Goal: Answer question/provide support: Share knowledge or assist other users

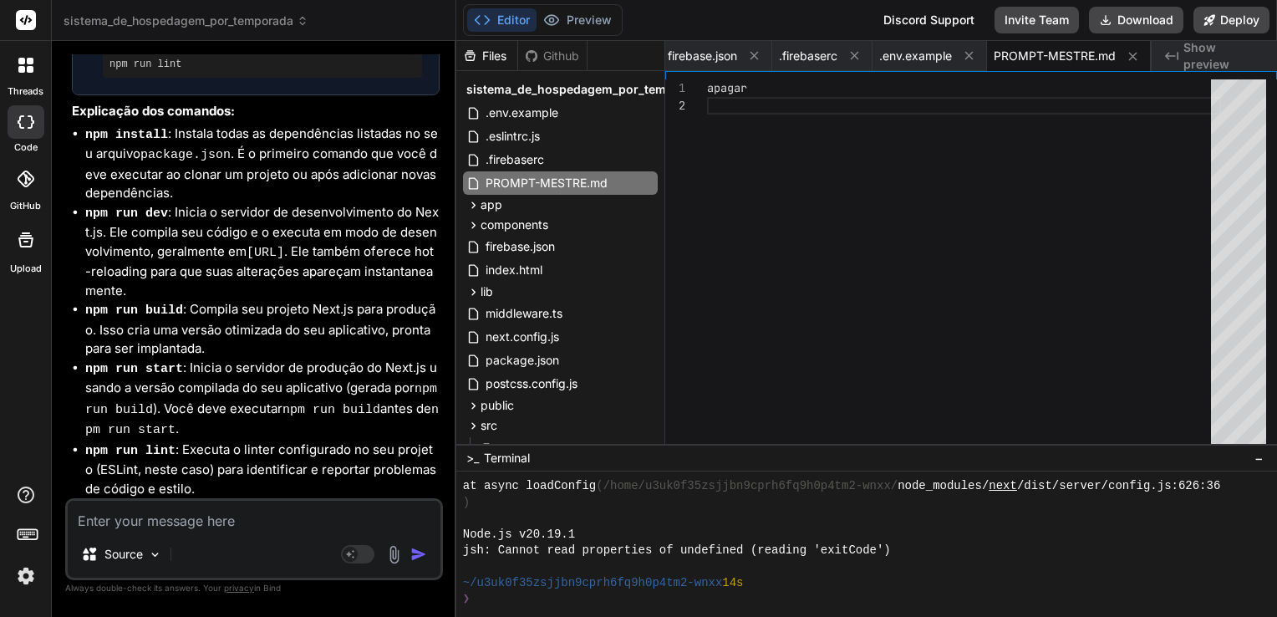
scroll to position [14613, 0]
paste textarea "npm run dev"
type textarea "npm run dev"
type textarea "x"
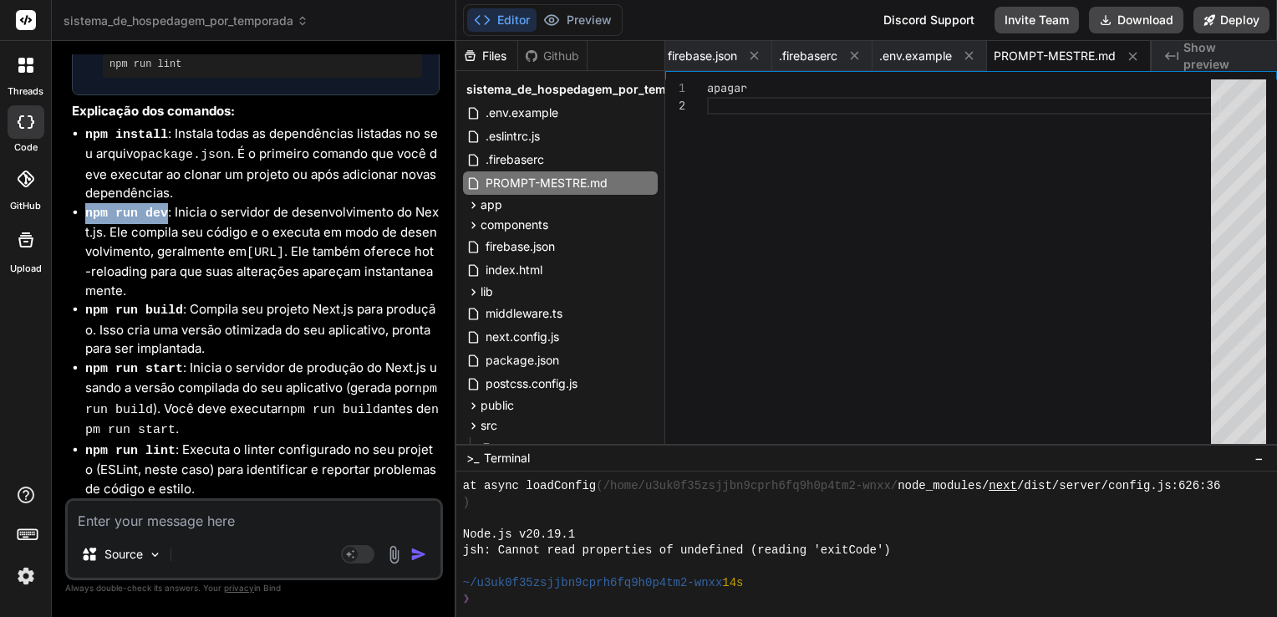
drag, startPoint x: 87, startPoint y: 229, endPoint x: 160, endPoint y: 229, distance: 73.5
click at [160, 221] on code "npm run dev" at bounding box center [126, 213] width 83 height 14
copy code "npm run dev"
click at [222, 518] on textarea at bounding box center [254, 516] width 373 height 30
paste textarea "PS C:\Users\angel\Downloads\sistema_de_hospedagem_por_temporada> npm run dev > …"
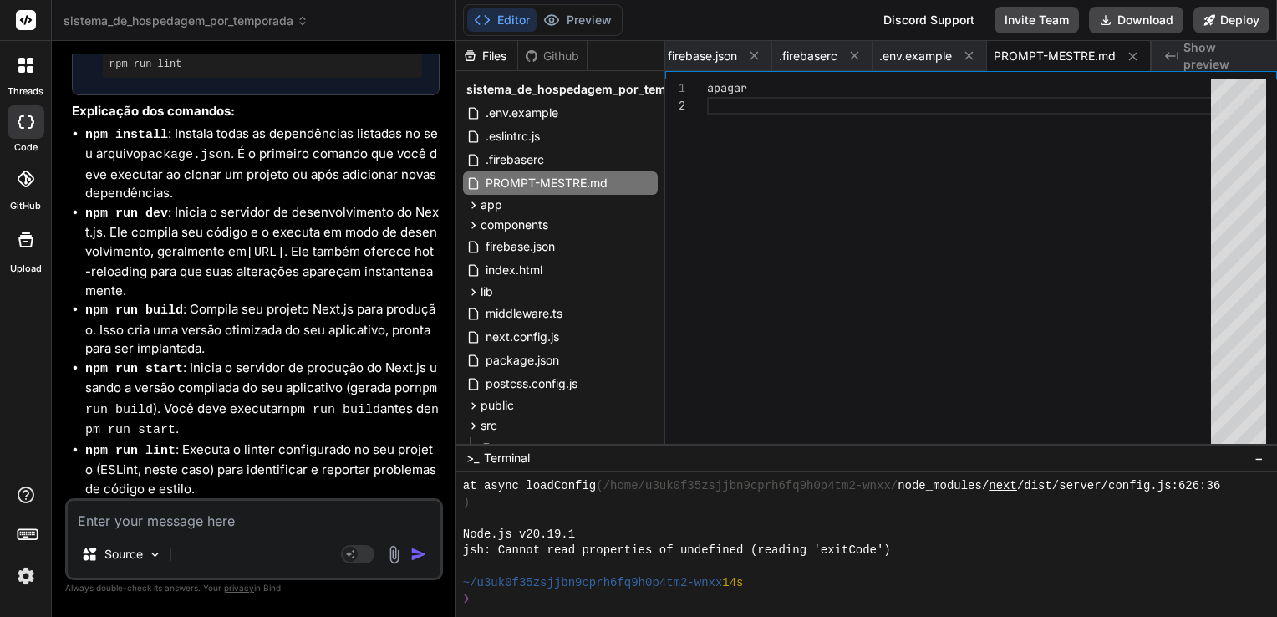
type textarea "PS C:\Users\angel\Downloads\sistema_de_hospedagem_por_temporada> npm run dev > …"
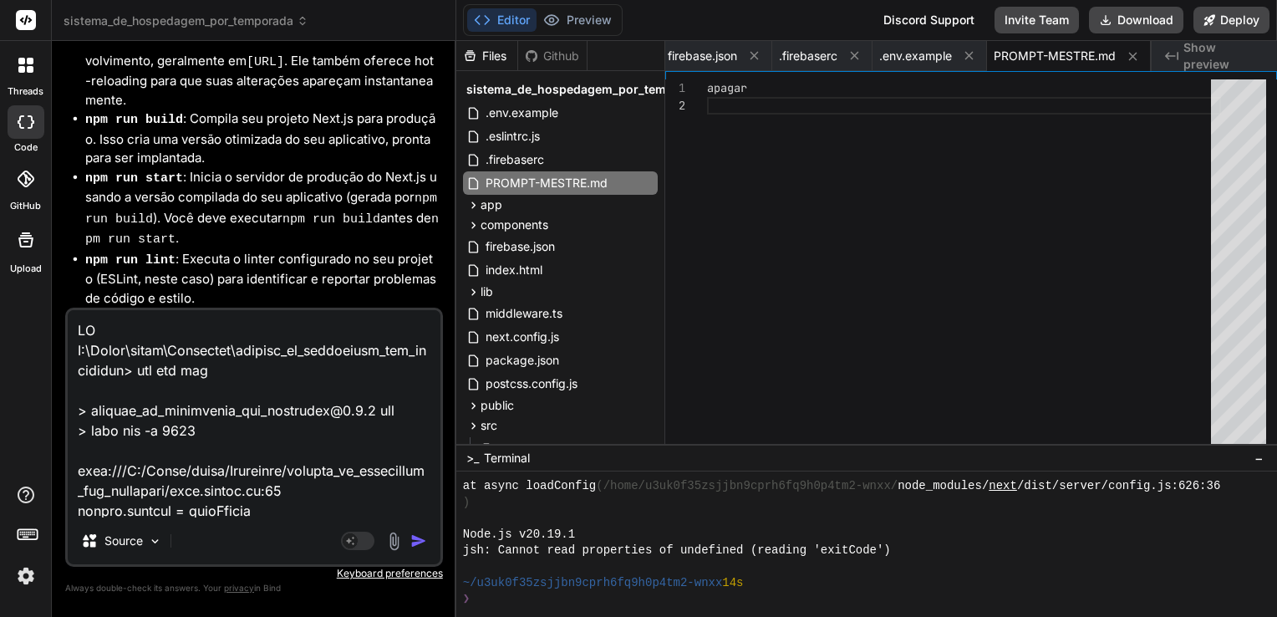
scroll to position [622, 0]
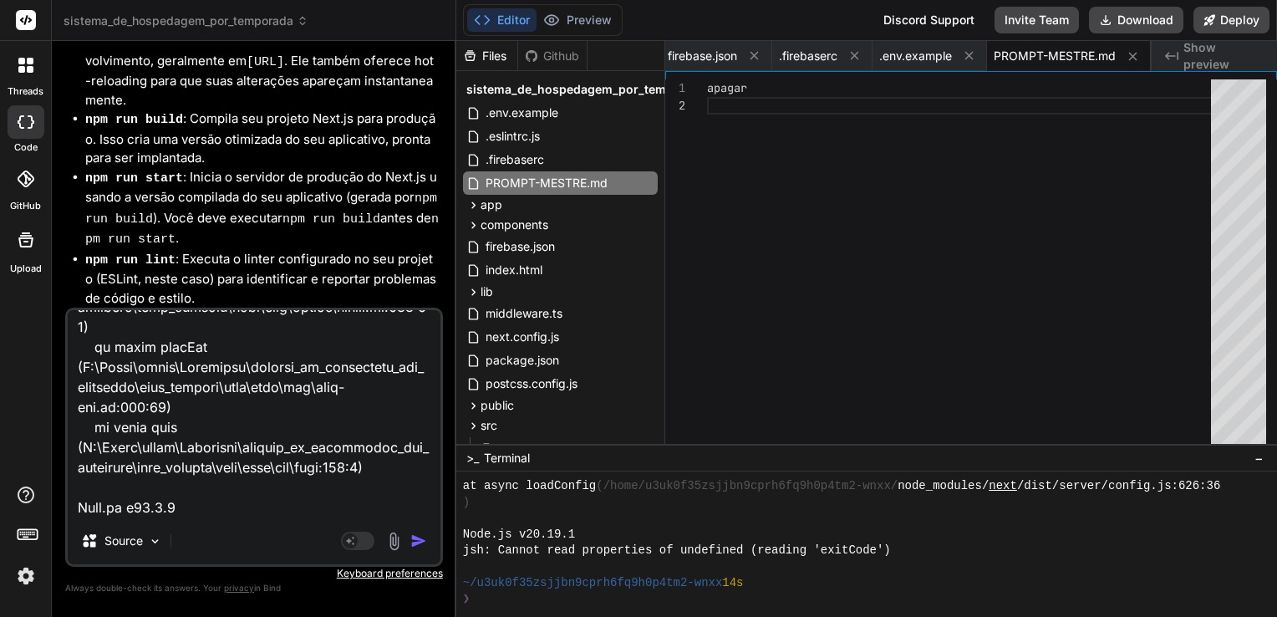
type textarea "x"
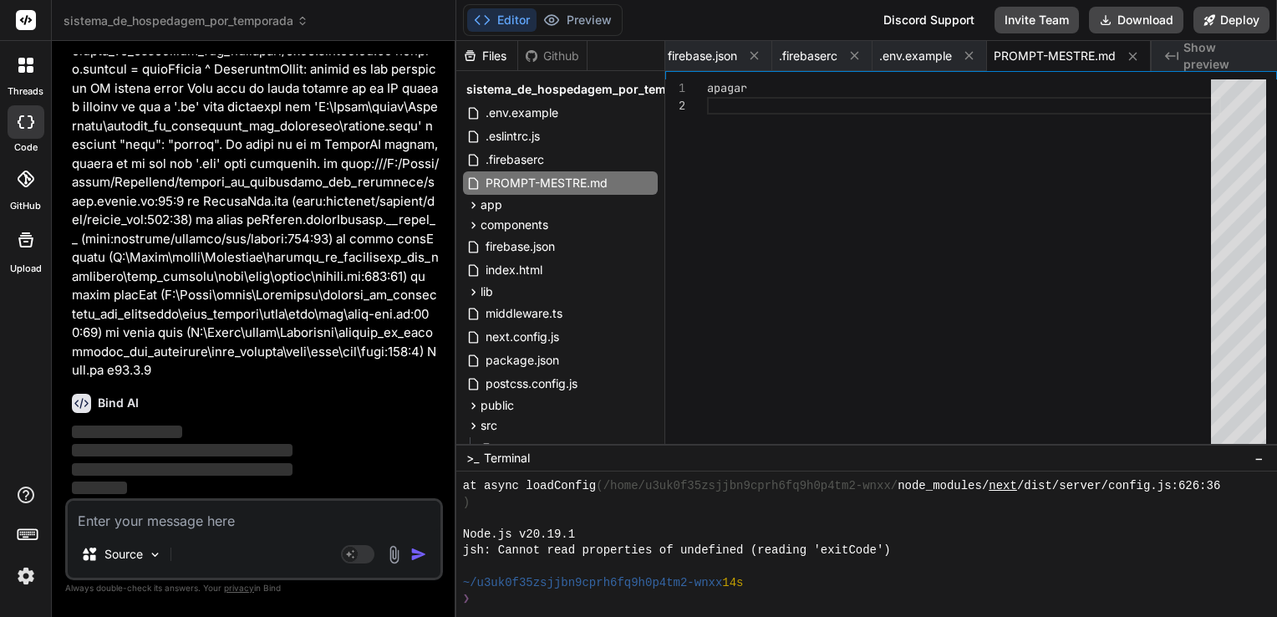
scroll to position [15162, 0]
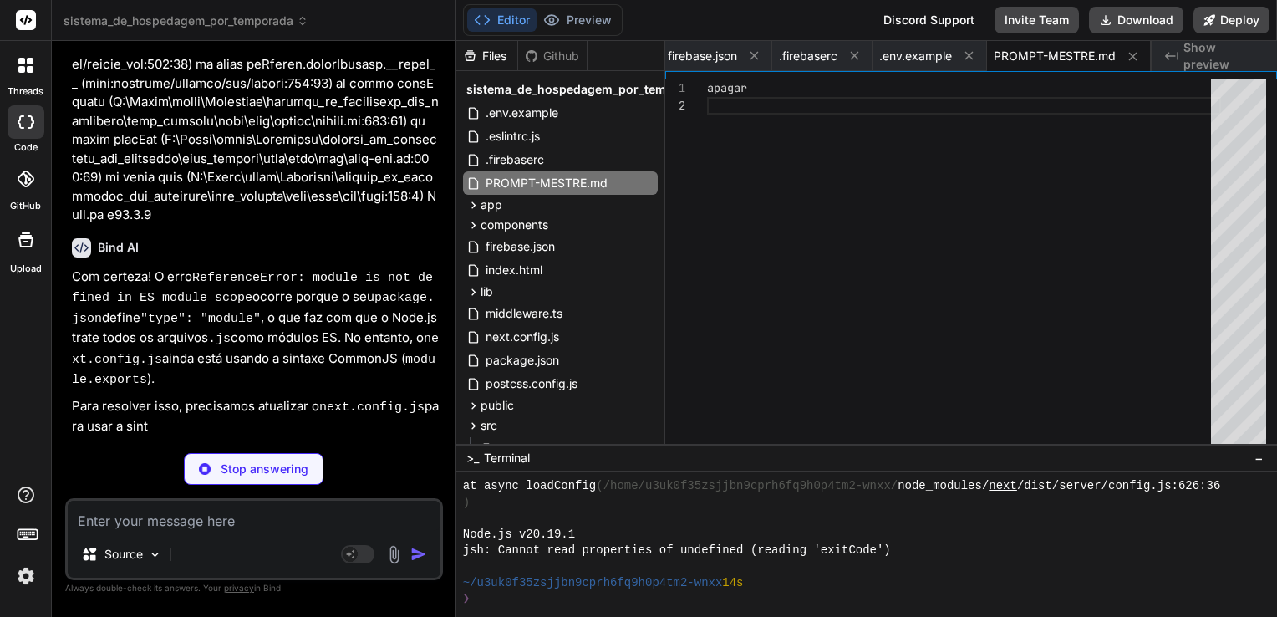
type textarea "x"
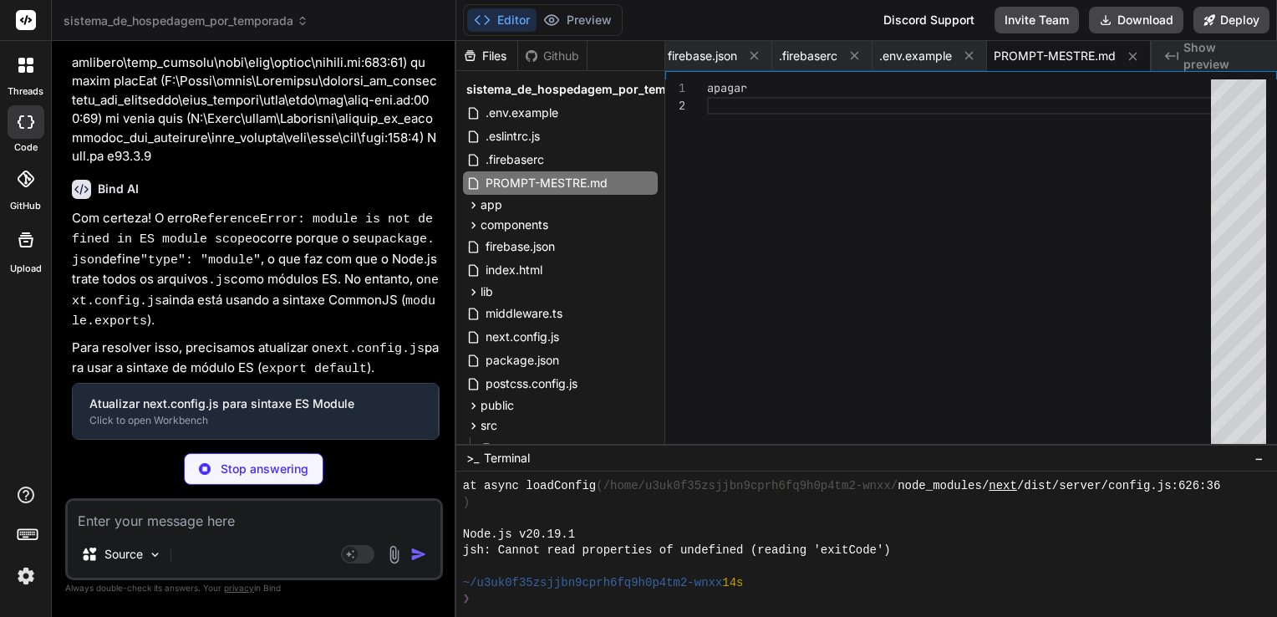
scroll to position [15307, 0]
type textarea "} ] } } export default nextConfig"
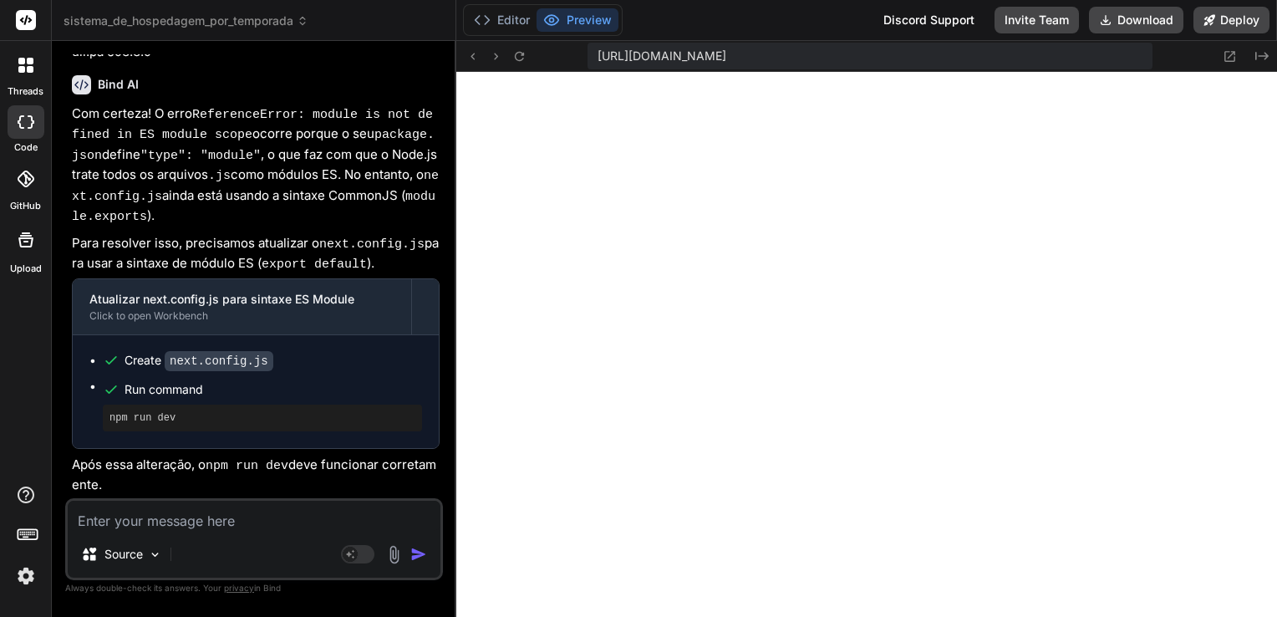
scroll to position [15465, 0]
click at [506, 23] on button "Editor" at bounding box center [501, 19] width 69 height 23
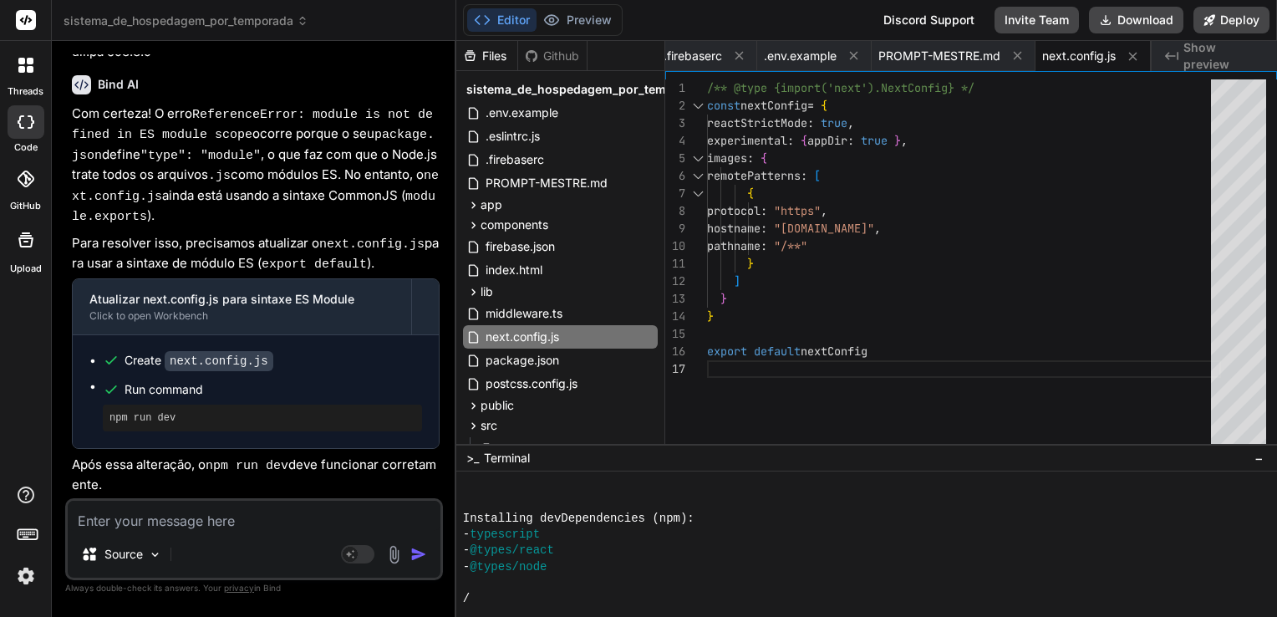
type textarea "x"
click at [849, 222] on div "/** @type {import('next').NextConfig} */ const nextConfig = { reactStrictMode :…" at bounding box center [964, 265] width 514 height 373
type textarea "/** @type {import('next').NextConfig} */ const nextConfig = { reactStrictMode: …"
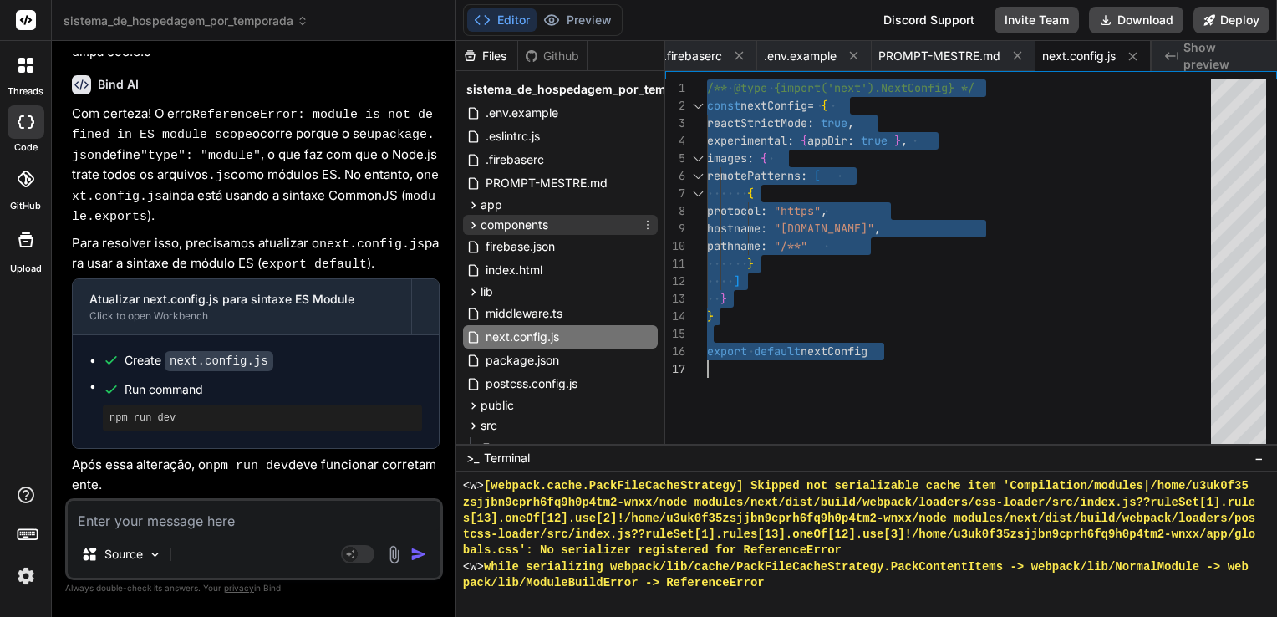
scroll to position [4700, 0]
click at [231, 524] on textarea at bounding box center [254, 516] width 373 height 30
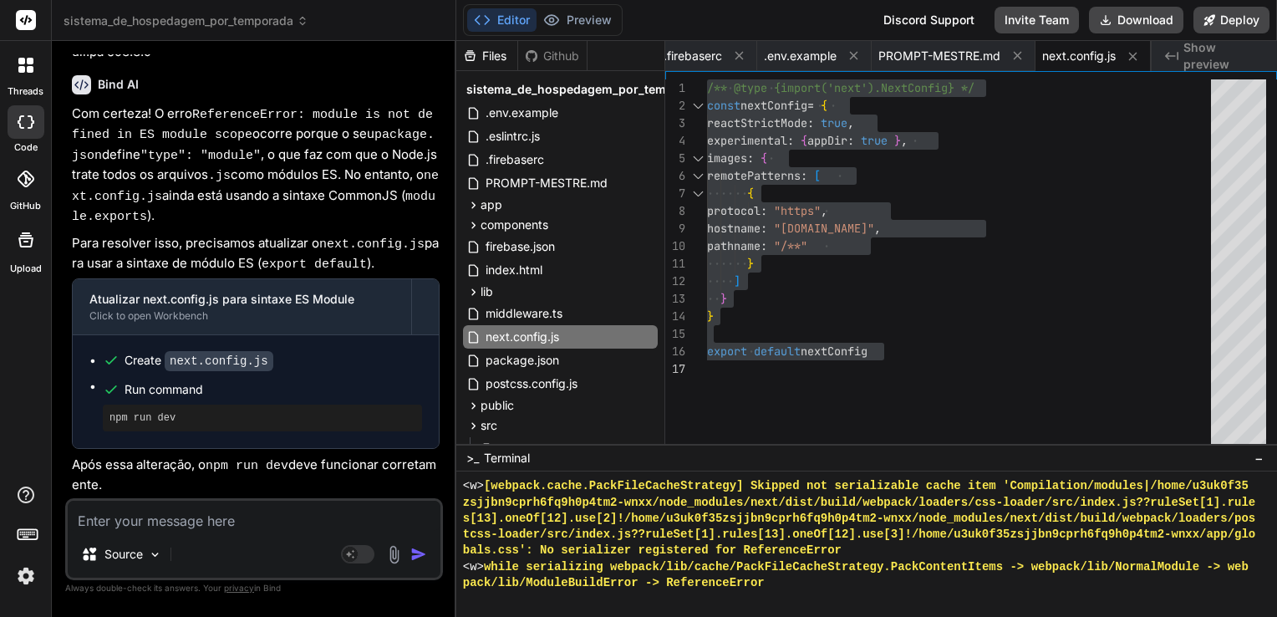
paste textarea "Failed to compile ./app/globals.css.webpack[javascript/auto]!=!./node_modules/n…"
type textarea "Failed to compile ./app/globals.css.webpack[javascript/auto]!=!./node_modules/n…"
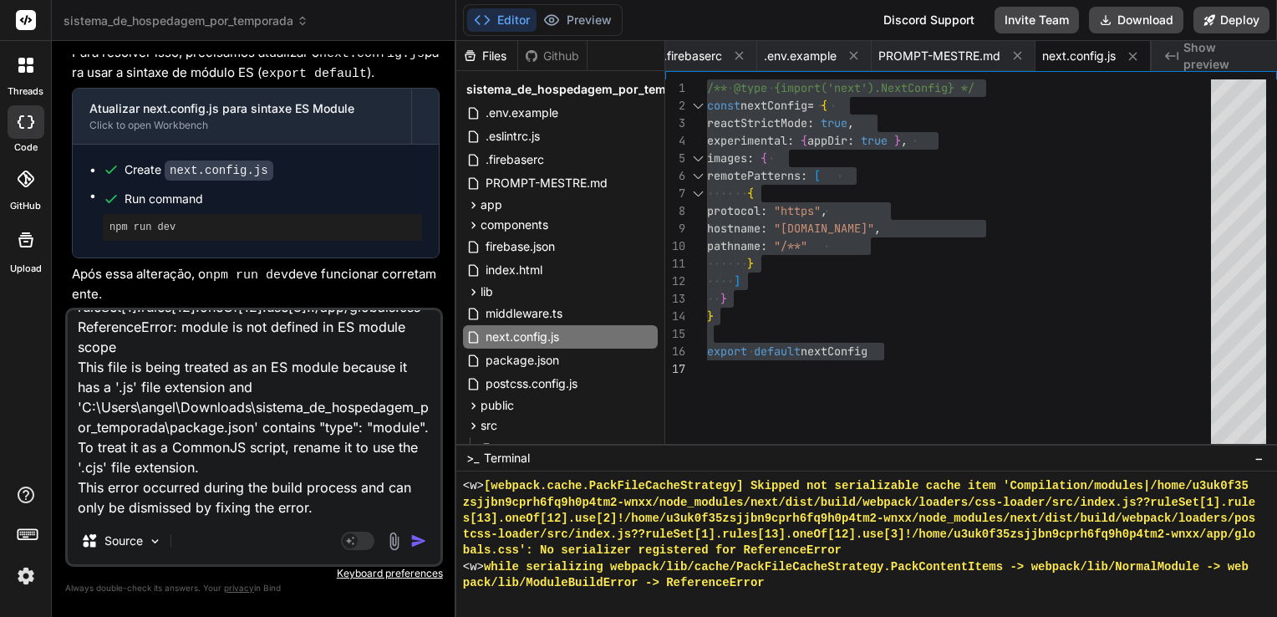
type textarea "x"
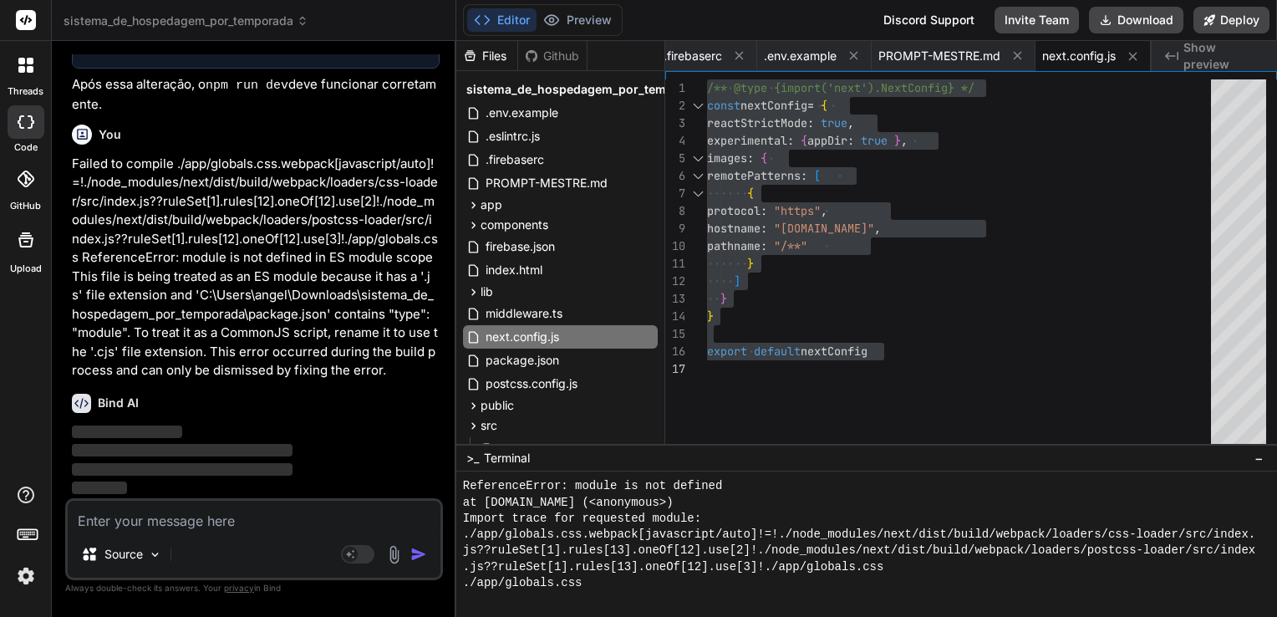
scroll to position [4860, 0]
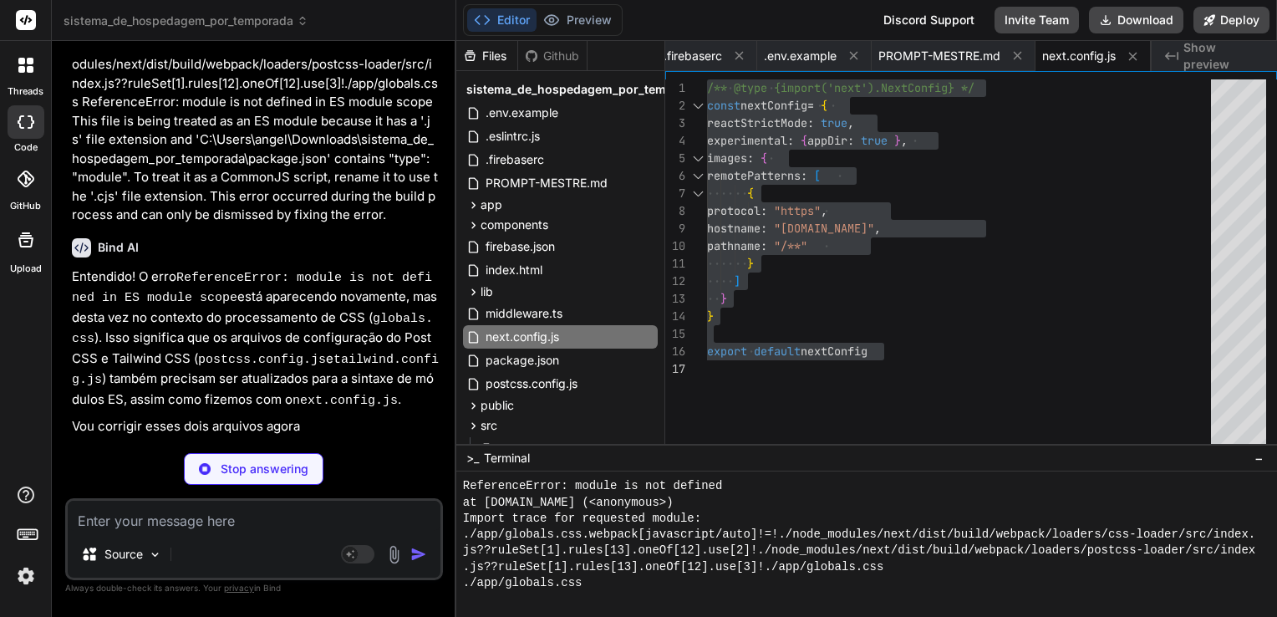
type textarea "x"
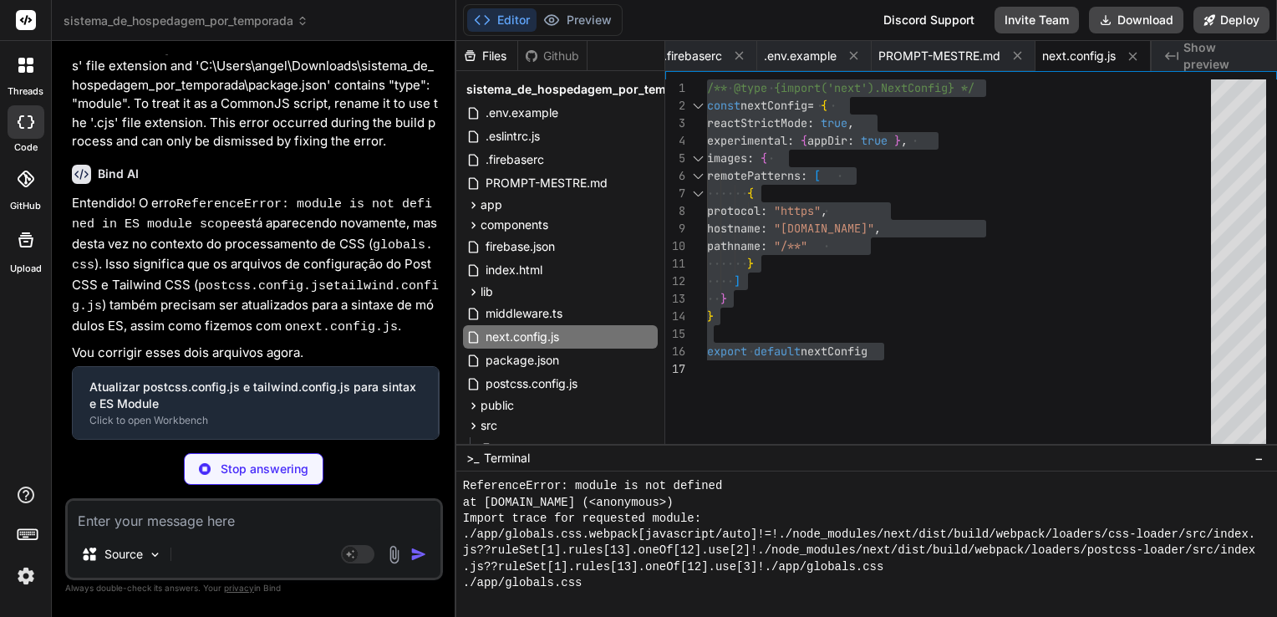
type textarea "const config = { plugins: { tailwindcss: {}, autoprefixer: {}, }, } export defa…"
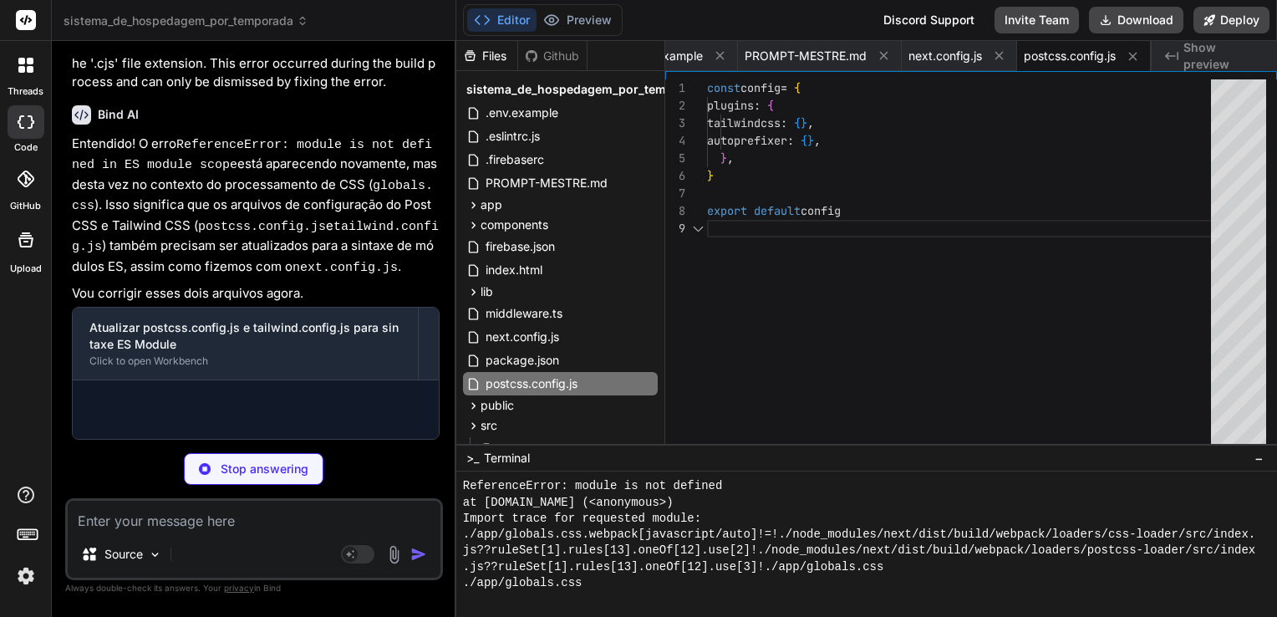
scroll to position [16013, 0]
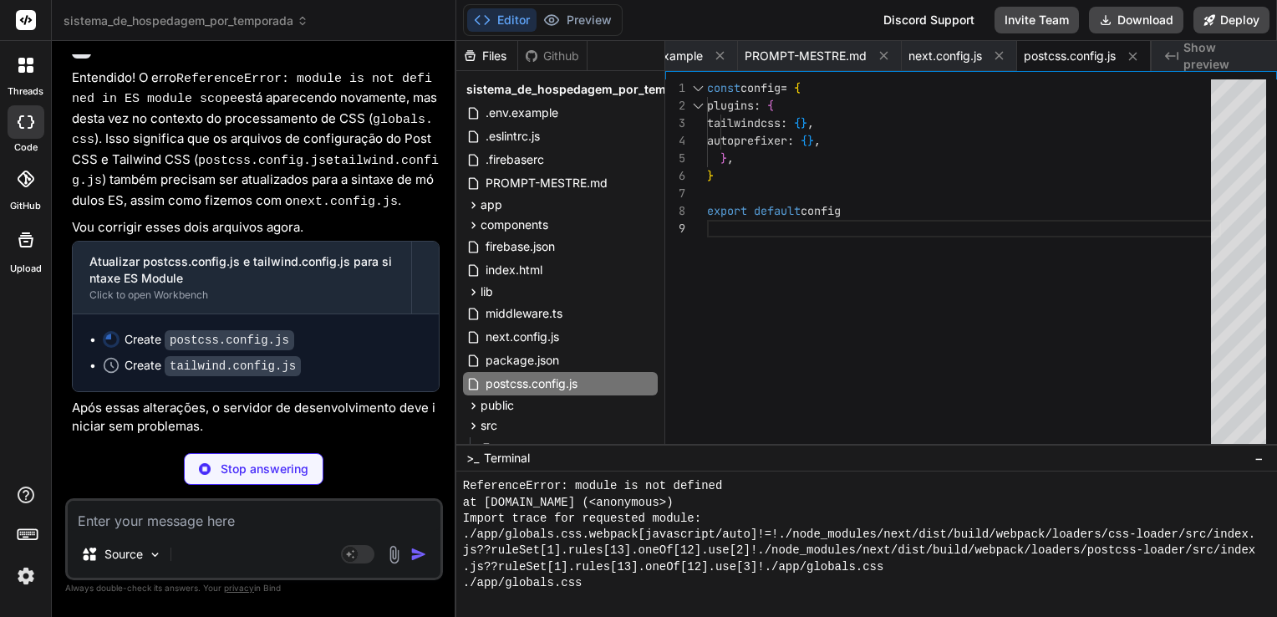
type textarea "x"
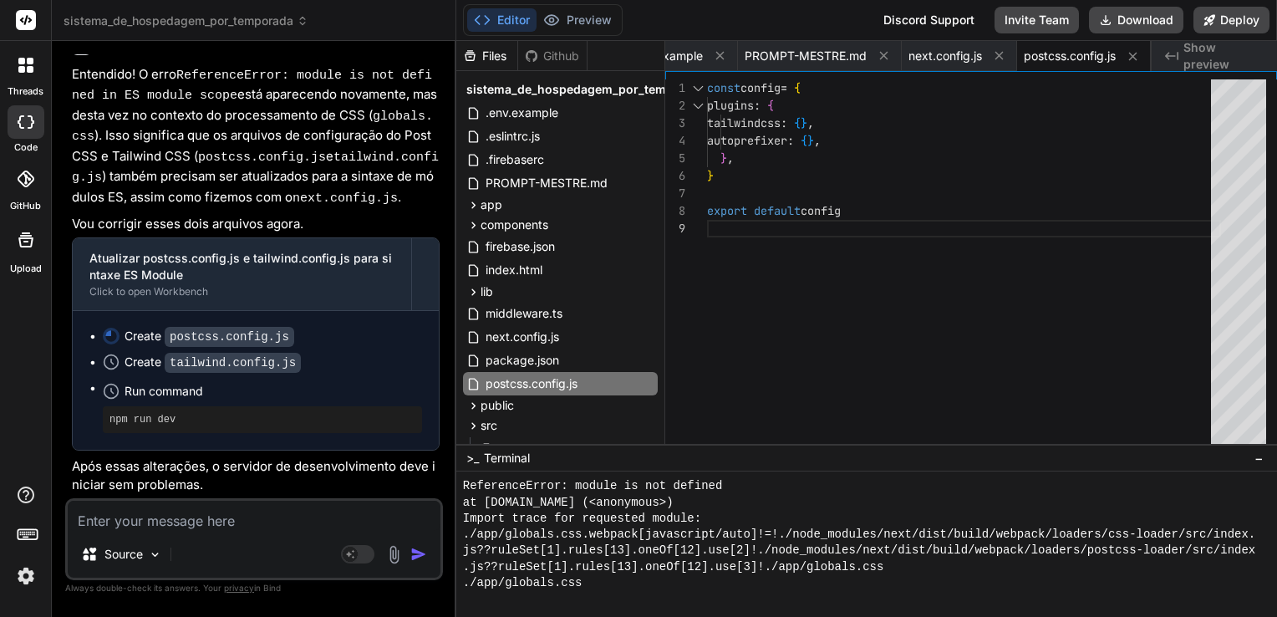
scroll to position [16096, 0]
type textarea "to: { opacity: '1', transform: 'translateY(0)' }, }, }, }, }, plugins: [], } ex…"
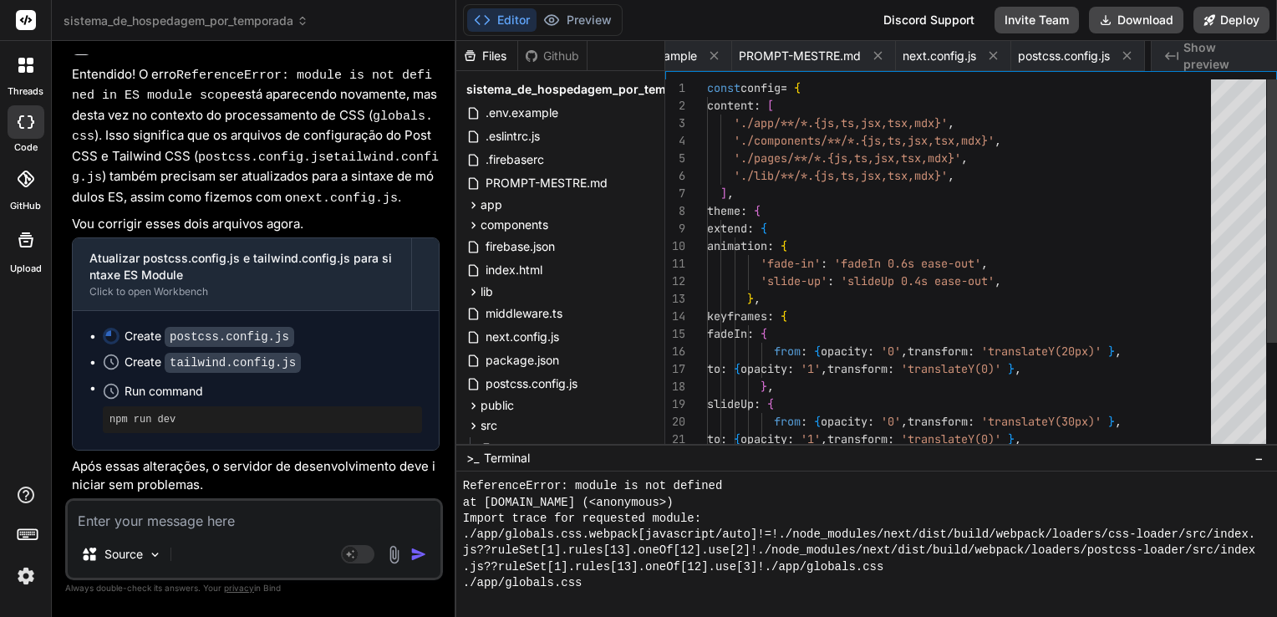
type textarea "x"
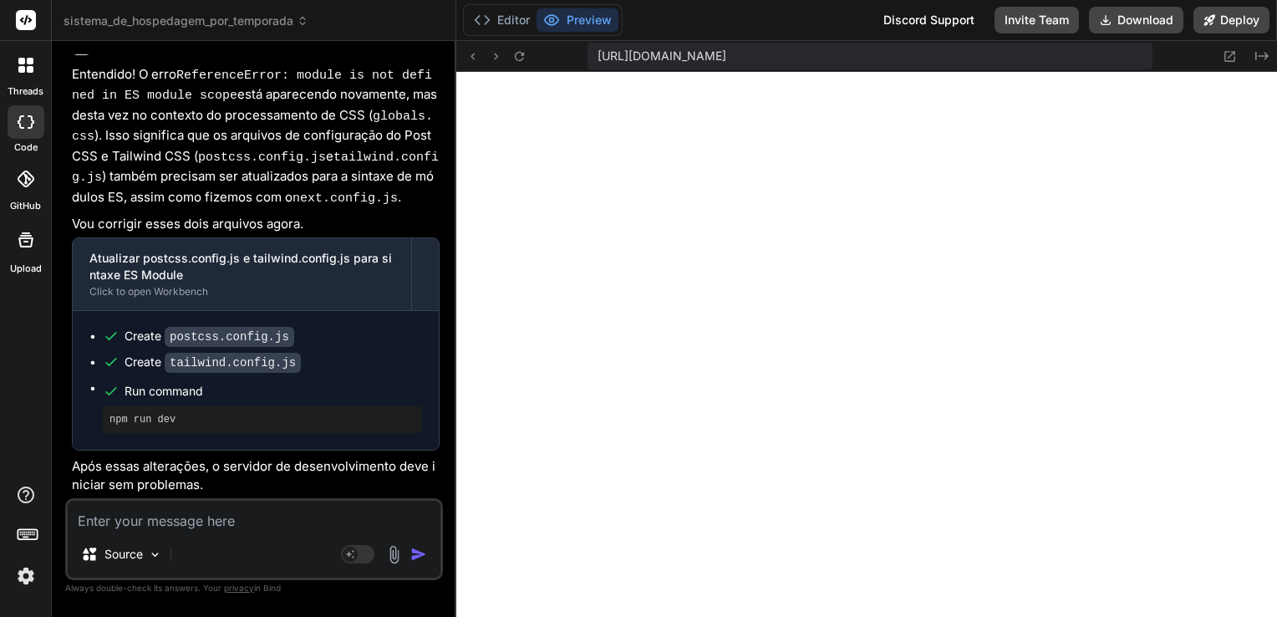
scroll to position [16191, 0]
click at [516, 18] on button "Editor" at bounding box center [501, 19] width 69 height 23
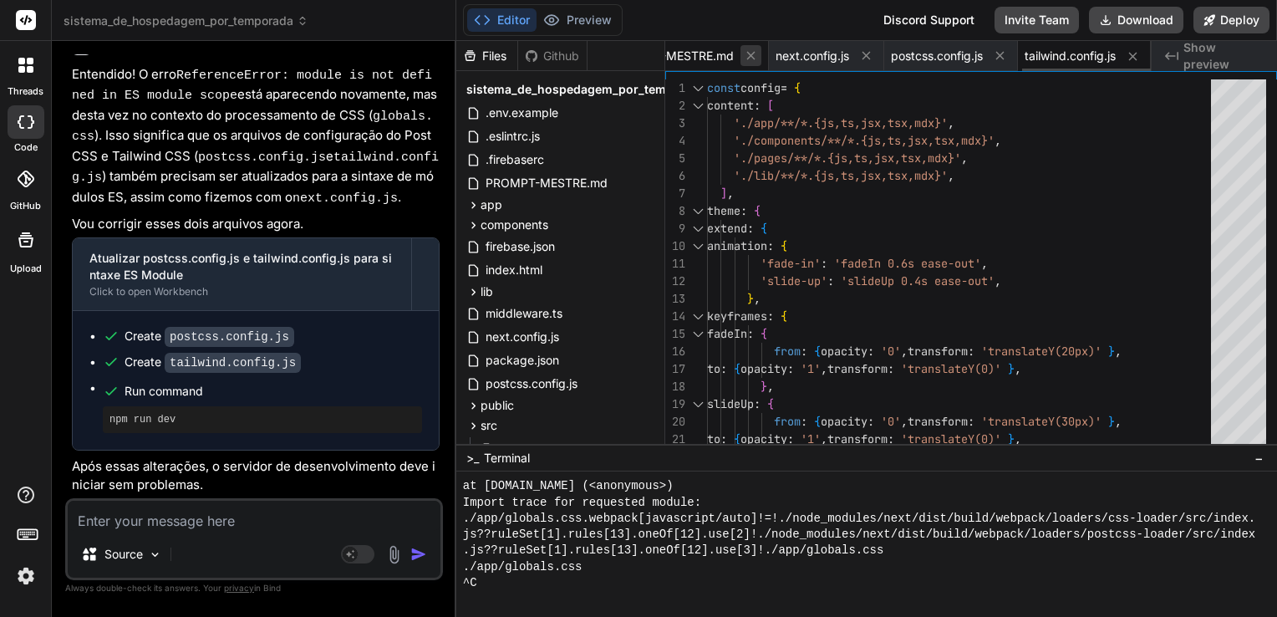
click at [744, 57] on icon at bounding box center [751, 55] width 14 height 14
click at [746, 57] on icon at bounding box center [750, 56] width 8 height 8
click at [744, 57] on icon at bounding box center [751, 55] width 14 height 14
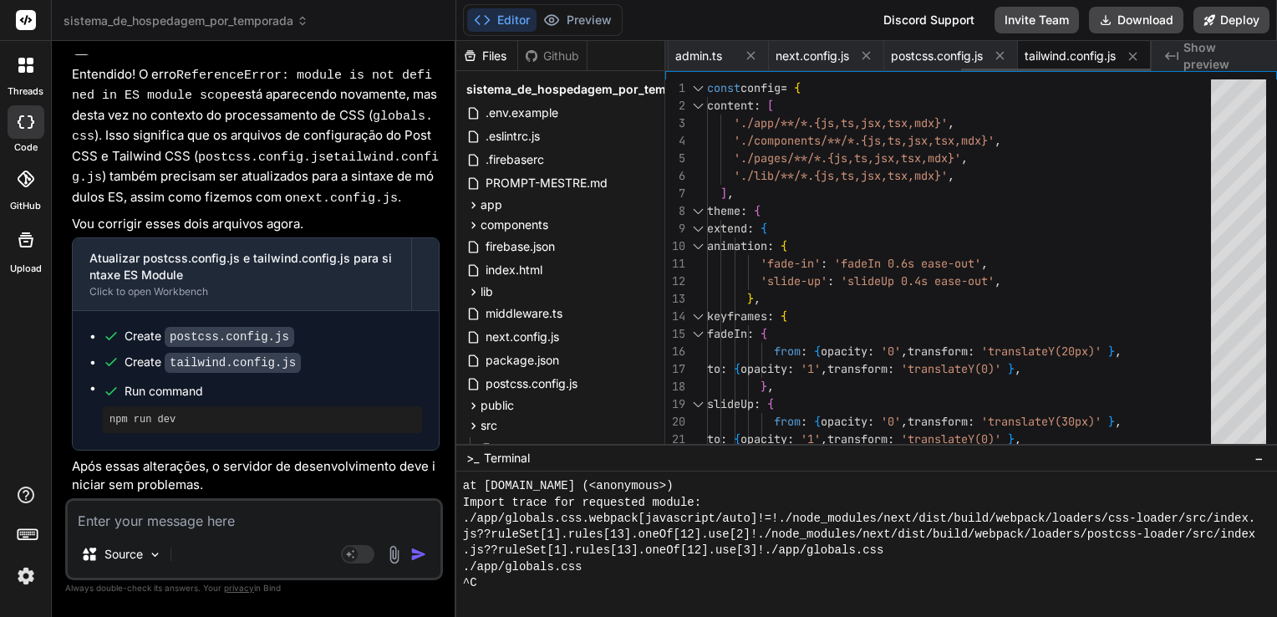
click at [744, 57] on icon at bounding box center [751, 55] width 14 height 14
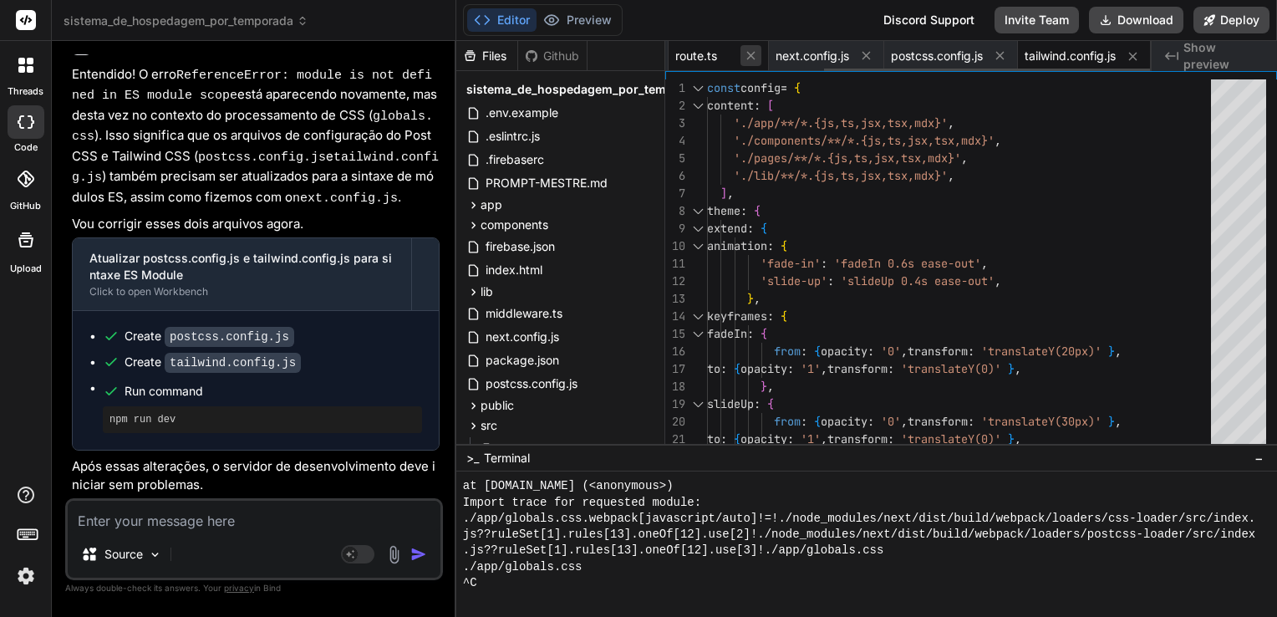
click at [745, 61] on icon at bounding box center [751, 55] width 14 height 14
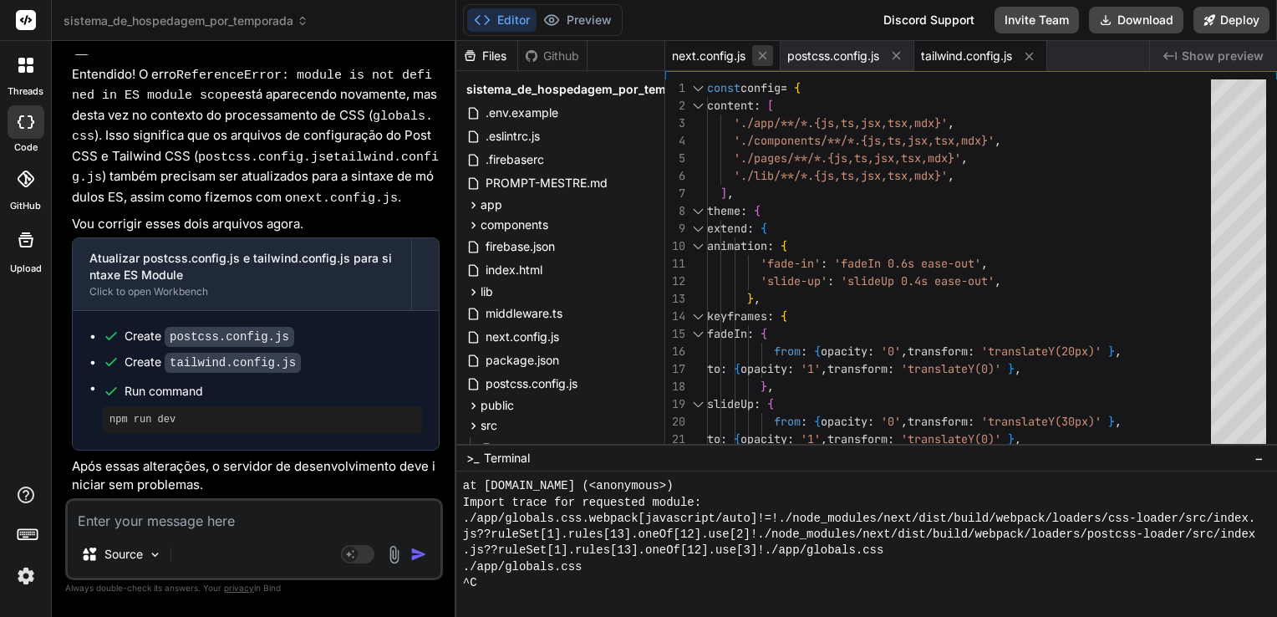
click at [764, 58] on icon at bounding box center [762, 55] width 14 height 14
click at [818, 125] on div "const config = { content : [ './app/**/*.{js,ts,jsx,tsx,mdx}' , './components/*…" at bounding box center [964, 342] width 514 height 526
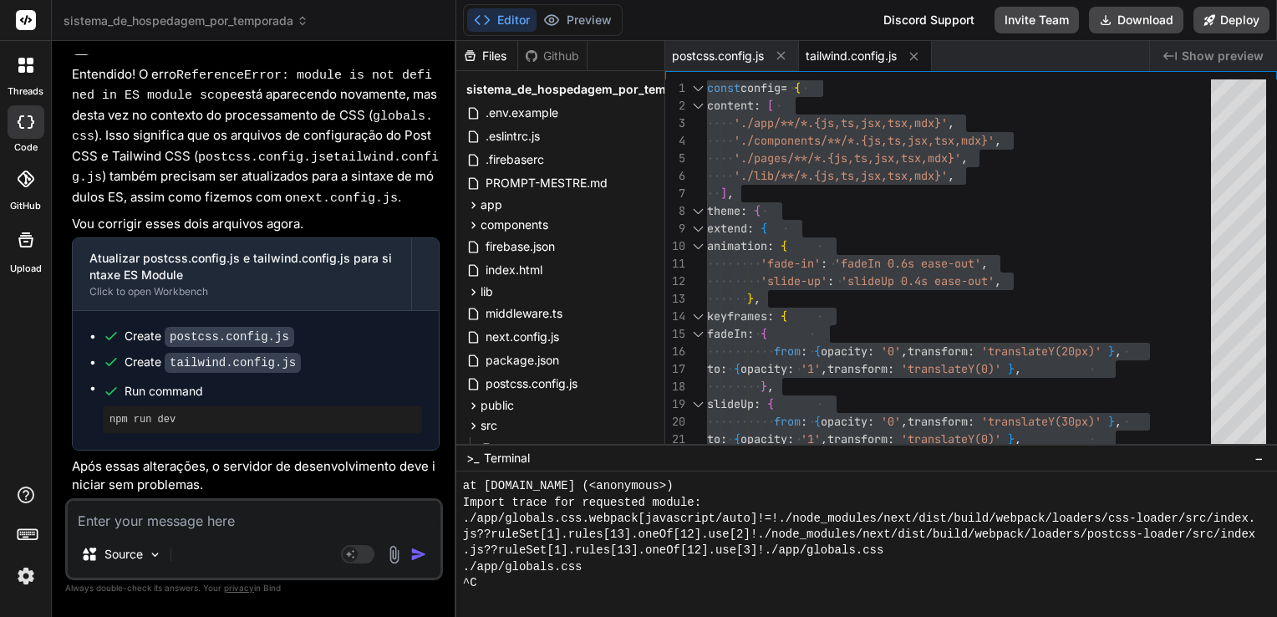
click at [866, 53] on span "tailwind.config.js" at bounding box center [850, 56] width 91 height 17
click at [744, 54] on span "postcss.config.js" at bounding box center [718, 56] width 92 height 17
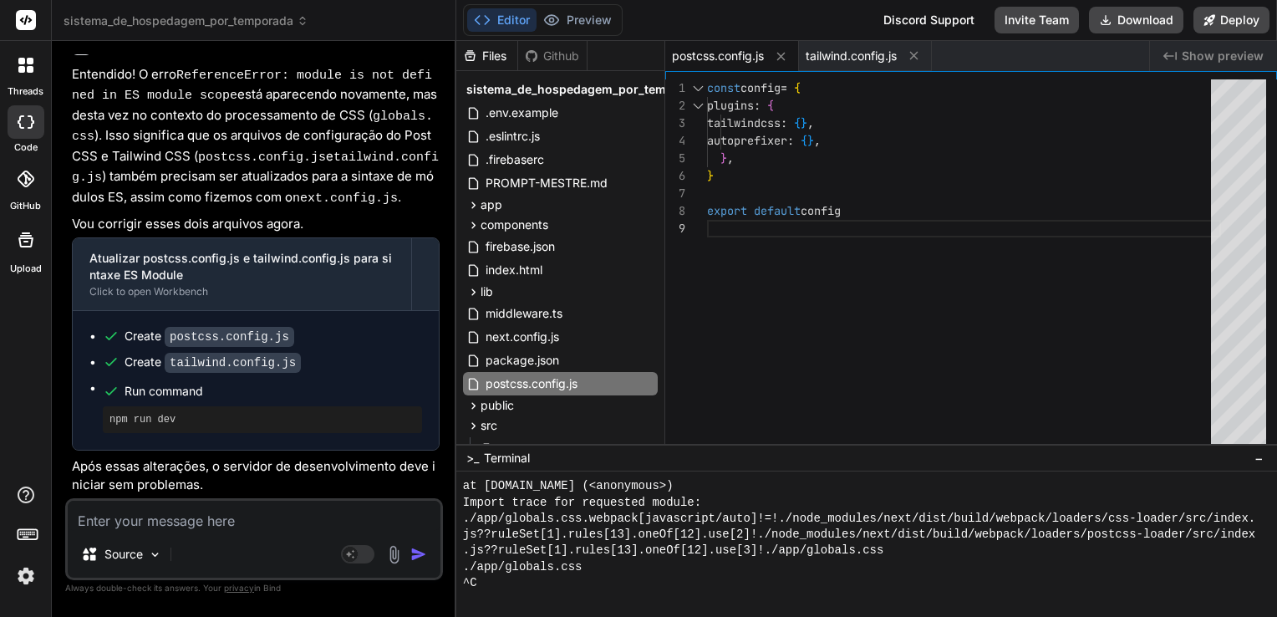
click at [846, 125] on div "const config = { plugins : { tailwindcss : { } , autoprefixer : { } , } , } exp…" at bounding box center [964, 265] width 514 height 373
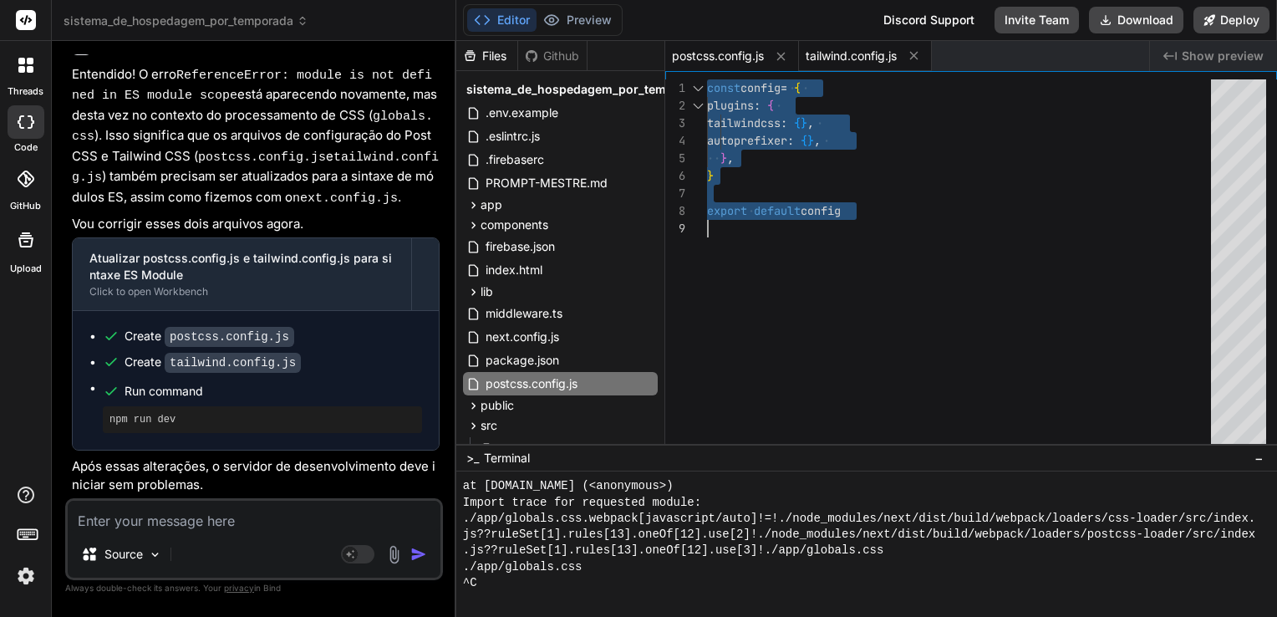
click at [823, 51] on span "tailwind.config.js" at bounding box center [850, 56] width 91 height 17
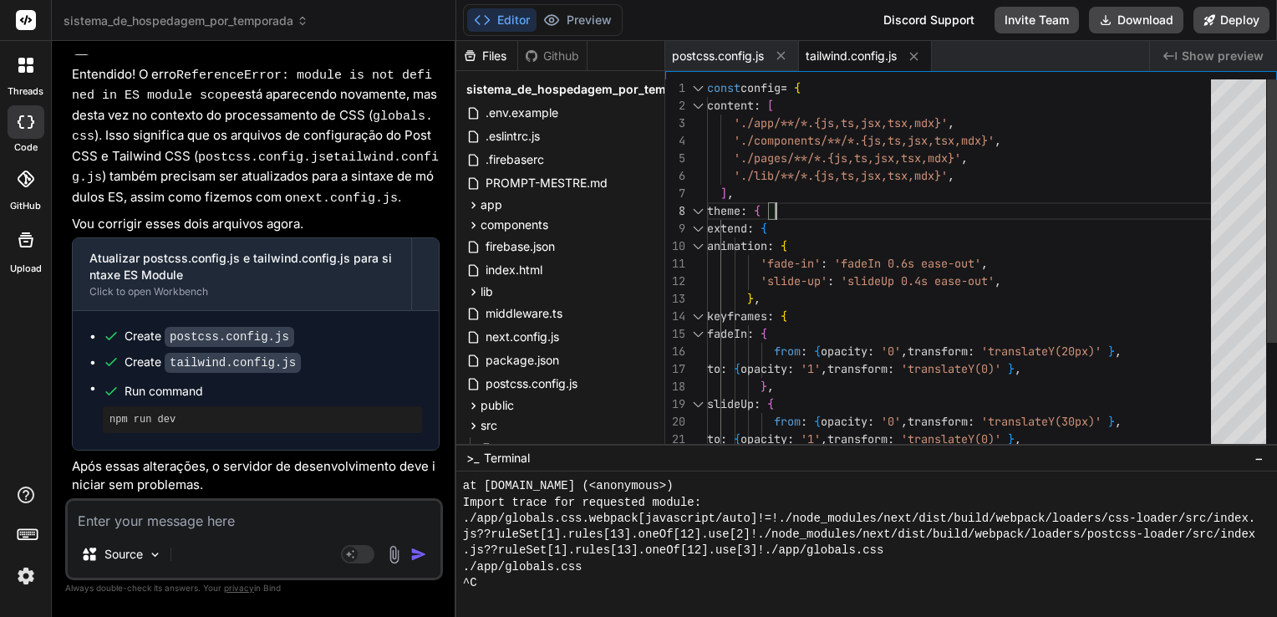
click at [856, 201] on div "const config = { content : [ './app/**/*.{js,ts,jsx,tsx,mdx}' , './components/*…" at bounding box center [964, 342] width 514 height 526
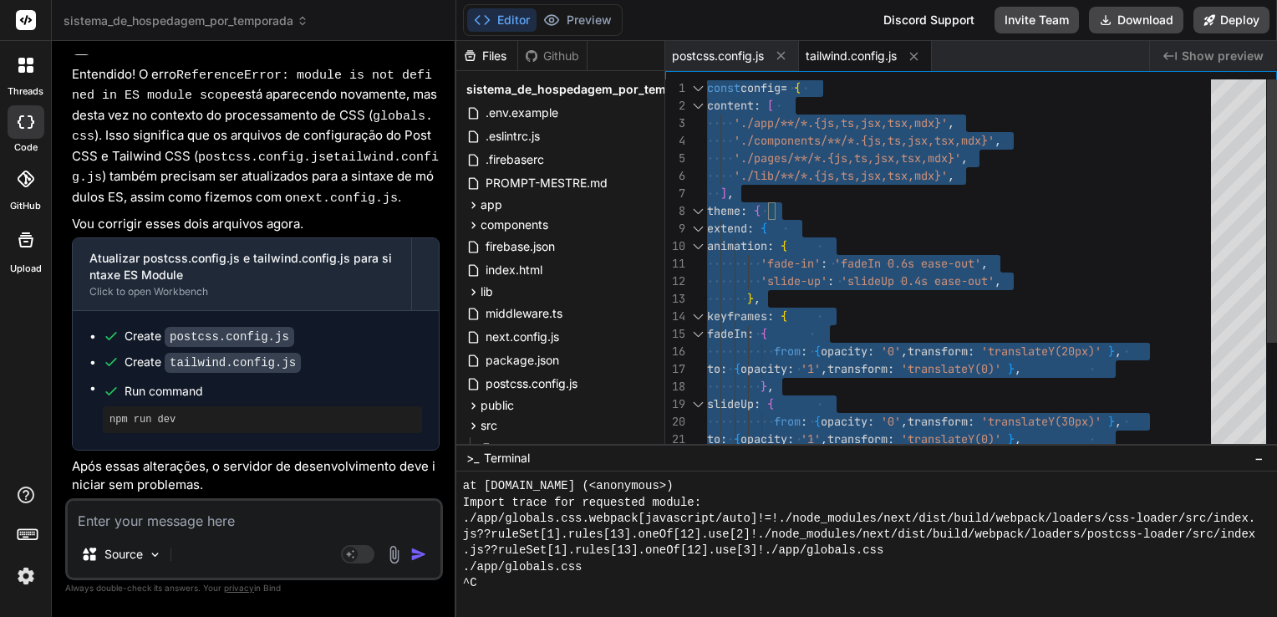
type textarea "const config = { content: [ './app/**/*.{js,ts,jsx,tsx,mdx}', './components/**/…"
click at [253, 526] on textarea at bounding box center [254, 516] width 373 height 30
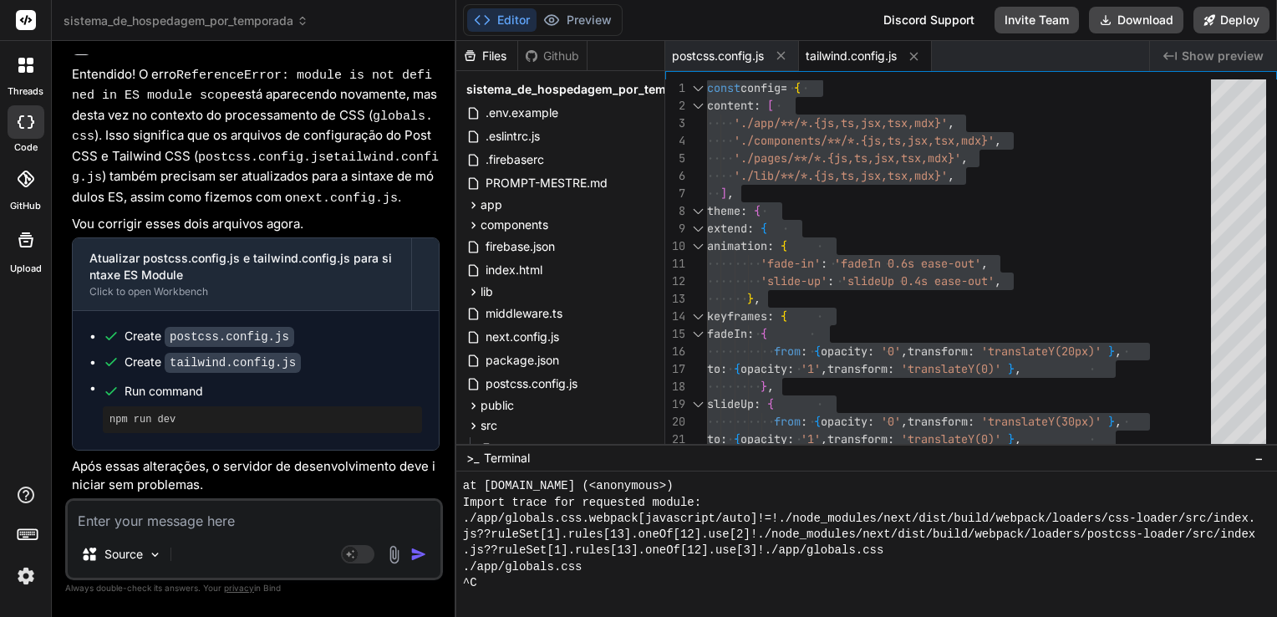
paste textarea "LO I:\Dolor\sitam\Consectet\adipisc_el_seddoeiusm_tem_incididun> utl etd mag > …"
type textarea "LO I:\Dolor\sitam\Consectet\adipisc_el_seddoeiusm_tem_incididun> utl etd mag > …"
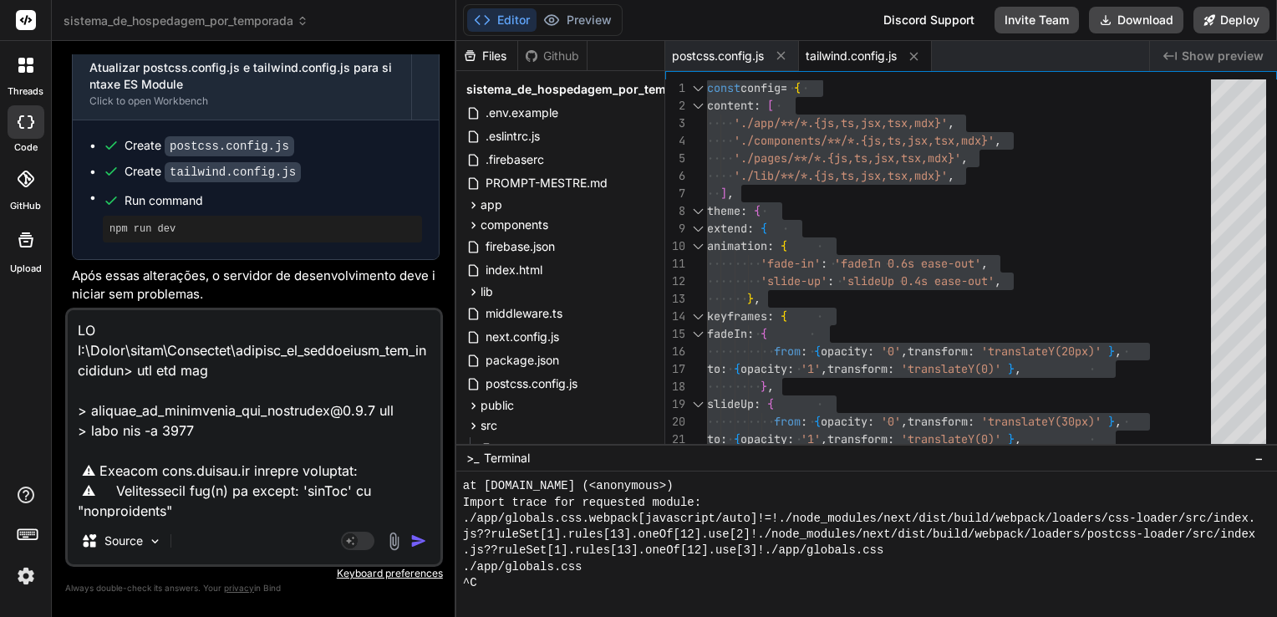
scroll to position [1084, 0]
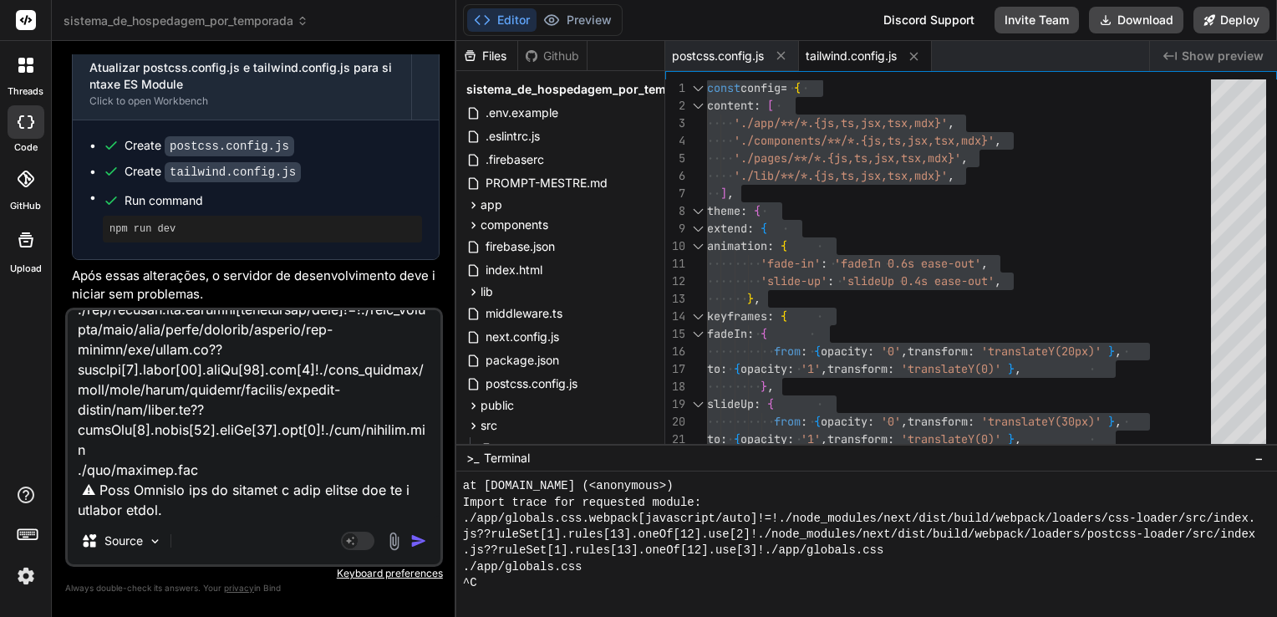
type textarea "x"
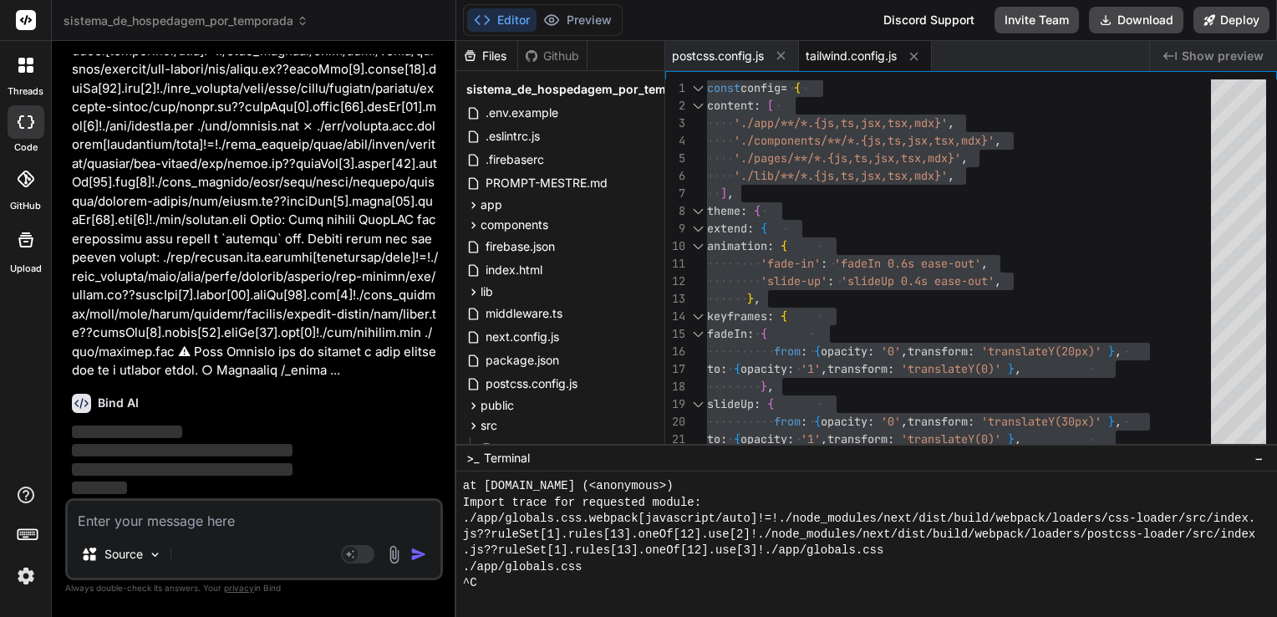
scroll to position [17022, 0]
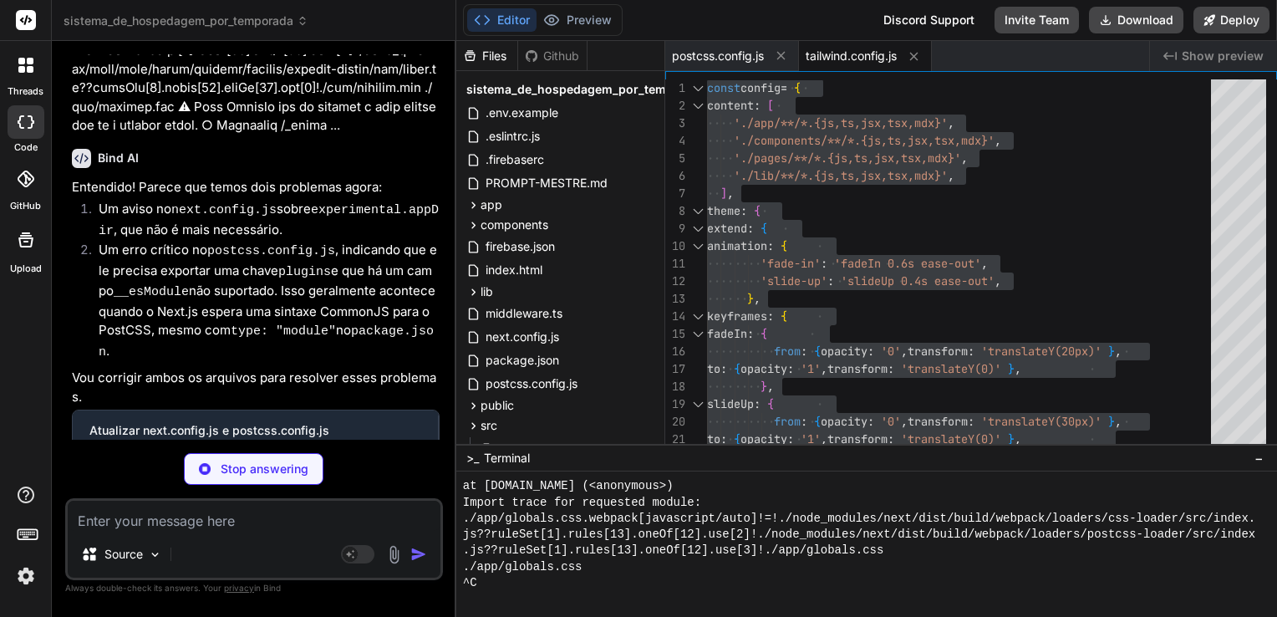
type textarea "x"
type textarea "pathname: "/**" } ] } } export default nextConfig"
type textarea "x"
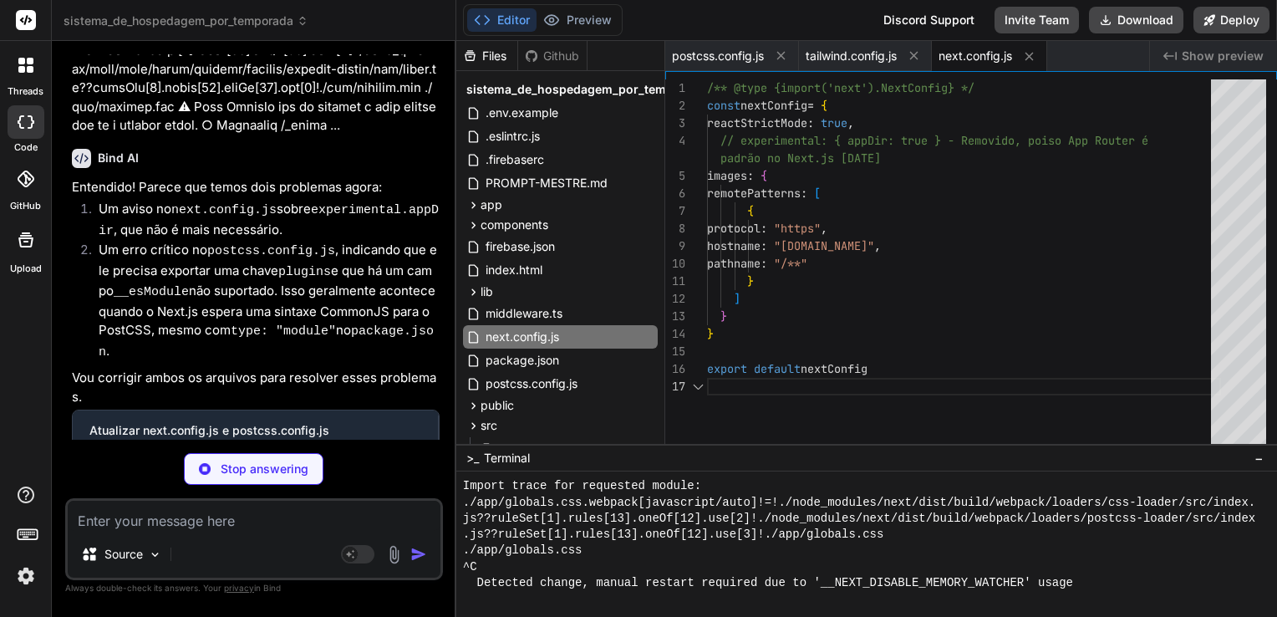
type textarea "module.exports = { plugins: { tailwindcss: {}, autoprefixer: {}, }, }"
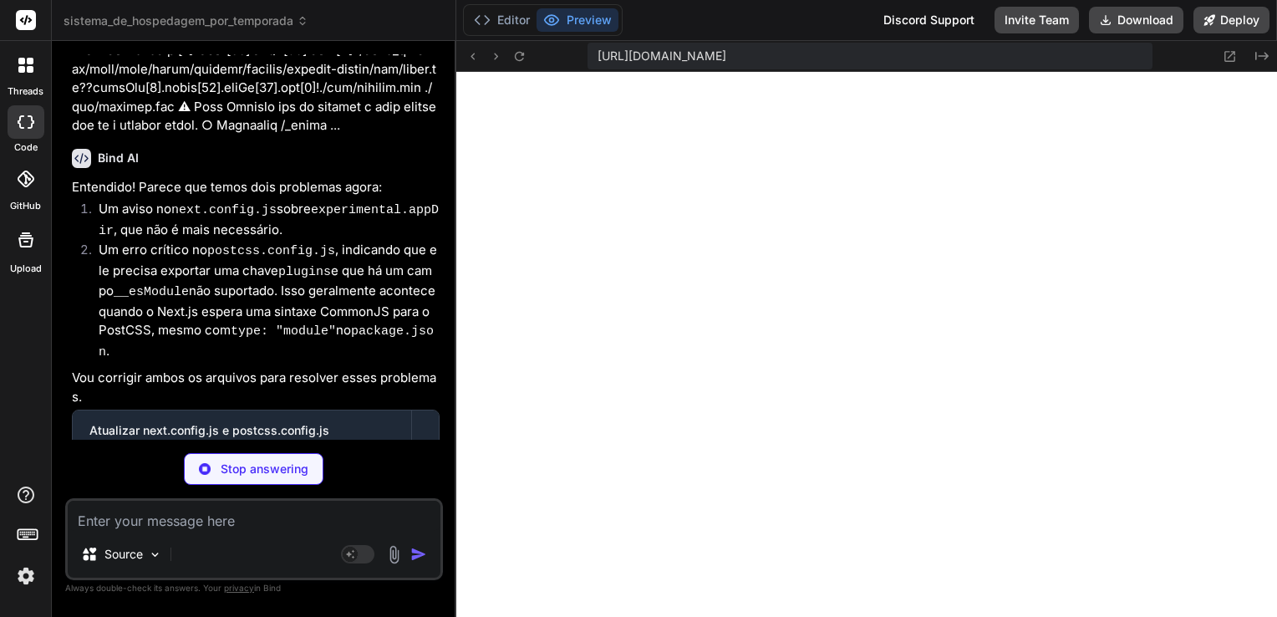
type textarea "x"
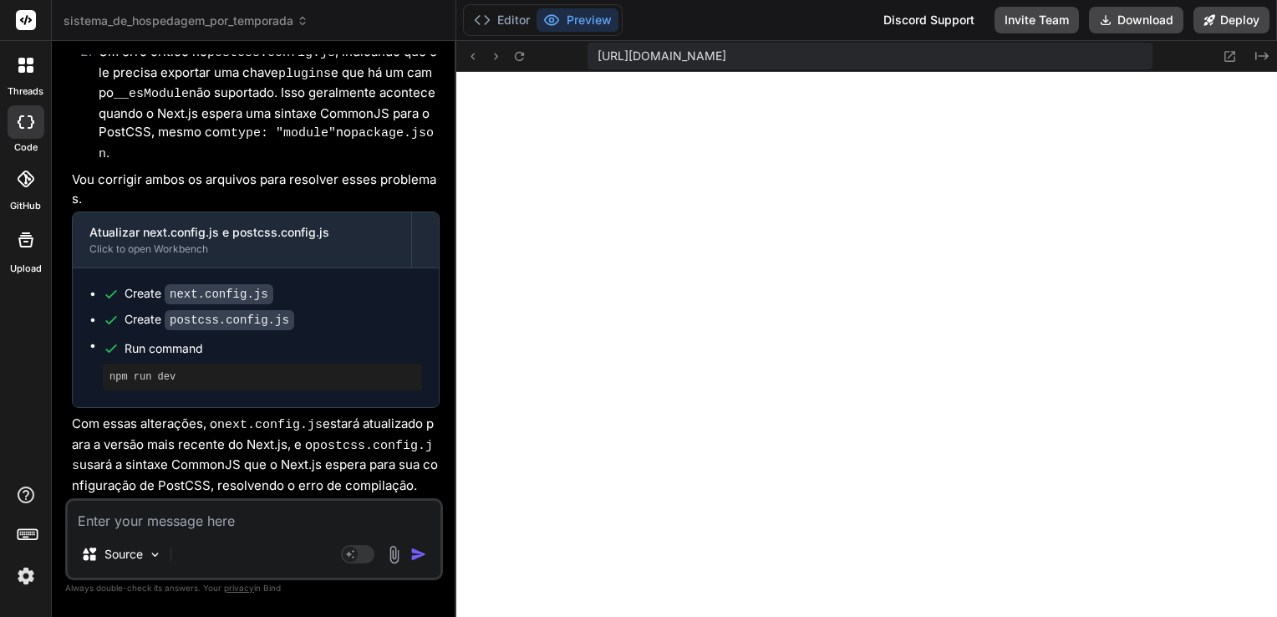
scroll to position [17429, 0]
click at [508, 15] on button "Editor" at bounding box center [501, 19] width 69 height 23
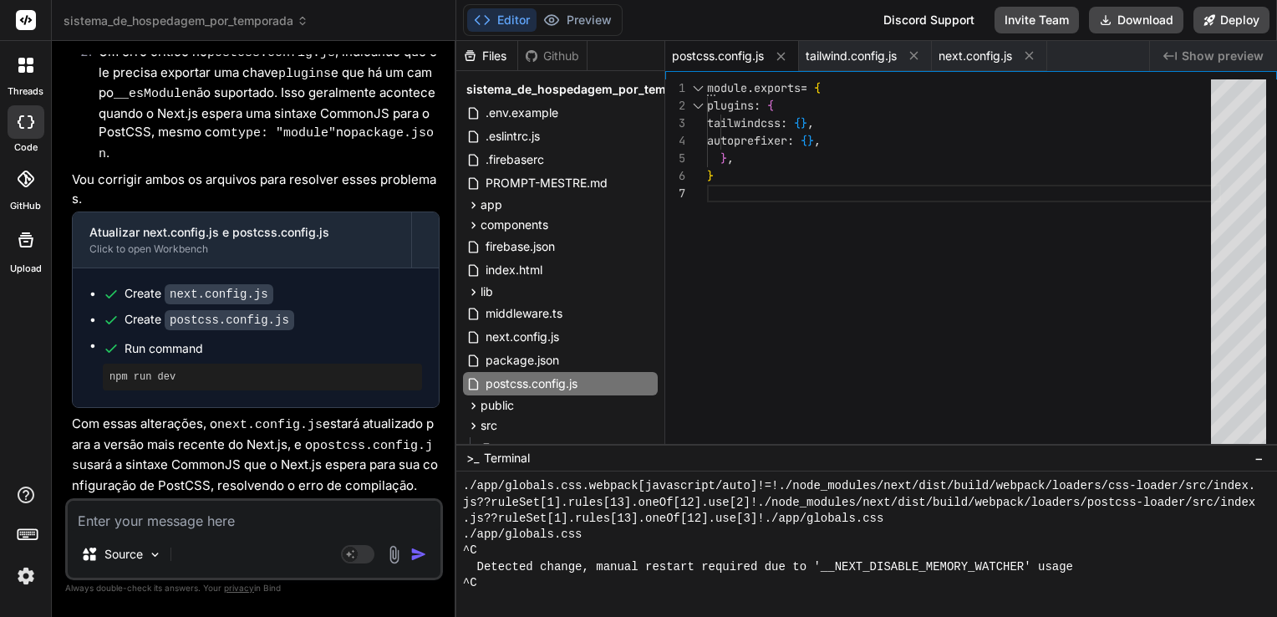
click at [716, 52] on span "postcss.config.js" at bounding box center [718, 56] width 92 height 17
click at [778, 55] on icon at bounding box center [781, 56] width 14 height 14
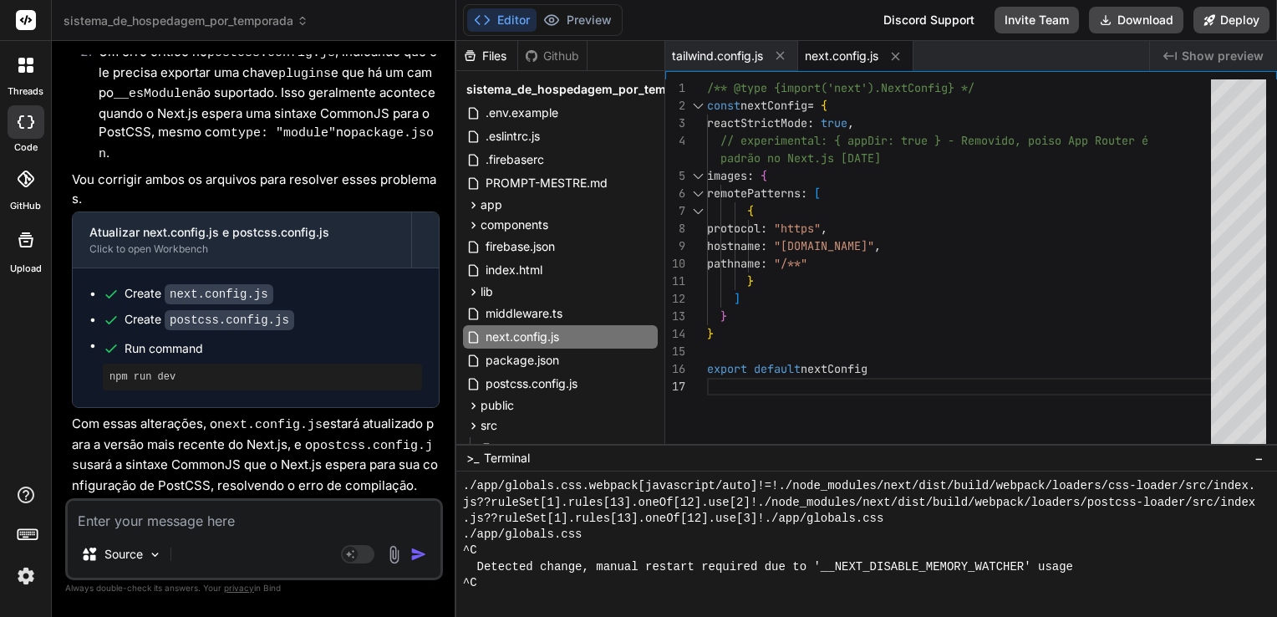
click at [778, 55] on icon at bounding box center [780, 55] width 14 height 14
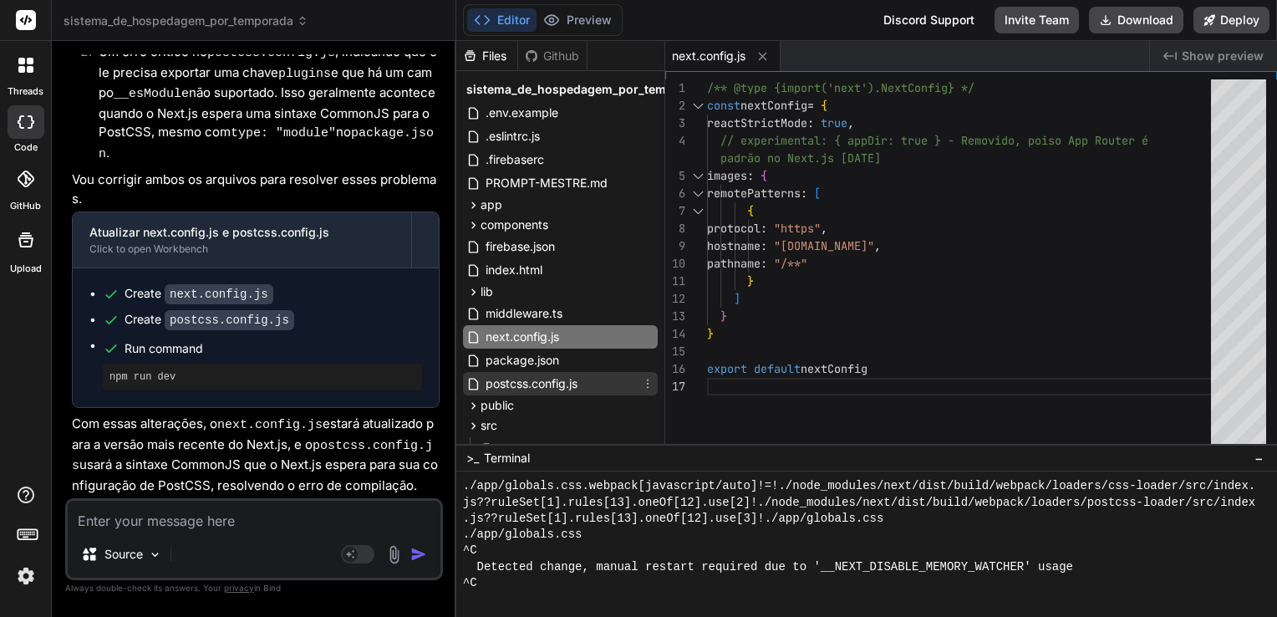
click at [522, 378] on span "postcss.config.js" at bounding box center [531, 383] width 95 height 20
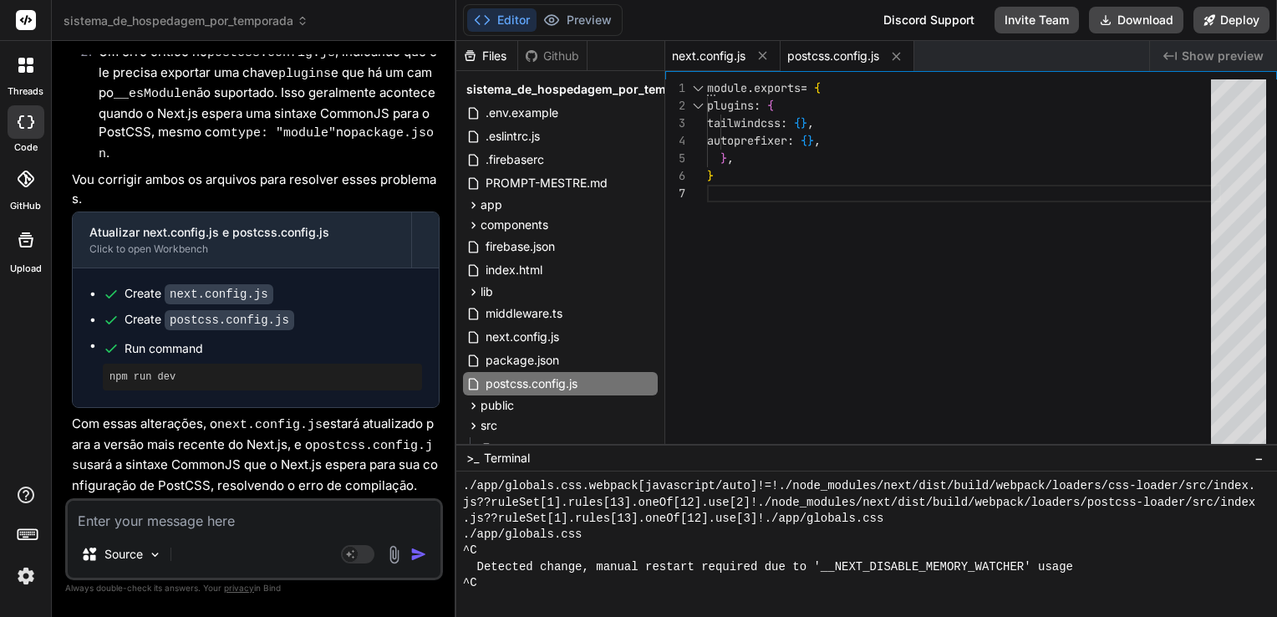
click at [732, 53] on span "next.config.js" at bounding box center [709, 56] width 74 height 17
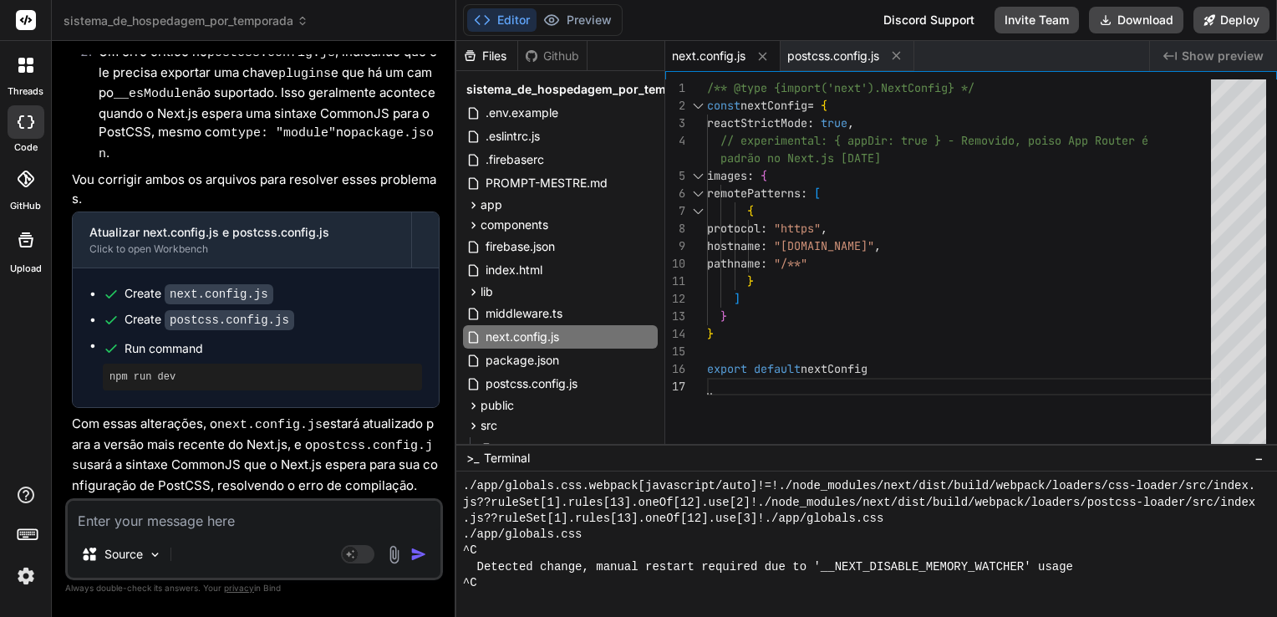
click at [794, 175] on div "/** @type {import('next').NextConfig} */ const nextConfig = { reactStrictMode :…" at bounding box center [964, 265] width 514 height 373
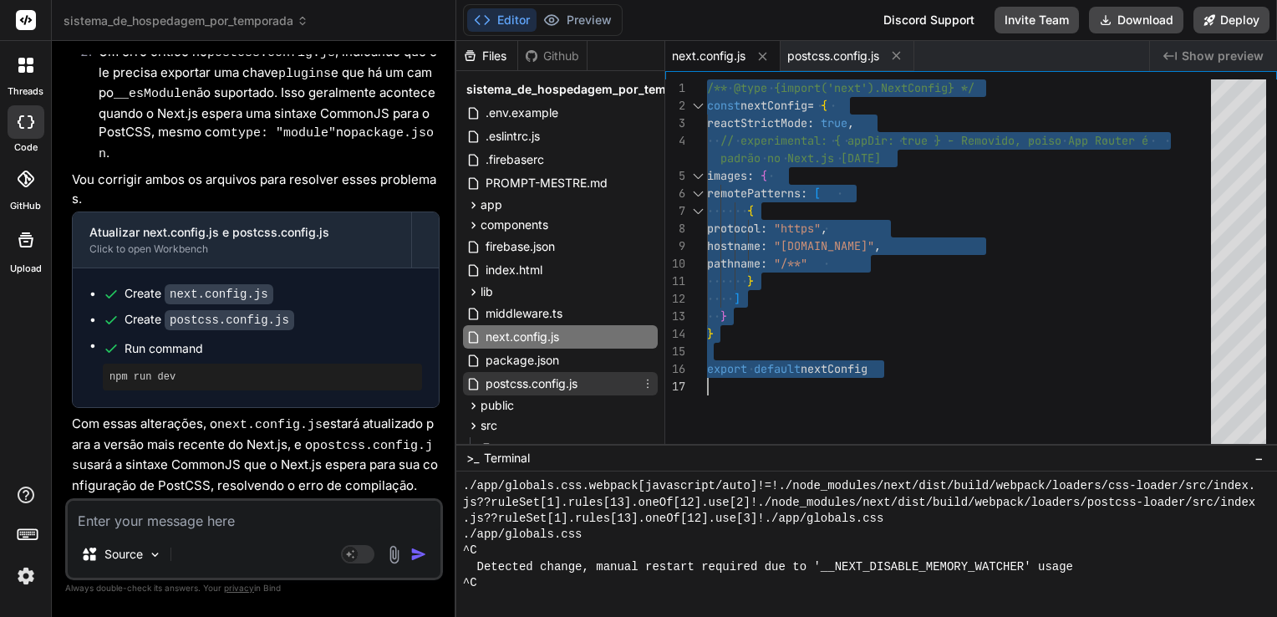
click at [545, 377] on span "postcss.config.js" at bounding box center [531, 383] width 95 height 20
type textarea "module.exports = { plugins: { tailwindcss: {}, autoprefixer: {}, }, }"
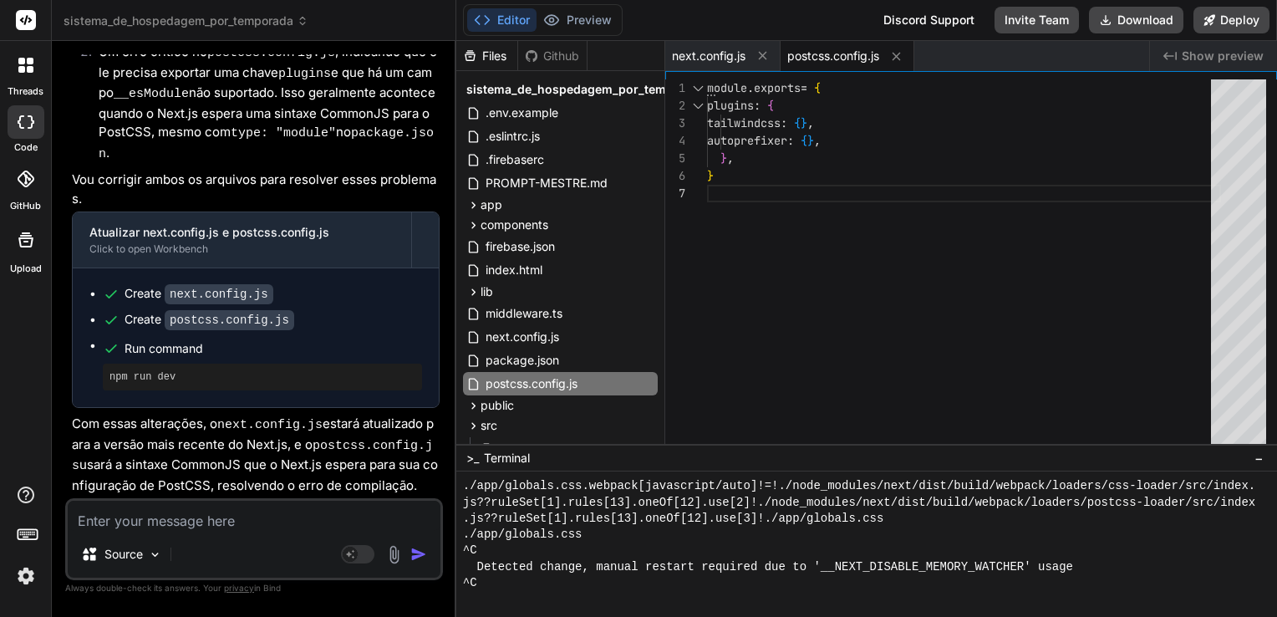
click at [880, 192] on div "module . exports = { plugins : { tailwindcss : { } , autoprefixer : { } , } , }" at bounding box center [964, 265] width 514 height 373
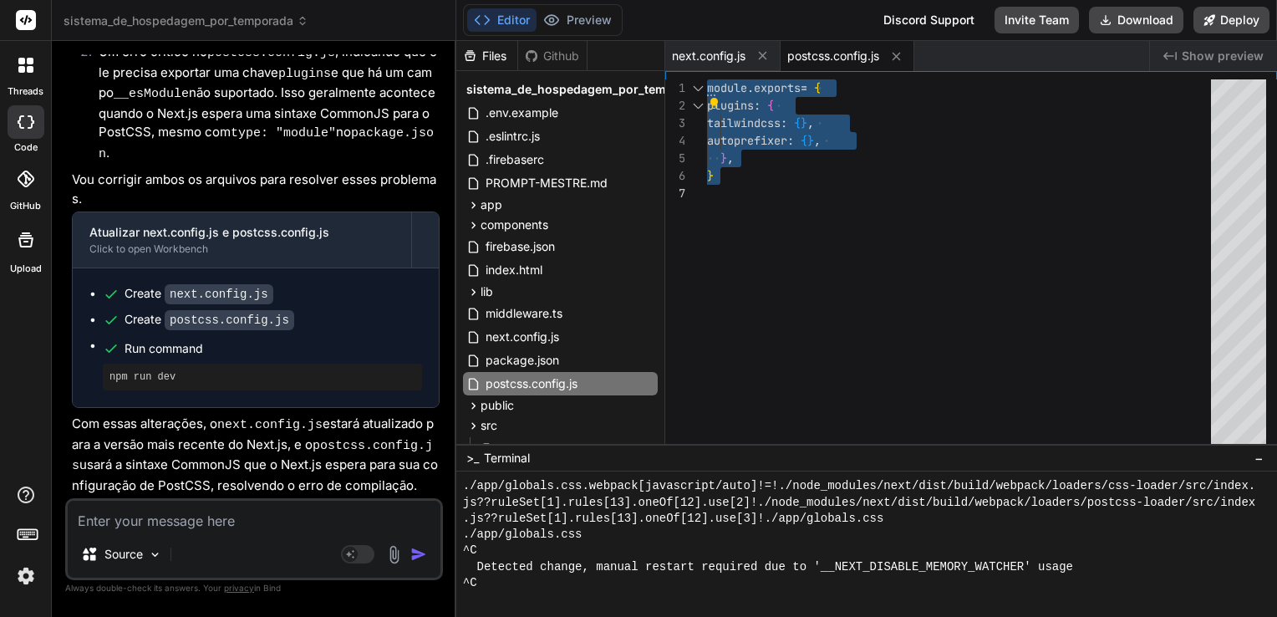
click at [251, 510] on textarea at bounding box center [254, 516] width 373 height 30
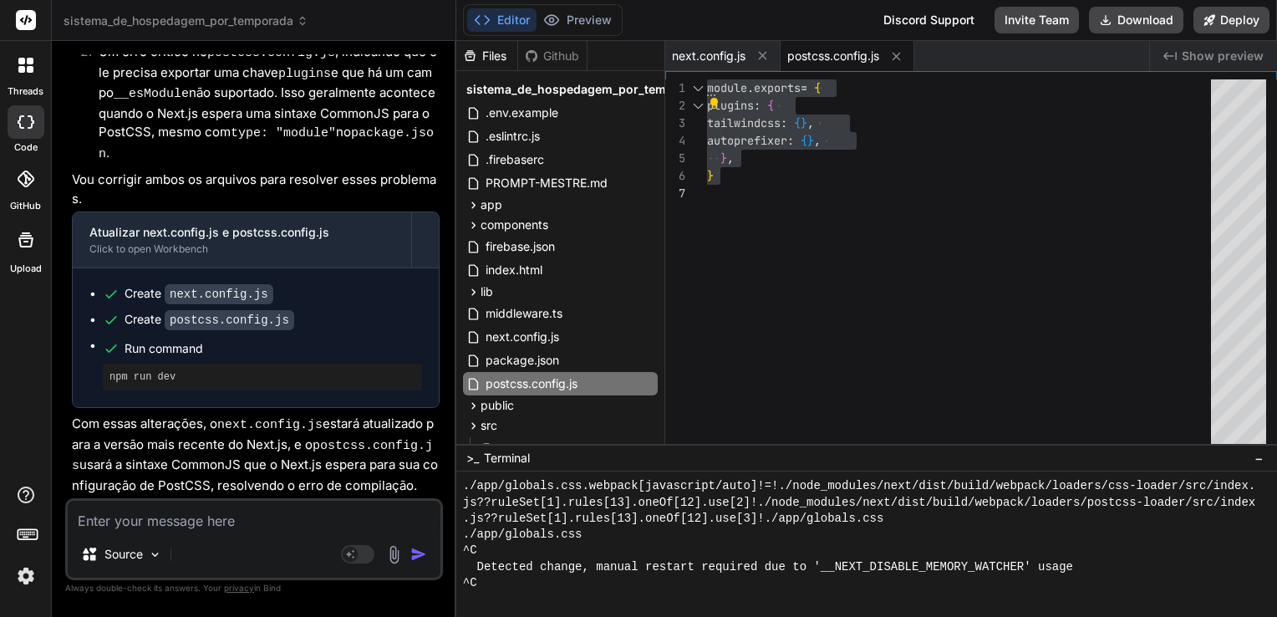
paste textarea "LO I:\Dolor\sitam\Consectet\adipisc_el_seddoeiusm_tem_incididun> utl etd mag > …"
type textarea "LO I:\Dolor\sitam\Consectet\adipisc_el_seddoeiusm_tem_incididun> utl etd mag > …"
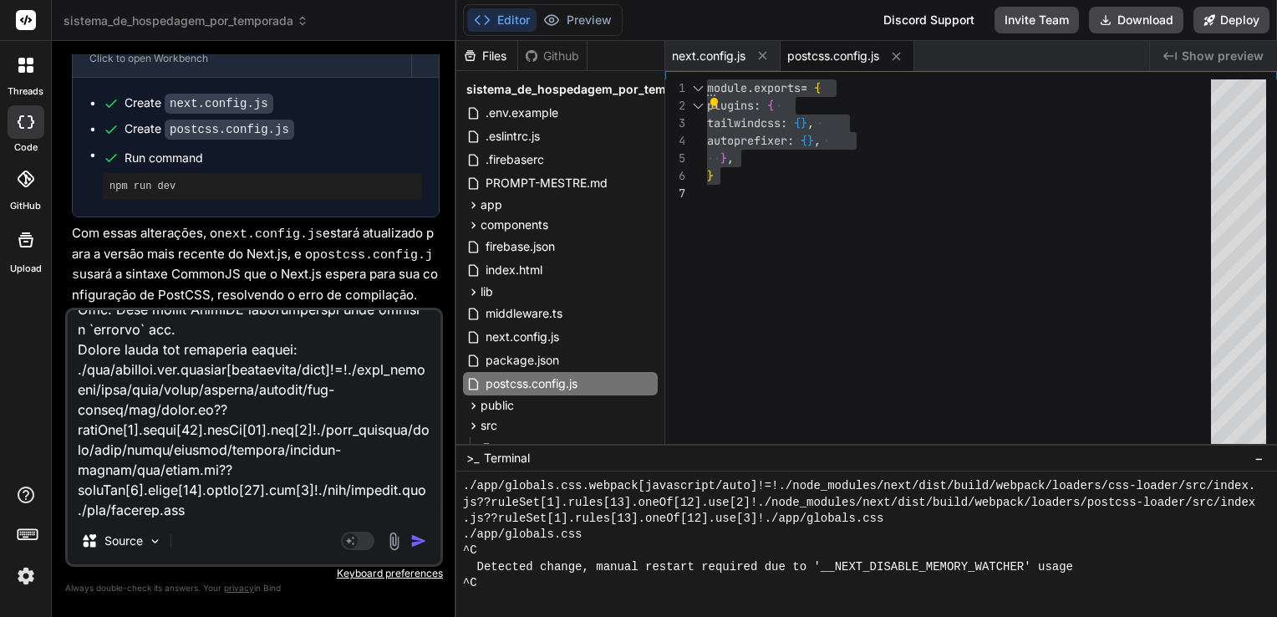
type textarea "x"
type textarea "LO I:\Dolor\sitam\Consectet\adipisc_el_seddoeiusm_tem_incididun> utl etd mag > …"
type textarea "x"
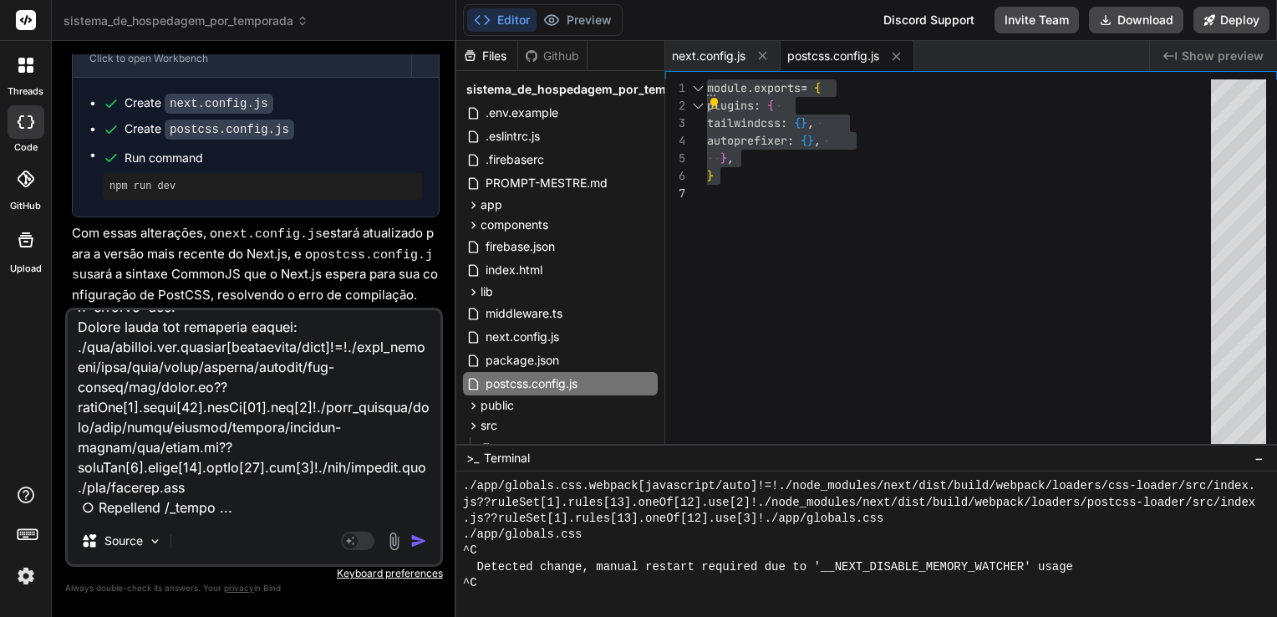
scroll to position [906, 0]
paste textarea "ailed to compile ./app/globals.css.webpack[javascript/auto]!=!./node_modules/ne…"
type textarea "LO I:\Dolor\sitam\Consectet\adipisc_el_seddoeiusm_tem_incididun> utl etd mag > …"
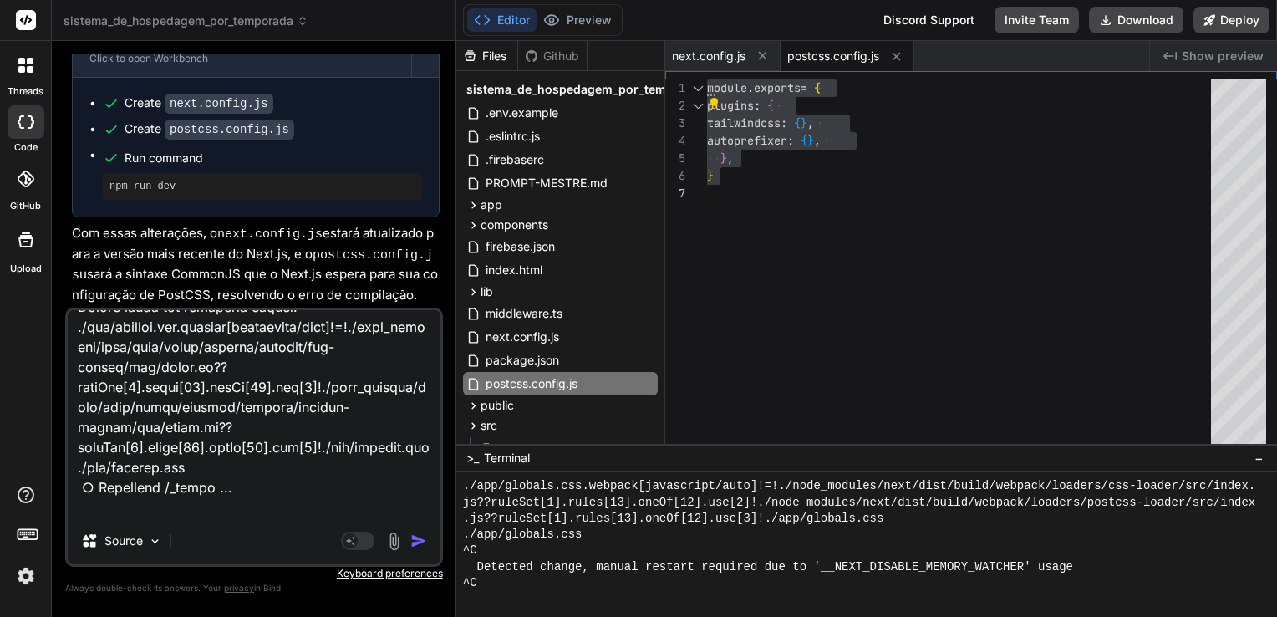
scroll to position [1124, 0]
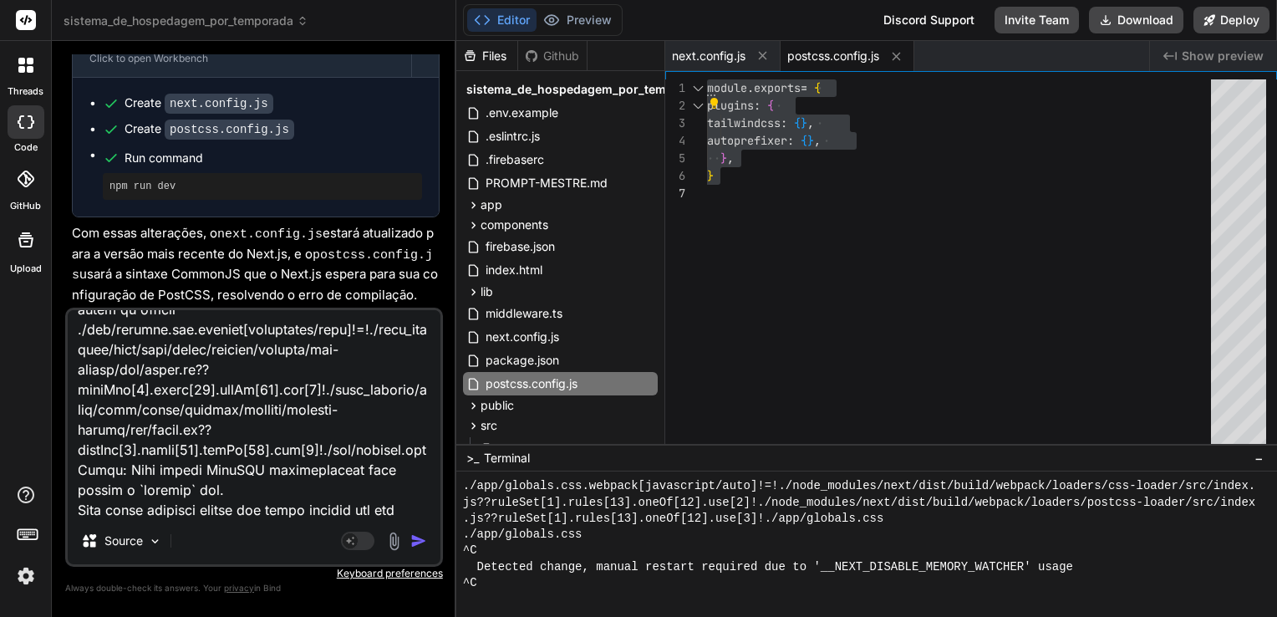
type textarea "x"
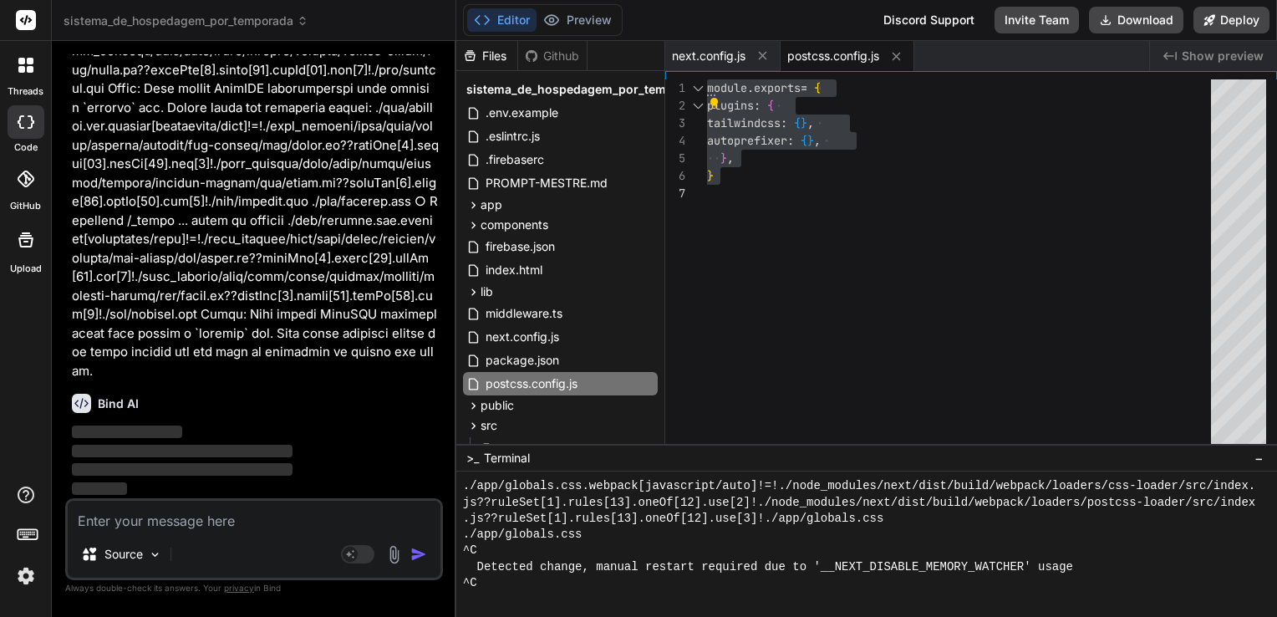
scroll to position [18279, 0]
click at [761, 58] on icon at bounding box center [762, 55] width 14 height 14
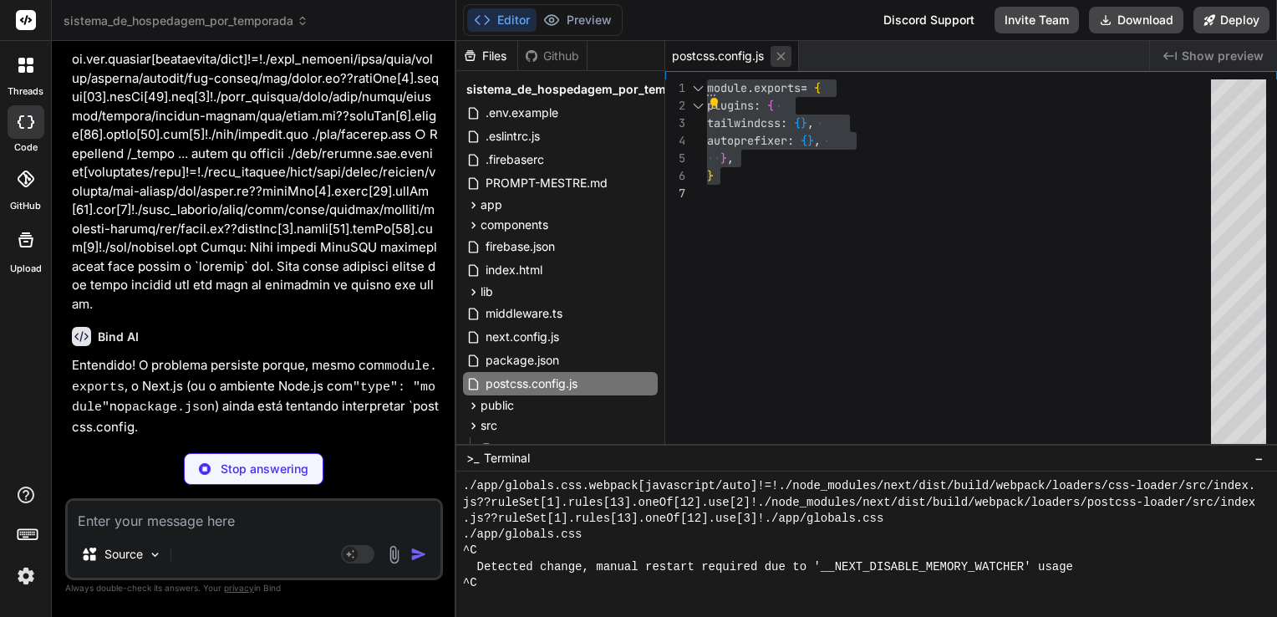
click at [781, 55] on icon at bounding box center [781, 56] width 14 height 14
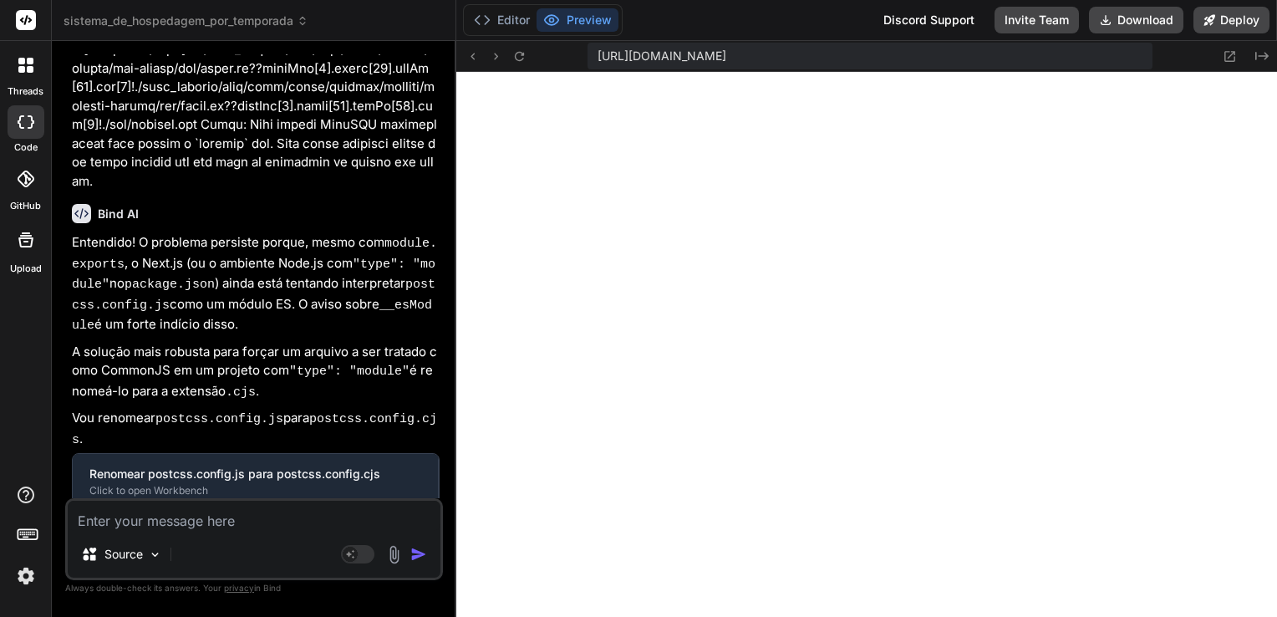
type textarea "x"
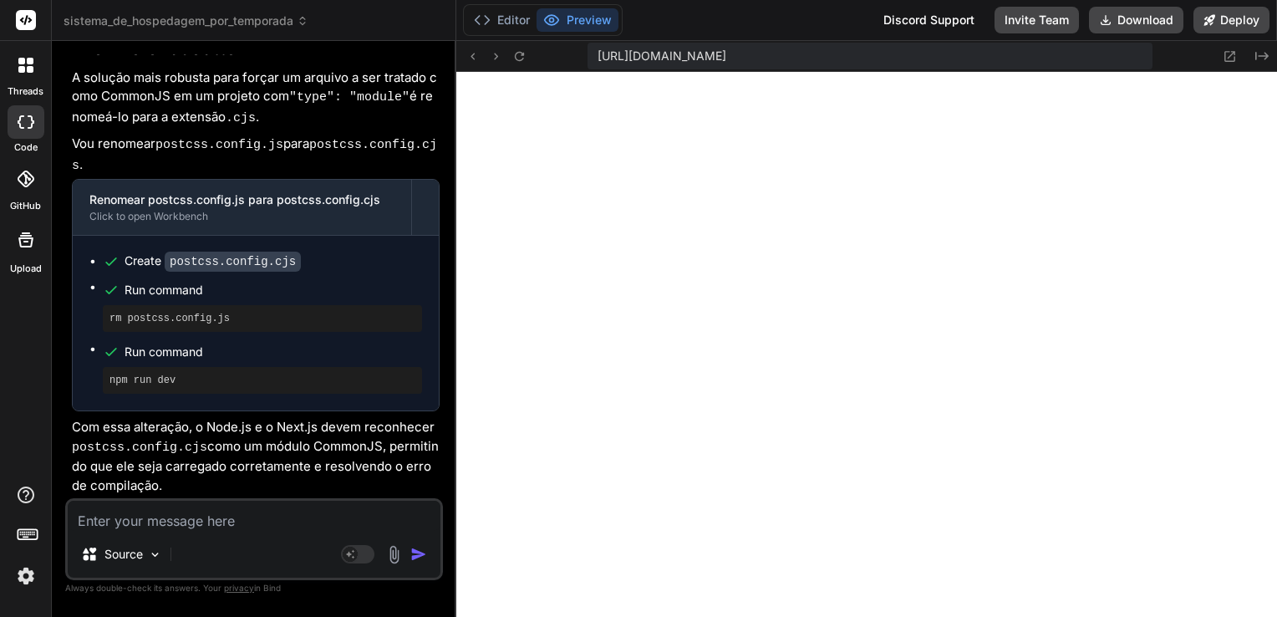
scroll to position [18707, 0]
click at [499, 21] on button "Editor" at bounding box center [501, 19] width 69 height 23
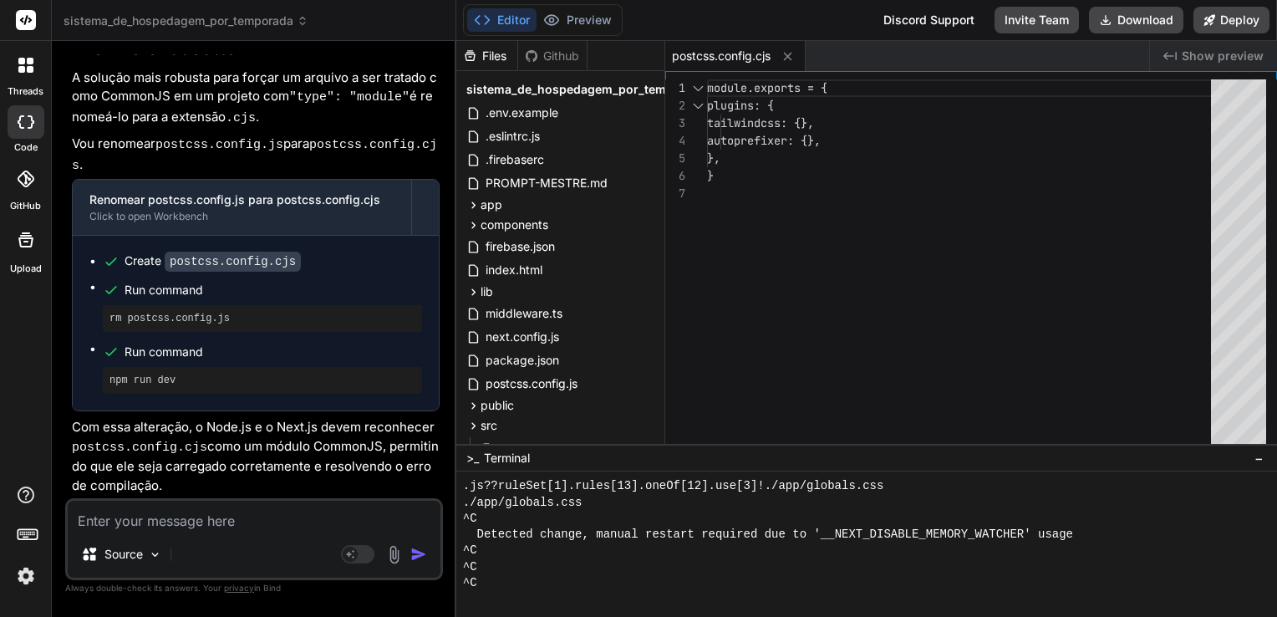
type textarea "module.exports = { plugins: { tailwindcss: {}, autoprefixer: {}, }, }"
click at [879, 185] on div "module.exports = { plugins: { tailwindcss: {}, autoprefixer: {}, }, }" at bounding box center [964, 265] width 514 height 373
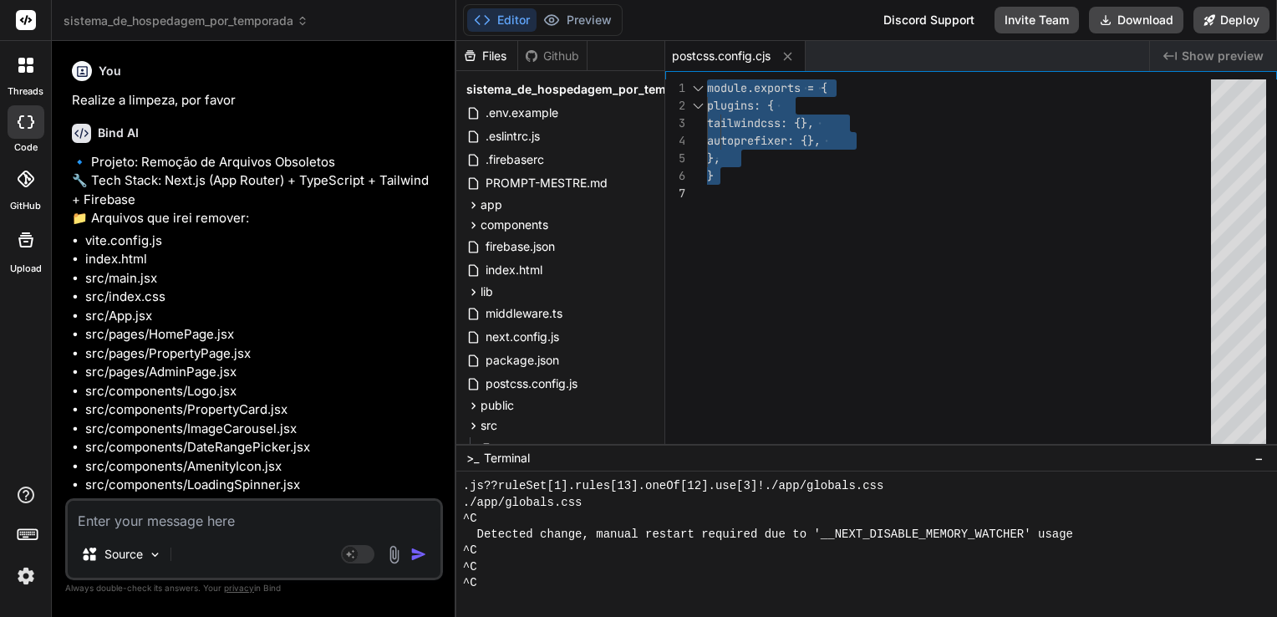
click at [27, 69] on icon at bounding box center [30, 69] width 7 height 7
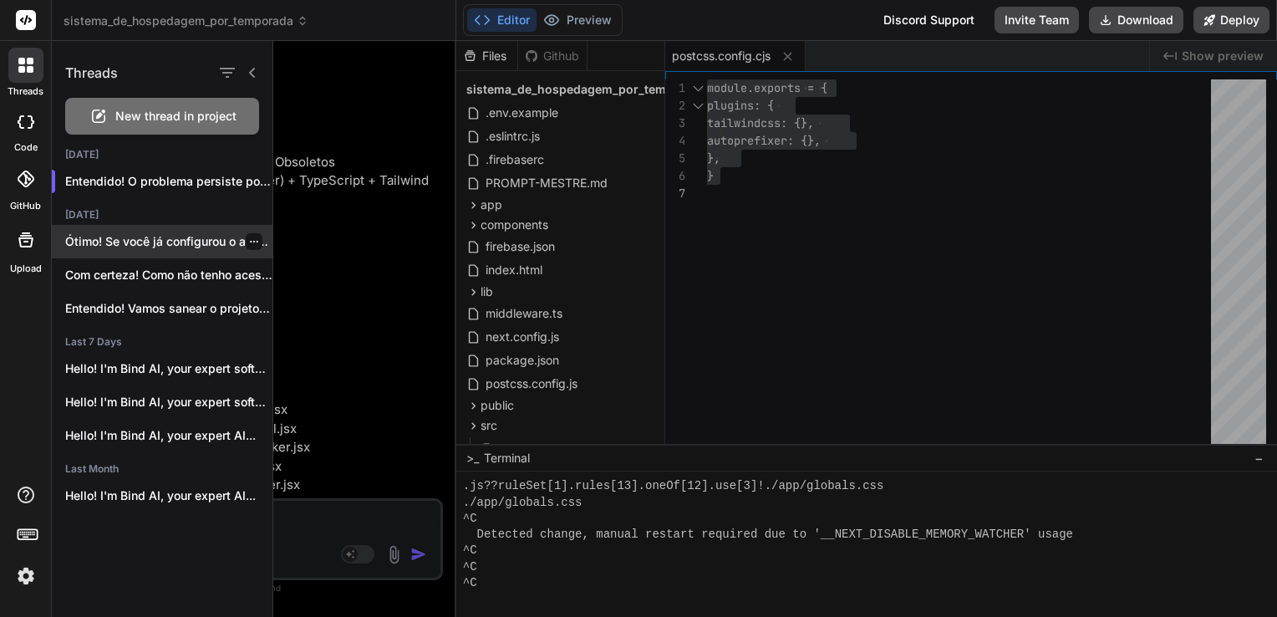
click at [129, 239] on p "Ótimo! Se você já configurou o arquivo..." at bounding box center [168, 241] width 207 height 17
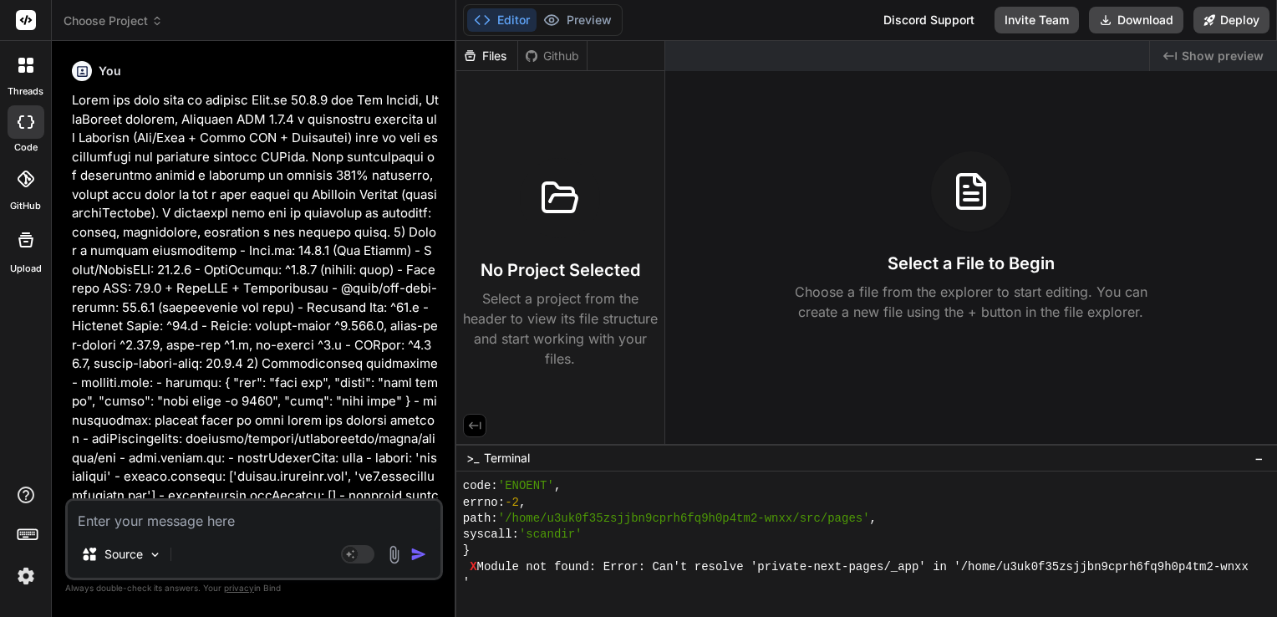
click at [23, 119] on icon at bounding box center [26, 121] width 17 height 13
click at [27, 65] on icon at bounding box center [25, 65] width 15 height 15
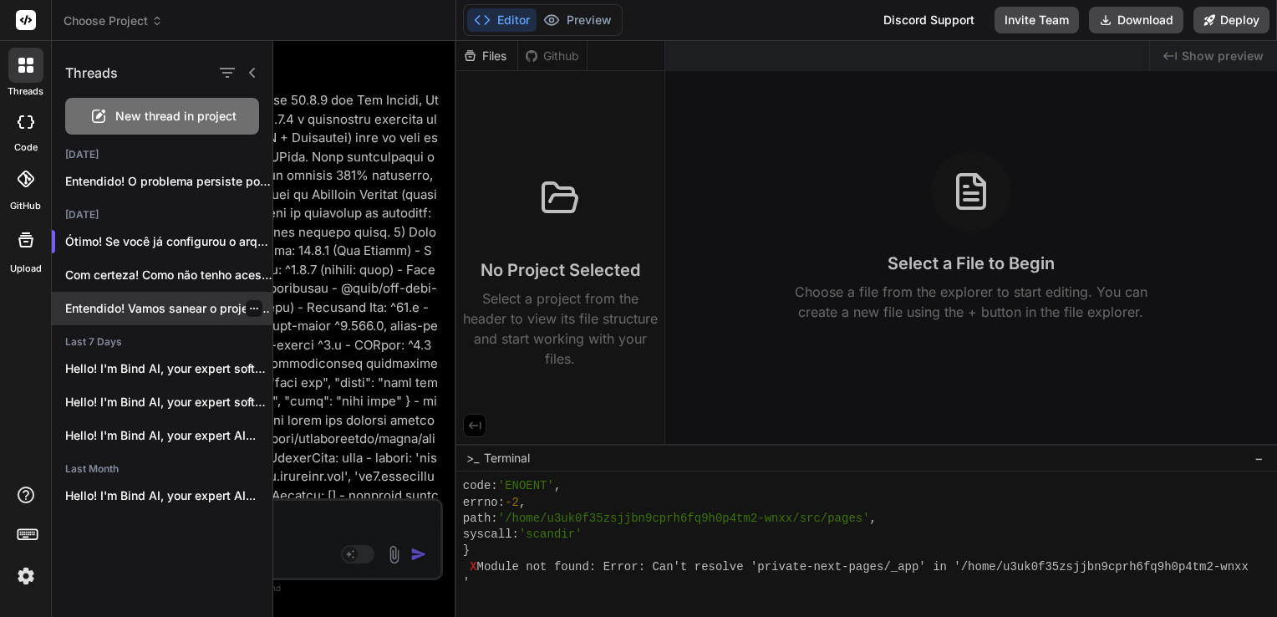
click at [129, 300] on p "Entendido! Vamos sanear o projeto "sistema_de_hospedagem_por_temporada", remove…" at bounding box center [168, 308] width 207 height 17
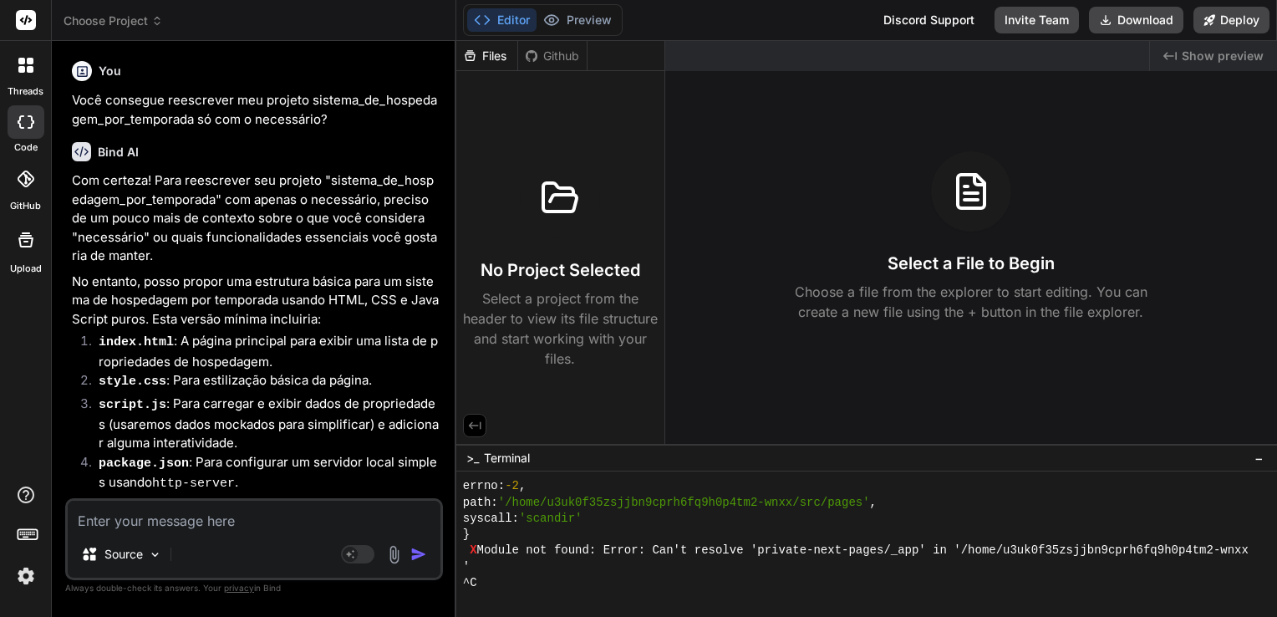
click at [27, 62] on icon at bounding box center [30, 61] width 7 height 7
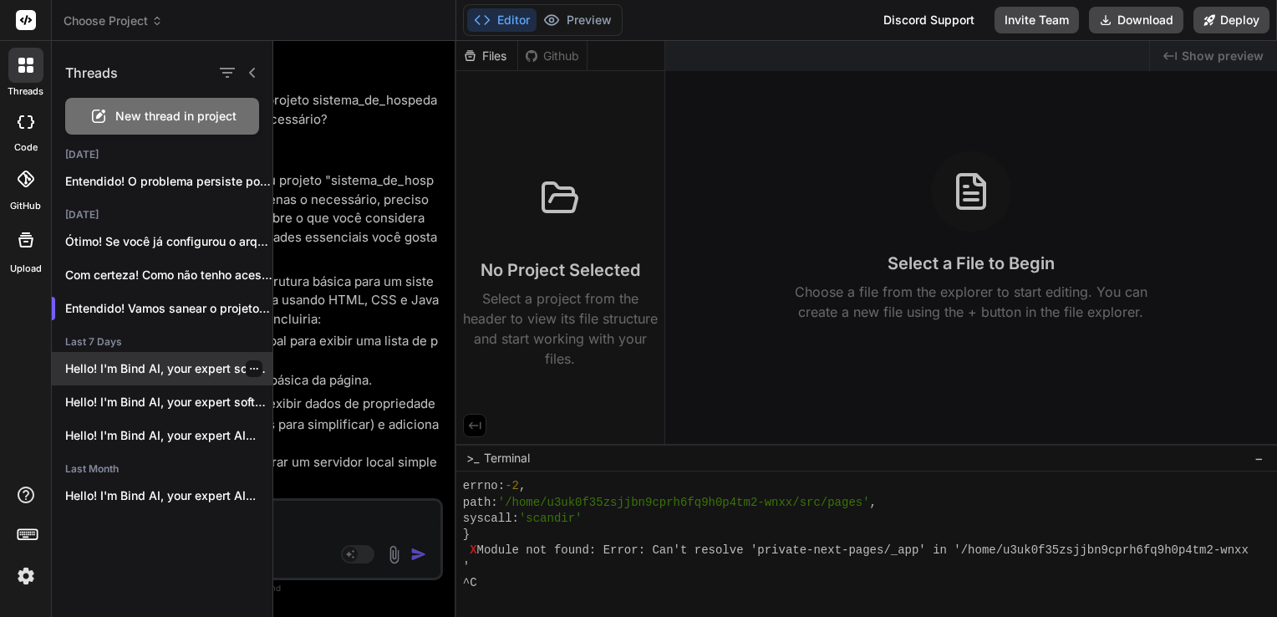
click at [131, 371] on p "Hello! I'm Bind AI, your expert software..." at bounding box center [168, 368] width 207 height 17
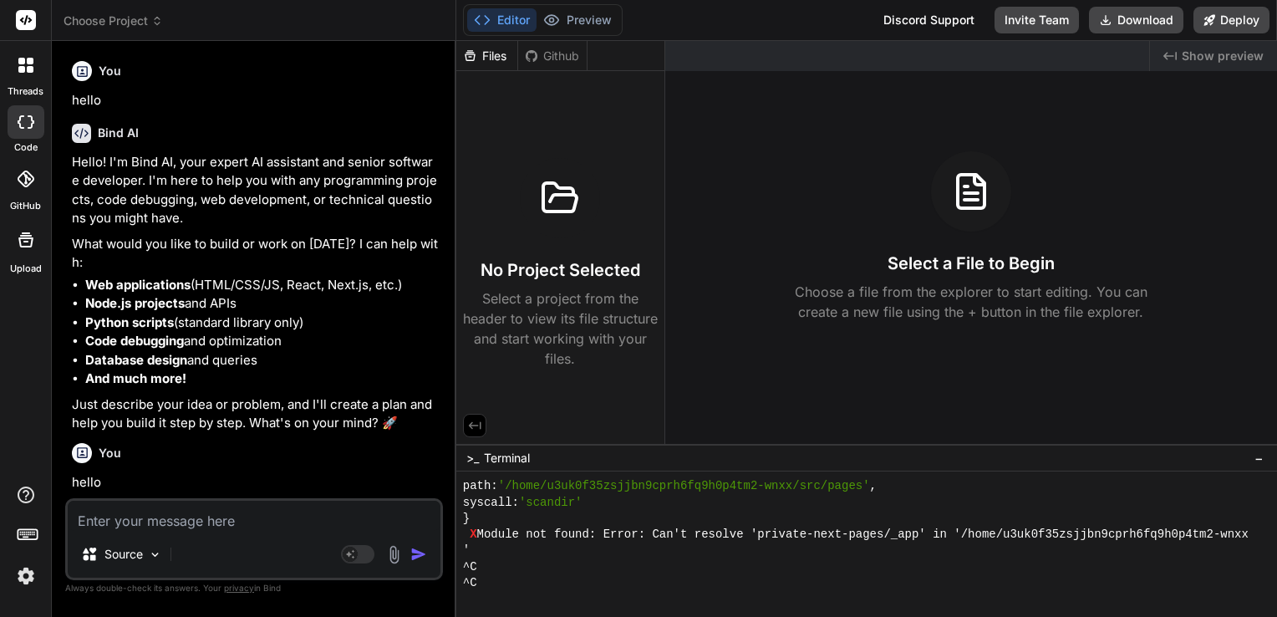
scroll to position [280, 0]
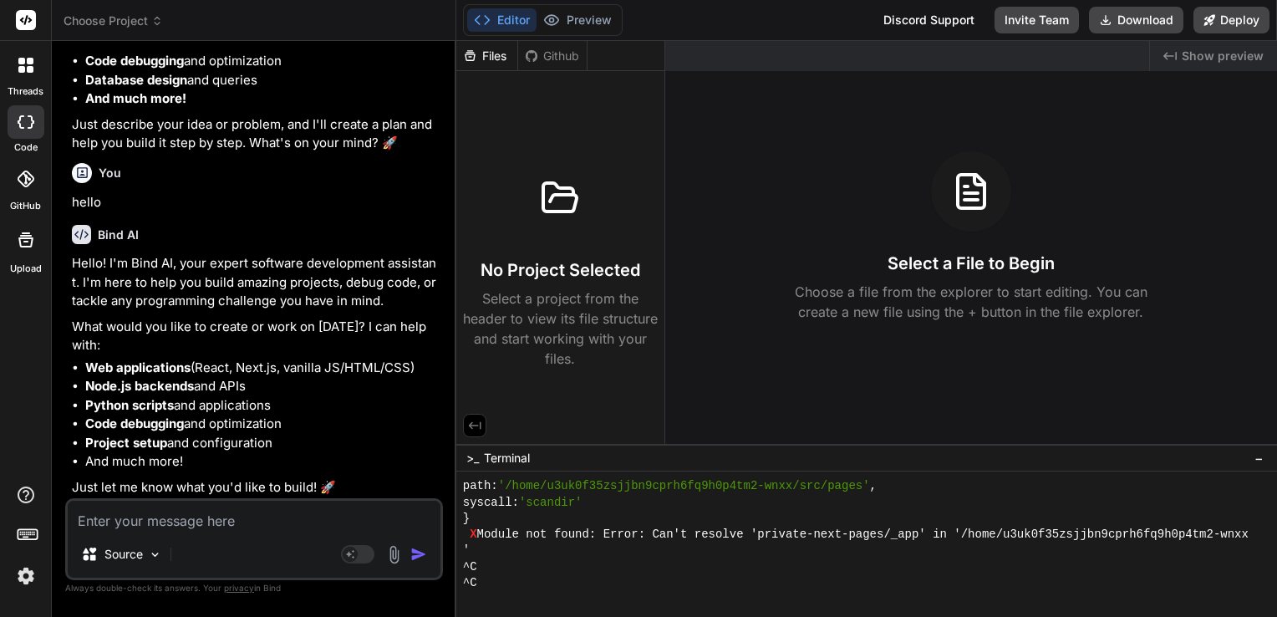
click at [25, 69] on icon at bounding box center [25, 65] width 15 height 15
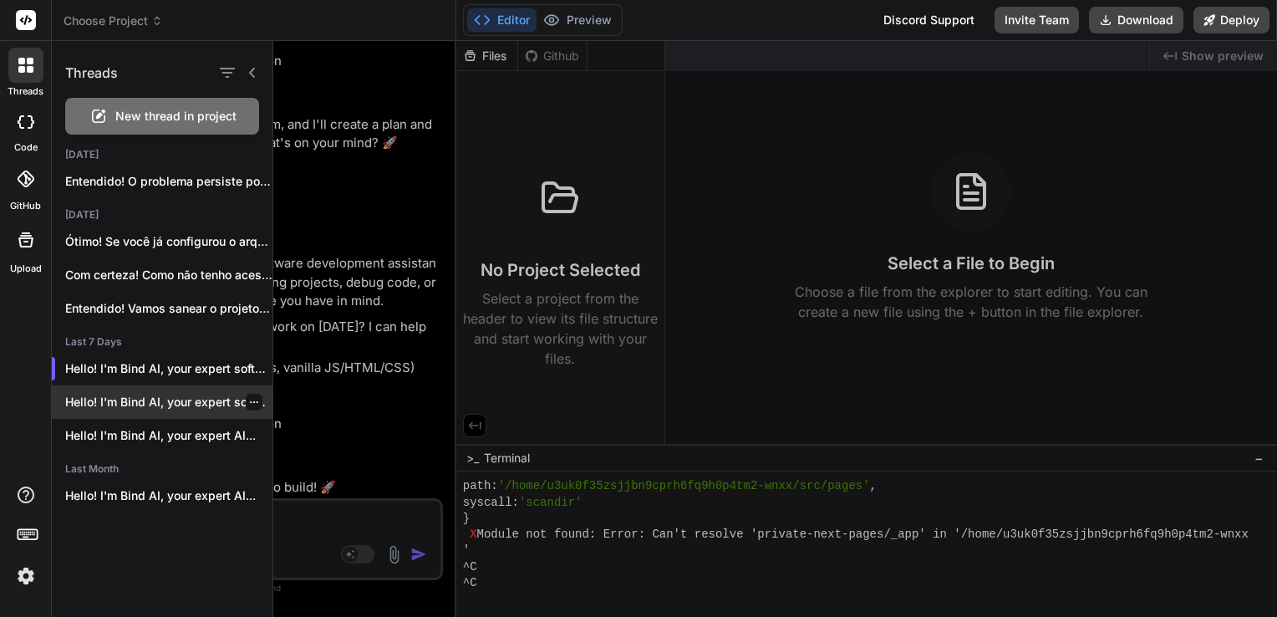
click at [124, 391] on div "Hello! I'm Bind AI, your expert software..." at bounding box center [162, 401] width 221 height 33
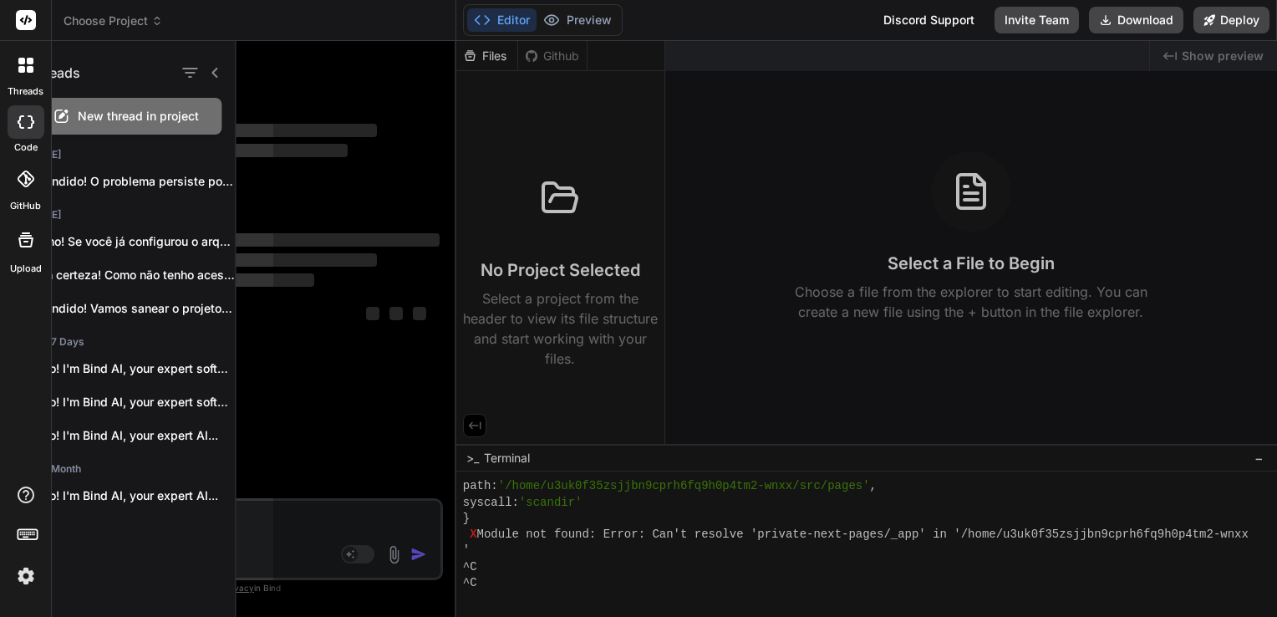
scroll to position [0, 0]
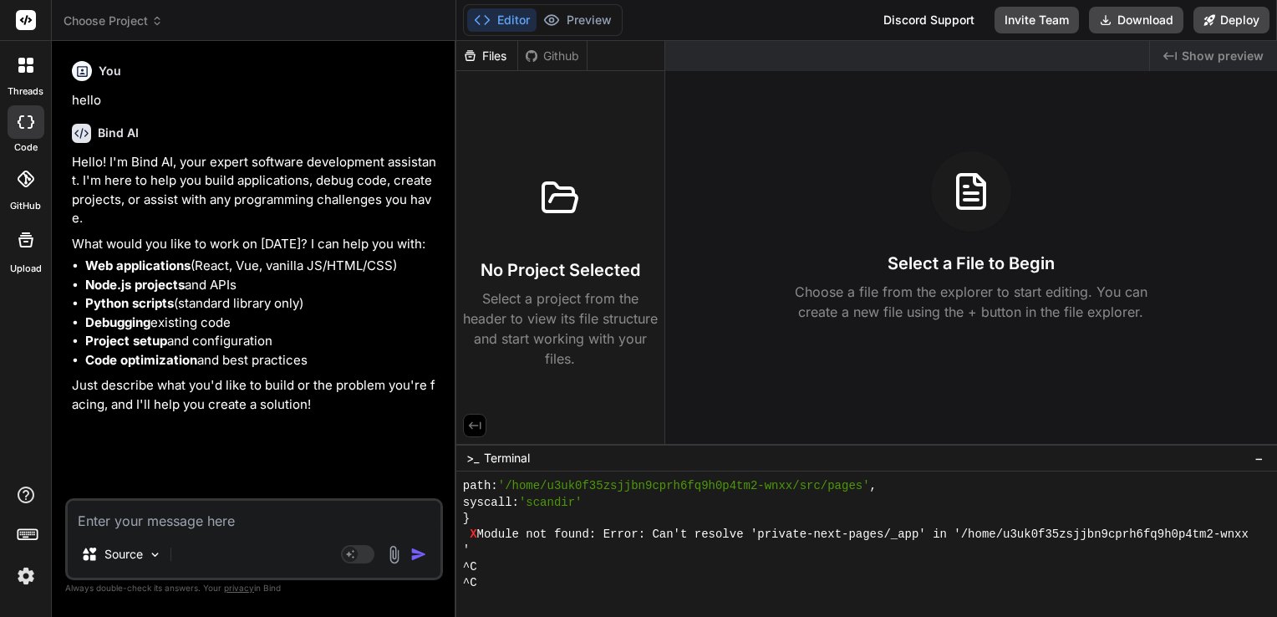
click at [23, 75] on div at bounding box center [25, 65] width 35 height 35
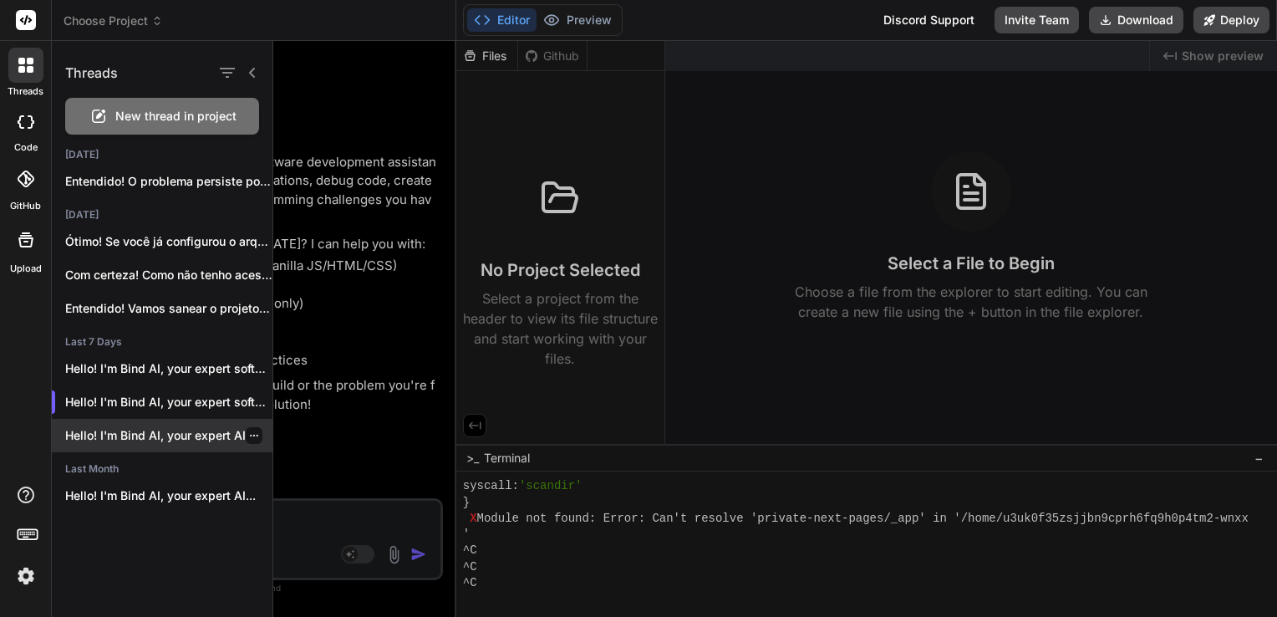
click at [120, 426] on div "Hello! I'm Bind AI, your expert AI..." at bounding box center [162, 435] width 221 height 33
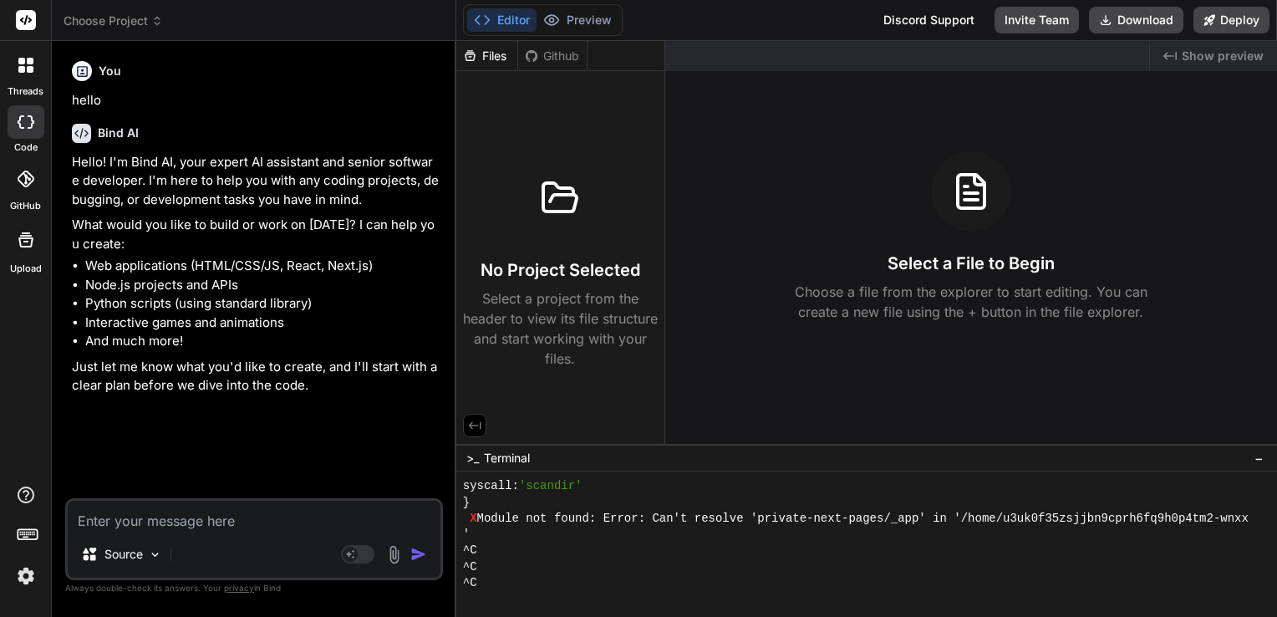
scroll to position [7668, 0]
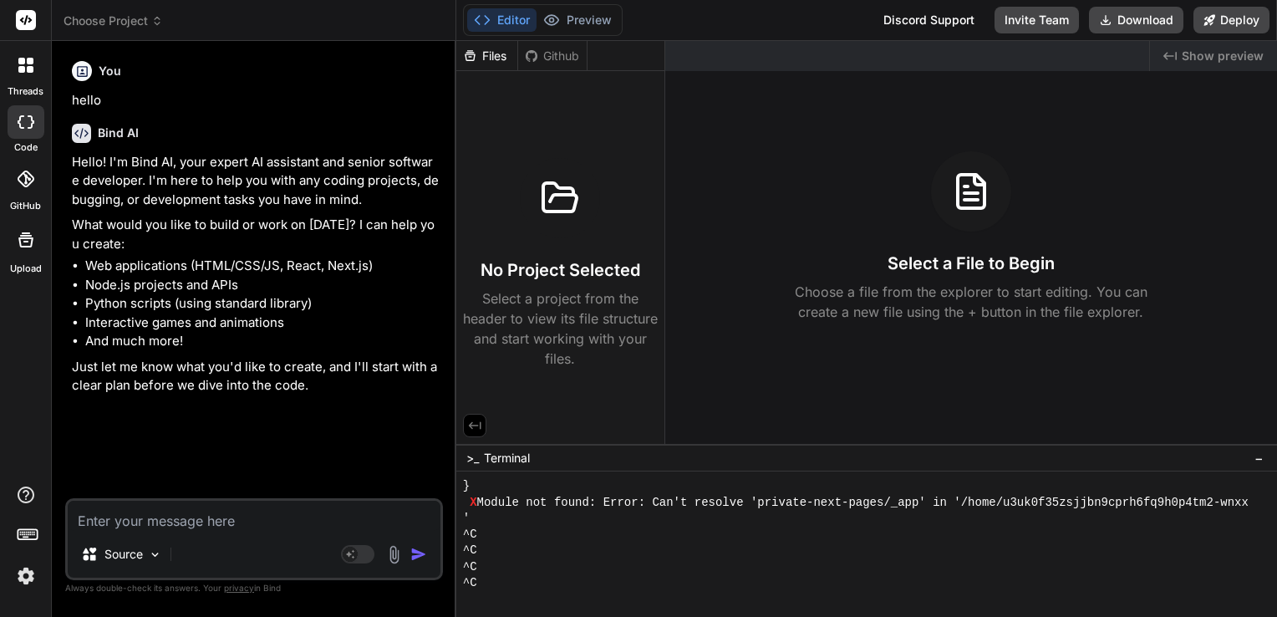
click at [21, 69] on icon at bounding box center [21, 69] width 7 height 7
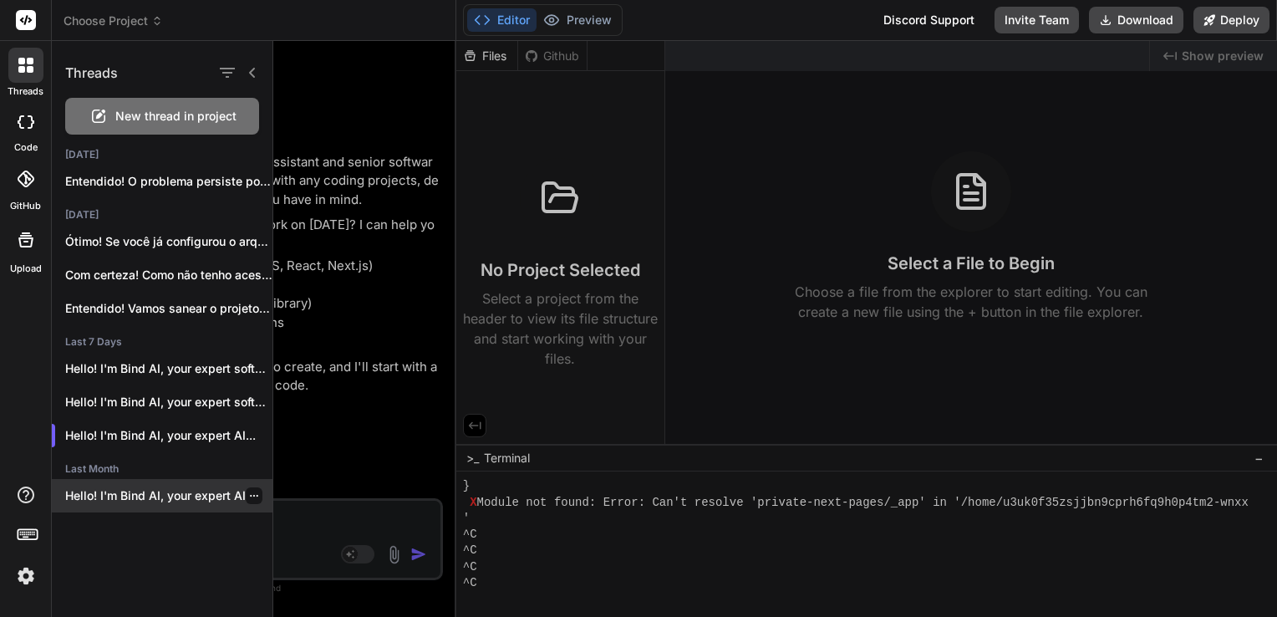
click at [131, 488] on p "Hello! I'm Bind AI, your expert AI..." at bounding box center [168, 495] width 207 height 17
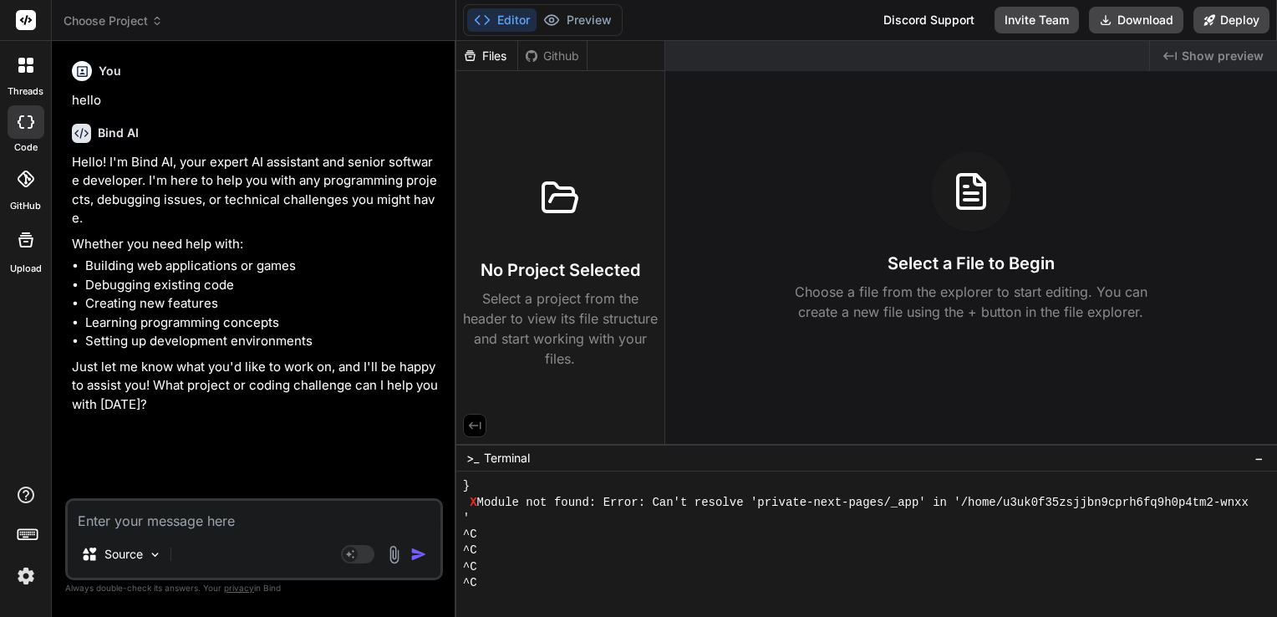
scroll to position [7684, 0]
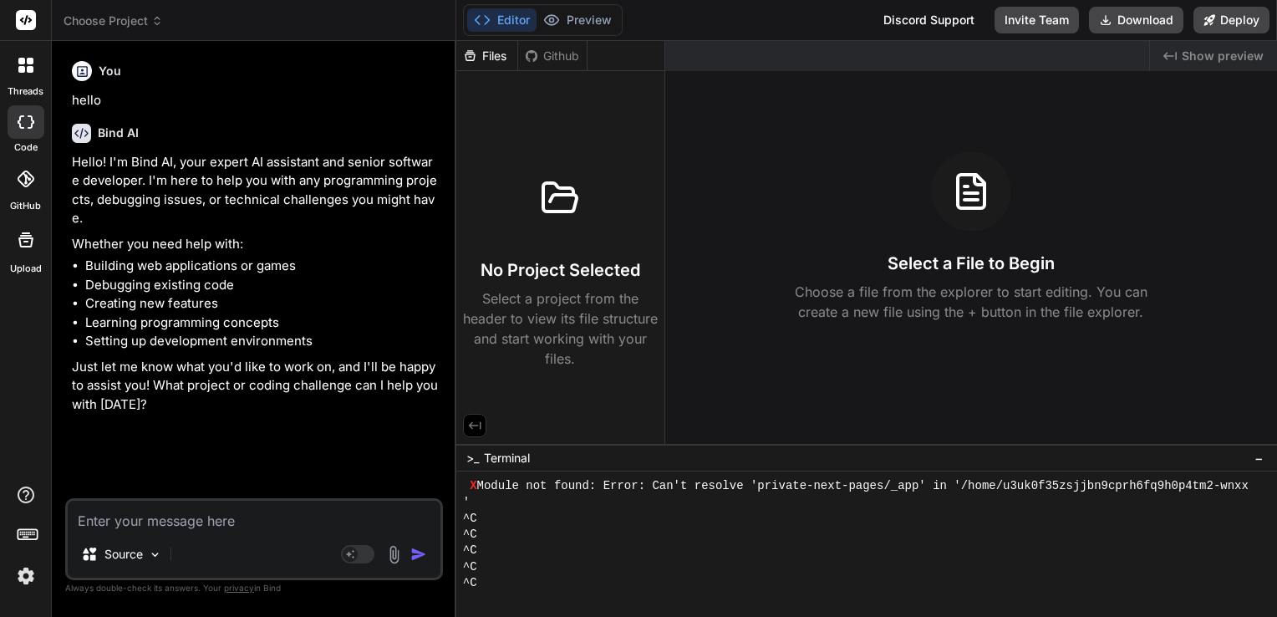
click at [29, 69] on icon at bounding box center [30, 69] width 7 height 7
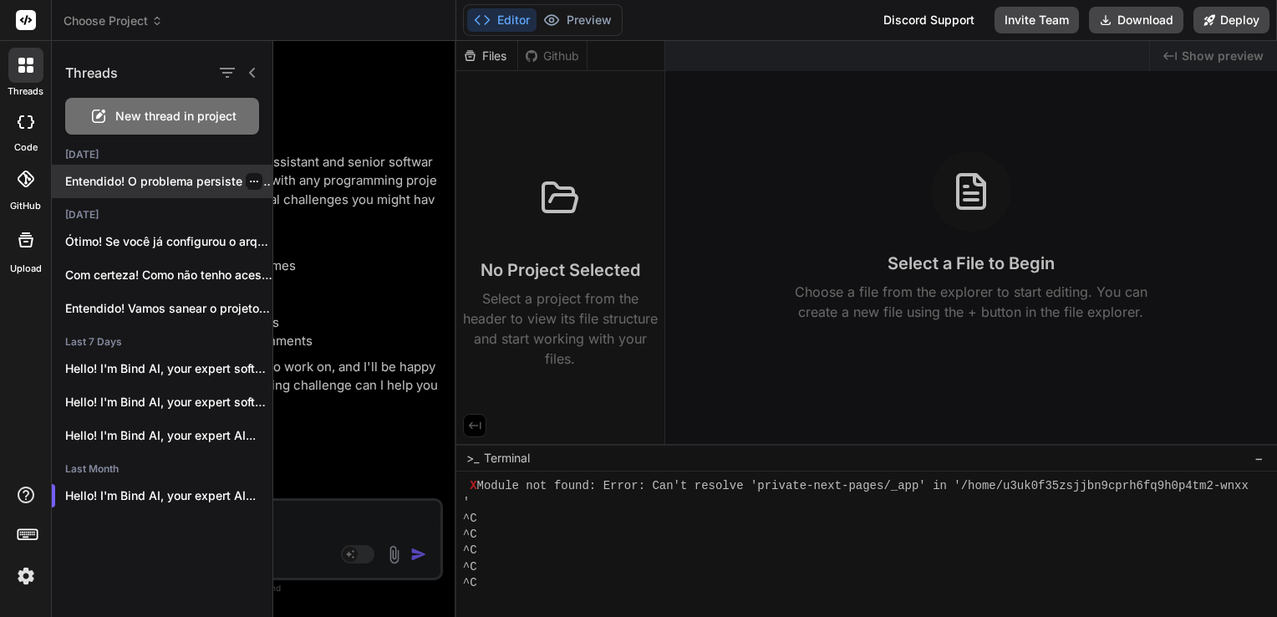
click at [172, 179] on p "Entendido! O problema persiste porque, m..." at bounding box center [168, 181] width 207 height 17
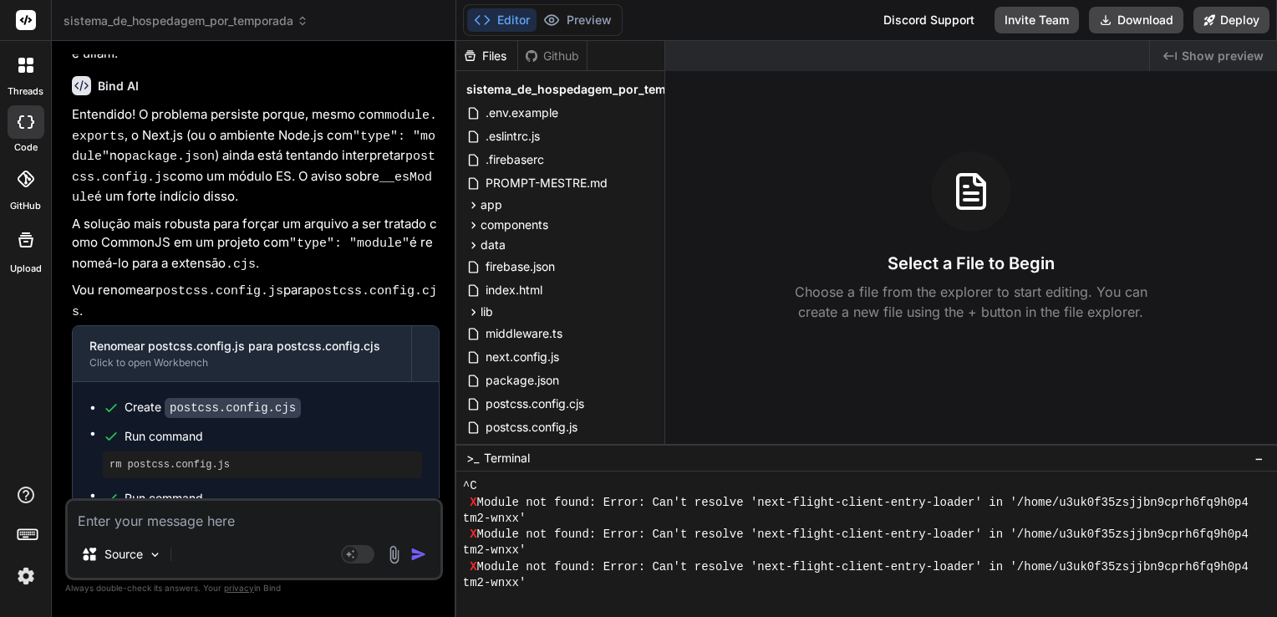
scroll to position [4584, 0]
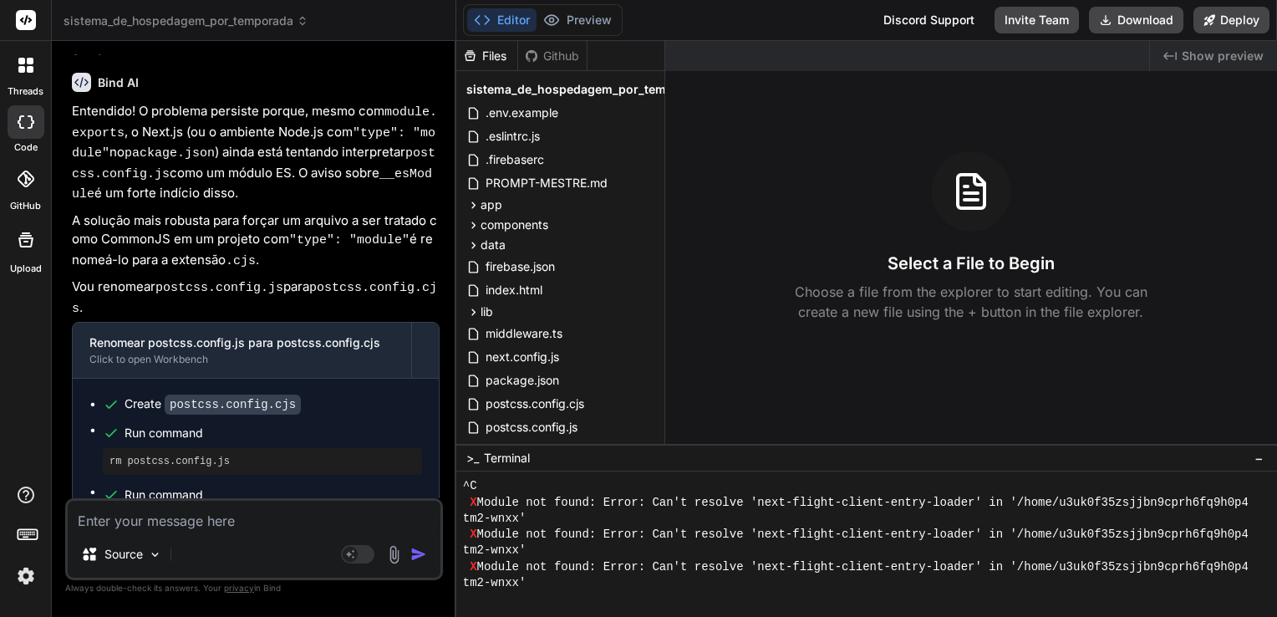
type textarea "x"
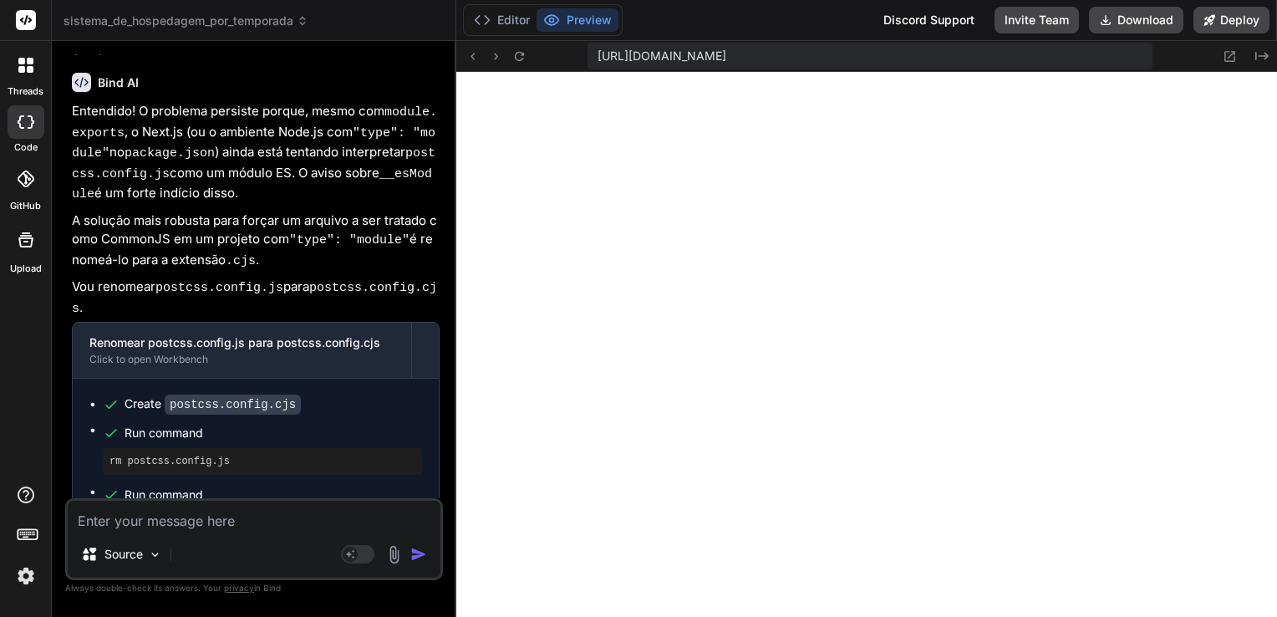
click at [217, 513] on textarea at bounding box center [254, 516] width 373 height 30
type textarea "A"
type textarea "x"
type textarea "At"
type textarea "x"
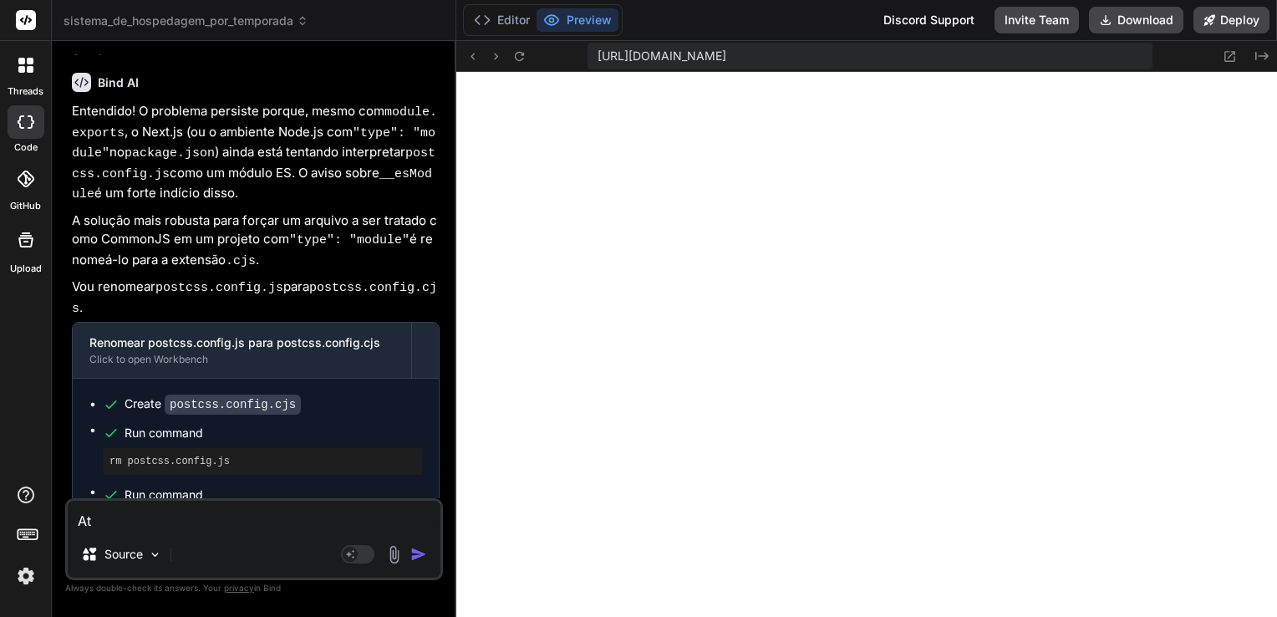
type textarea "Atu"
type textarea "x"
type textarea "Atua"
type textarea "x"
type textarea "Atual"
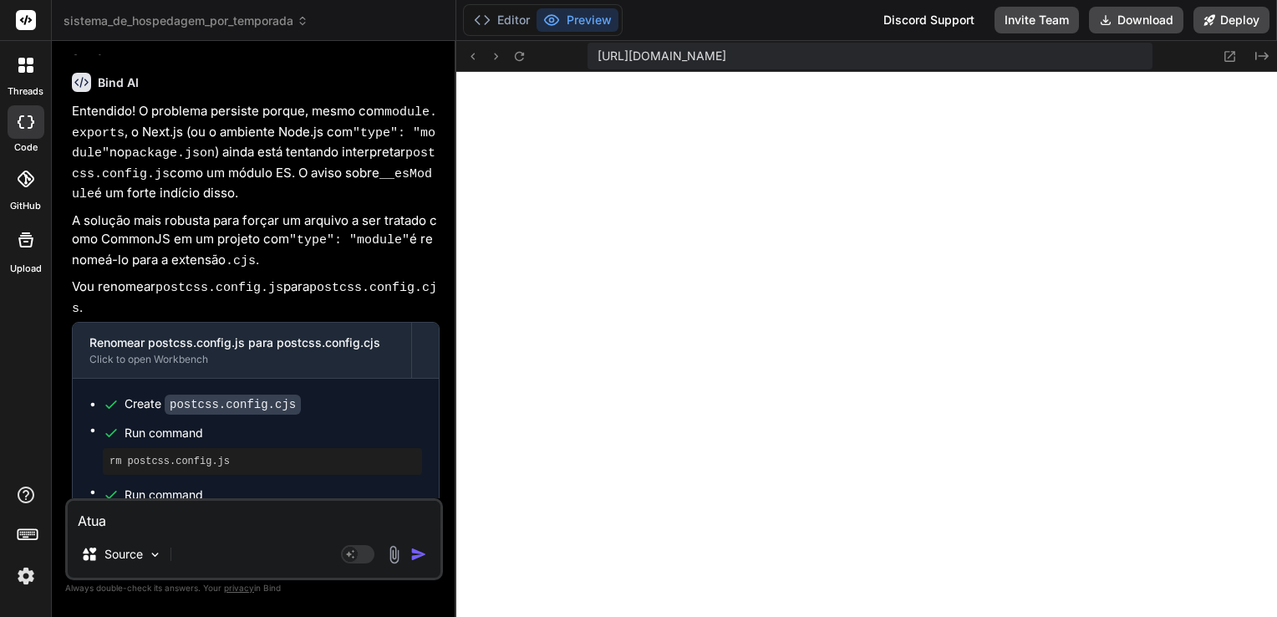
type textarea "x"
type textarea "Atuali"
type textarea "x"
type textarea "Atualiz"
type textarea "x"
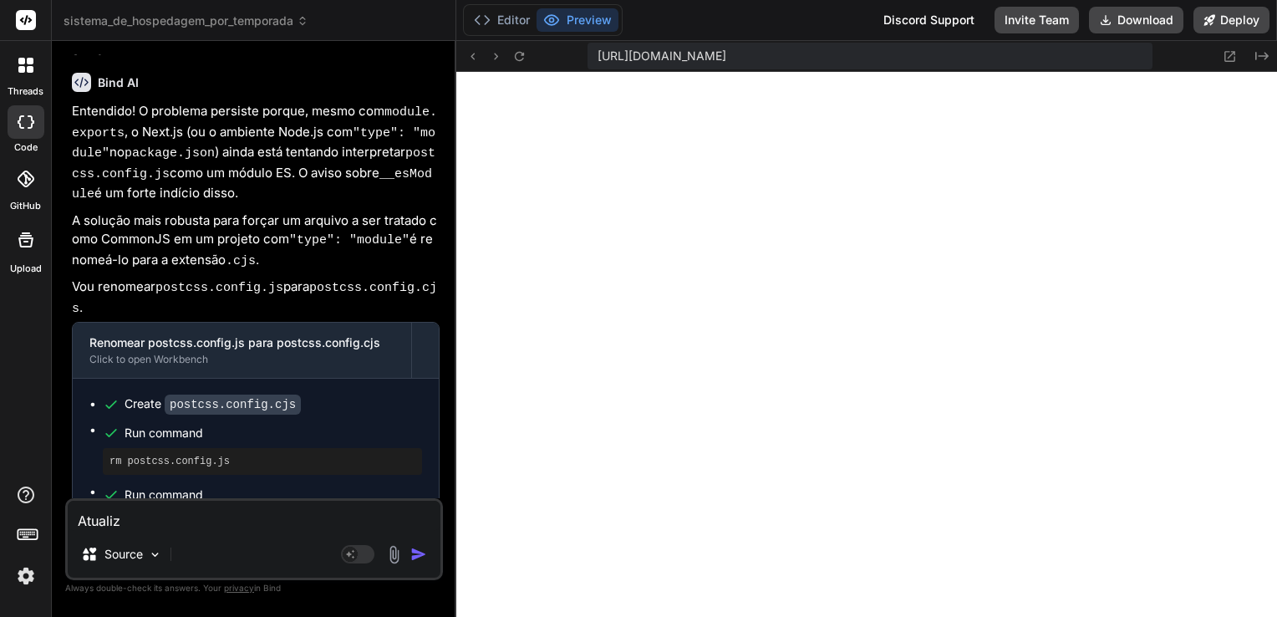
type textarea "Atualiza"
type textarea "x"
type textarea "Atualizar"
type textarea "x"
type textarea "Atualizar"
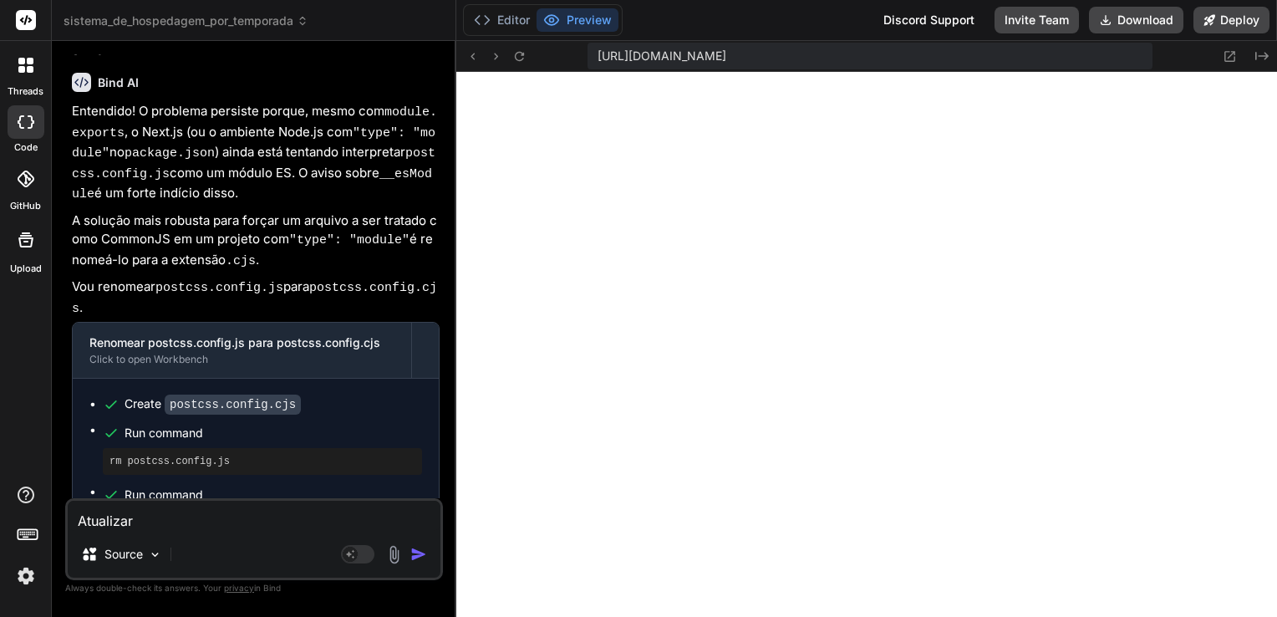
type textarea "x"
type textarea "Atualizar v"
type textarea "x"
type textarea "Atualizar ve"
type textarea "x"
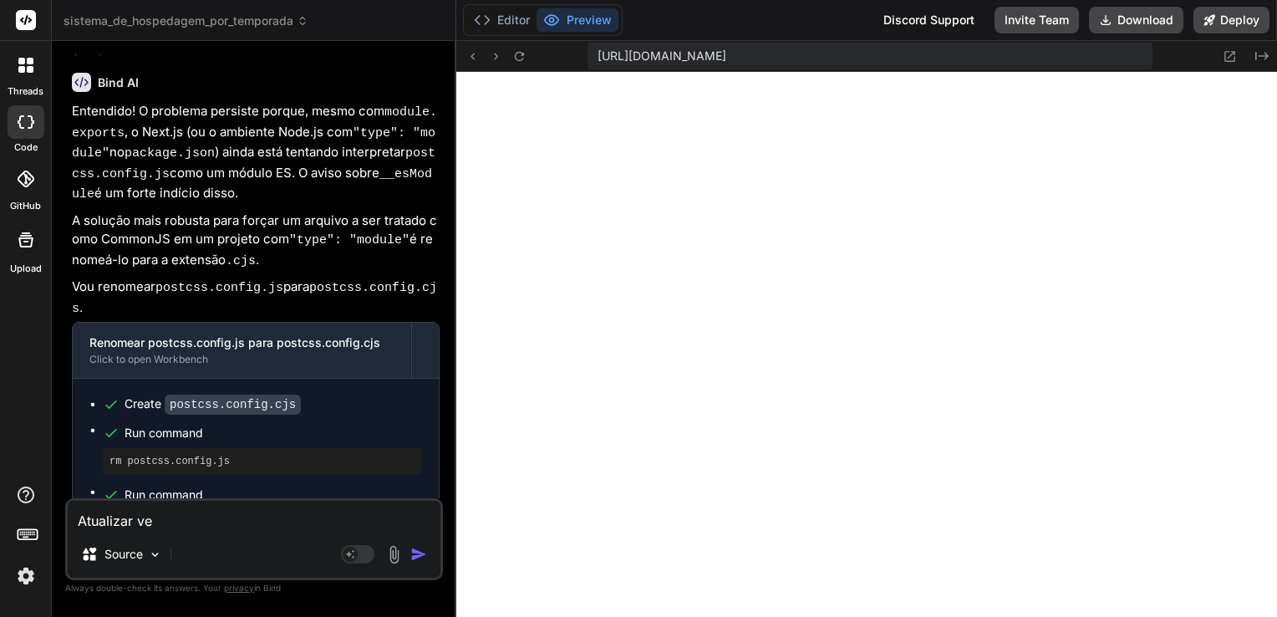
type textarea "Atualizar ver"
type textarea "x"
type textarea "Atualizar vers"
type textarea "x"
type textarea "Atualizar versã"
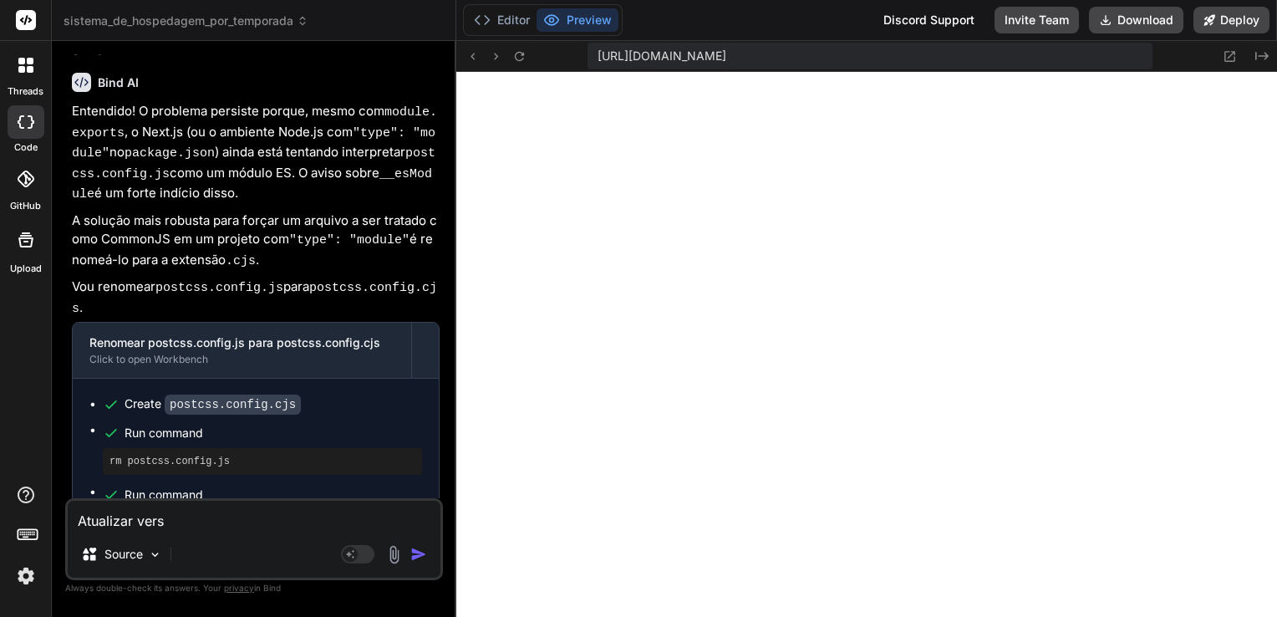
type textarea "x"
type textarea "Atualizar versão"
type textarea "x"
type textarea "Atualizar versão"
type textarea "x"
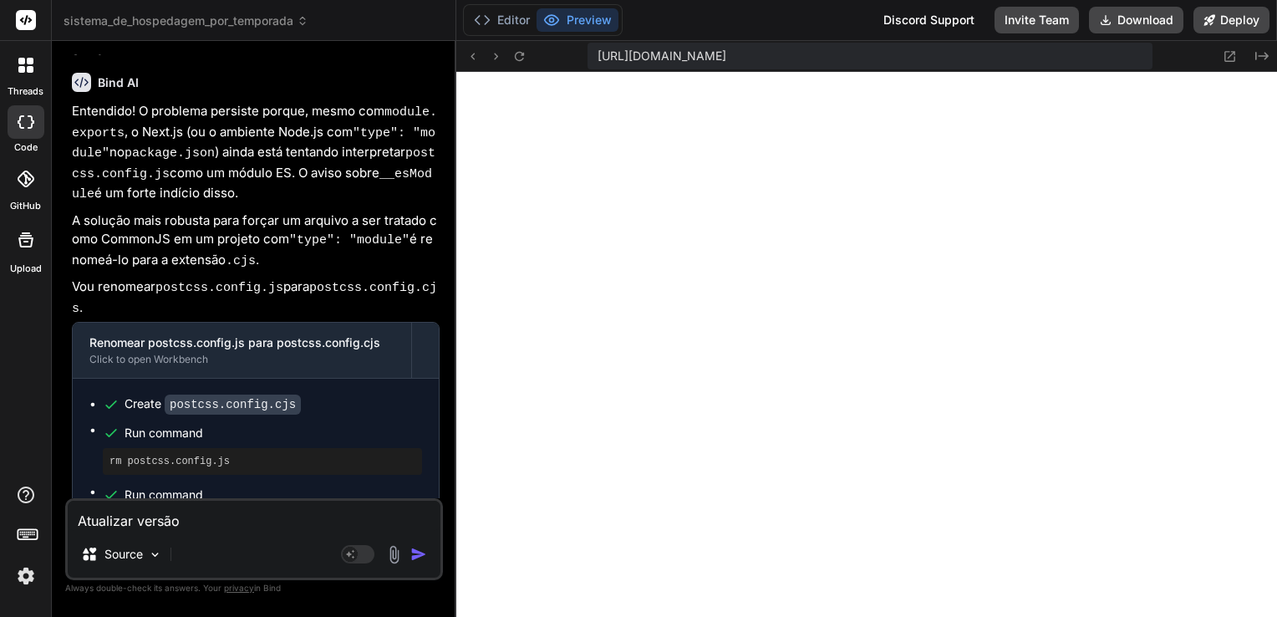
type textarea "Atualizar versão n"
type textarea "x"
type textarea "Atualizar versão ne"
type textarea "x"
type textarea "Atualizar versão nex"
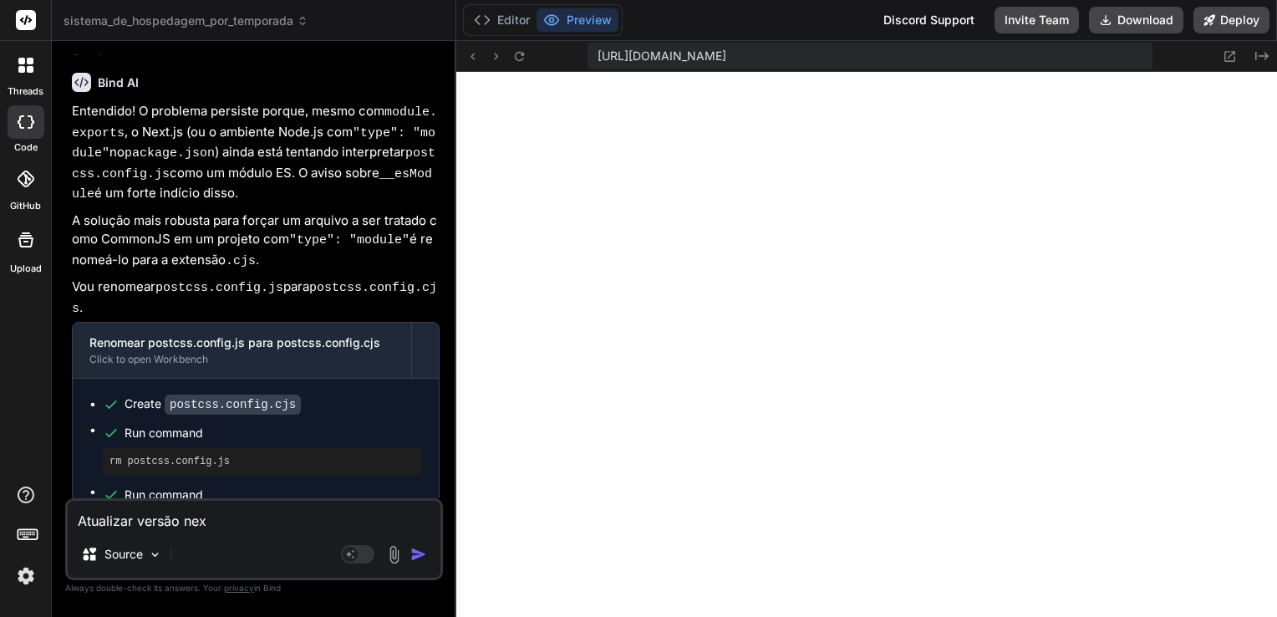
type textarea "x"
type textarea "Atualizar versão next"
type textarea "x"
type textarea "Atualizar versão next."
type textarea "x"
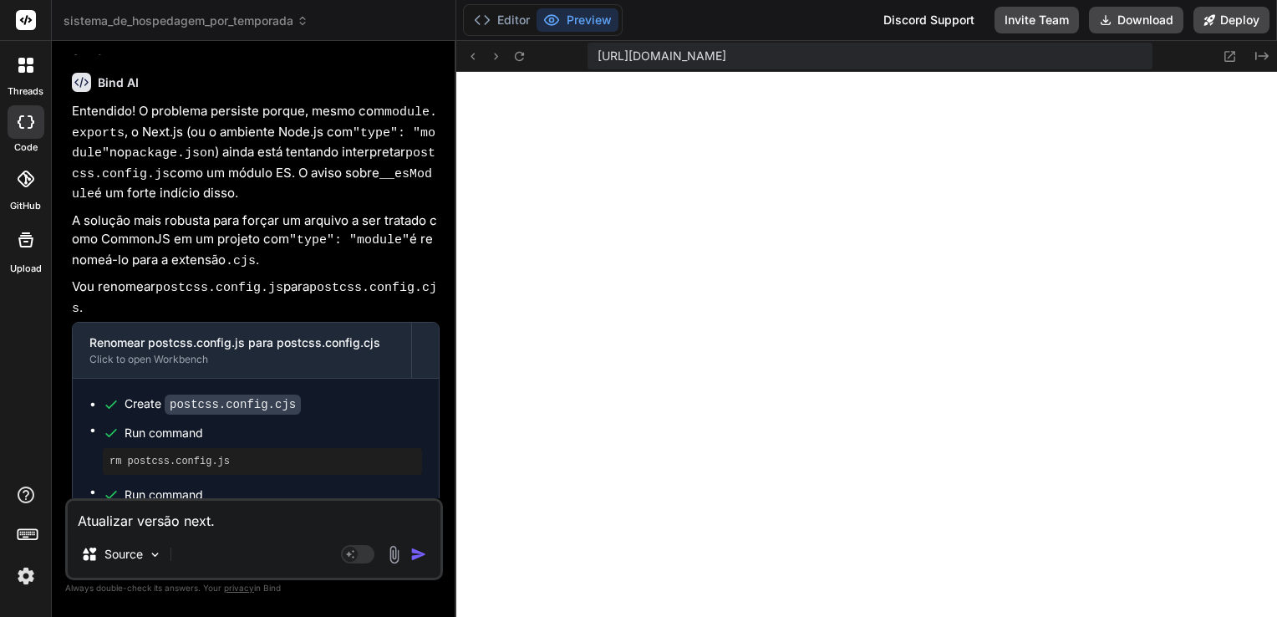
type textarea "Atualizar versão next.j"
type textarea "x"
type textarea "Atualizar versão next.js"
type textarea "x"
type textarea "cAtualizar versão next.js"
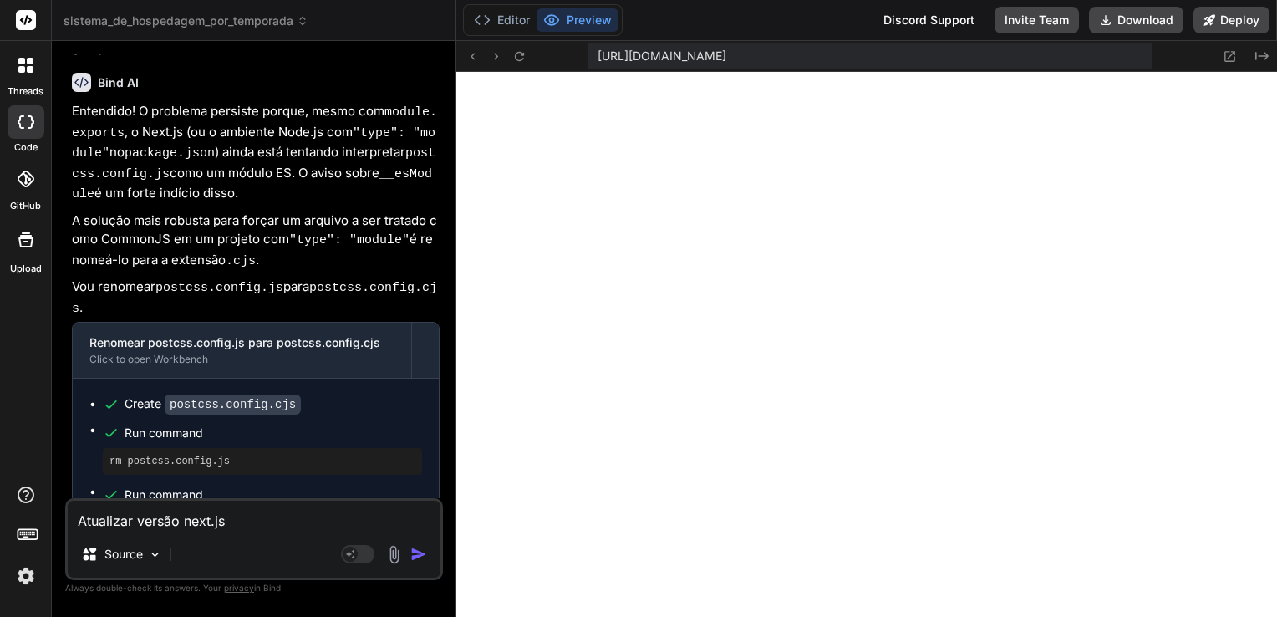
type textarea "x"
type textarea "cmAtualizar versão next.js"
type textarea "x"
type textarea "cAtualizar versão next.js"
type textarea "x"
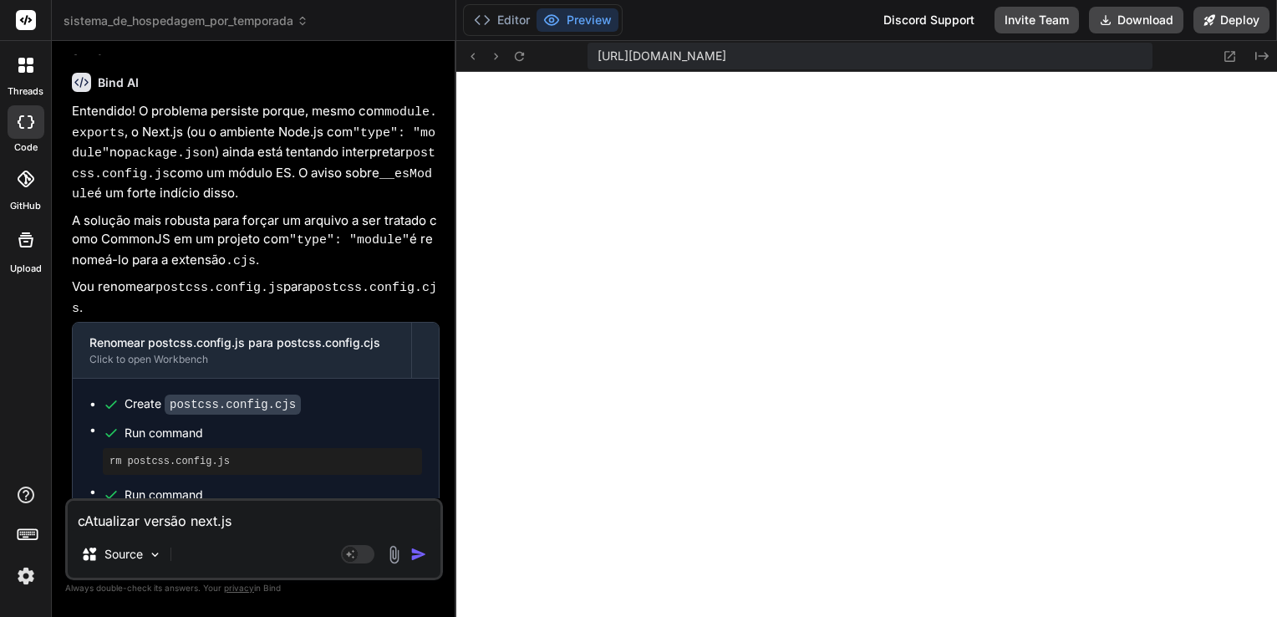
type textarea "coAtualizar versão next.js"
type textarea "x"
type textarea "comAtualizar versão next.js"
type textarea "x"
type textarea "comaAtualizar versão next.js"
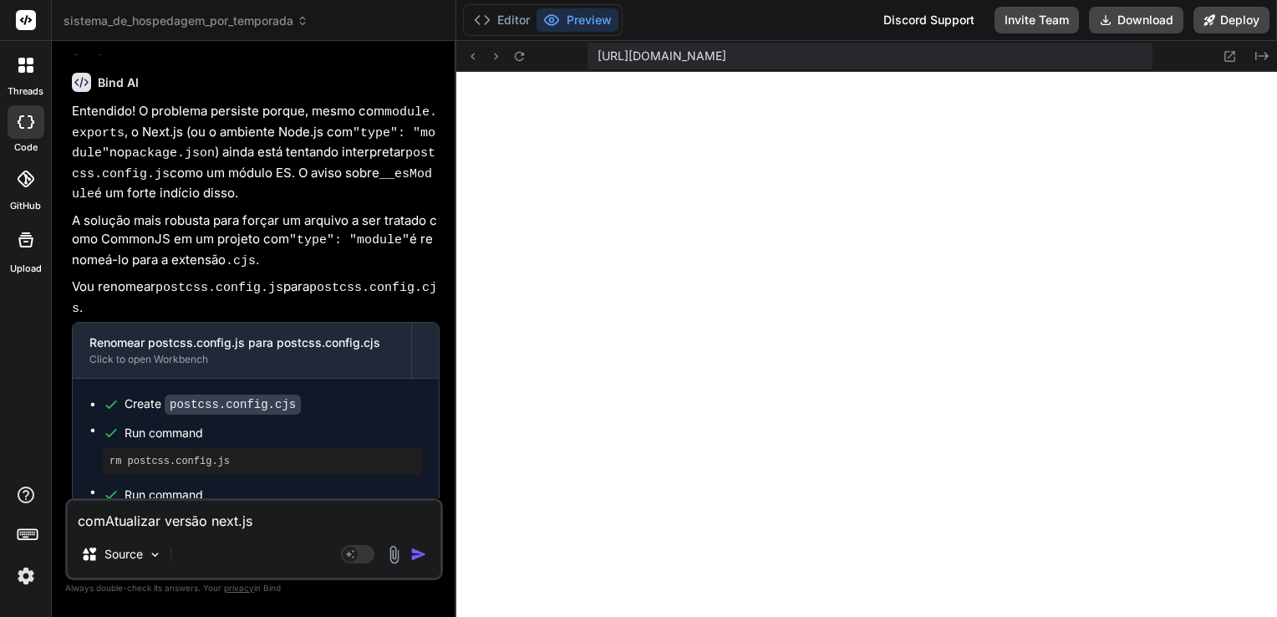
type textarea "x"
type textarea "comanAtualizar versão next.js"
type textarea "x"
type textarea "comandAtualizar versão next.js"
type textarea "x"
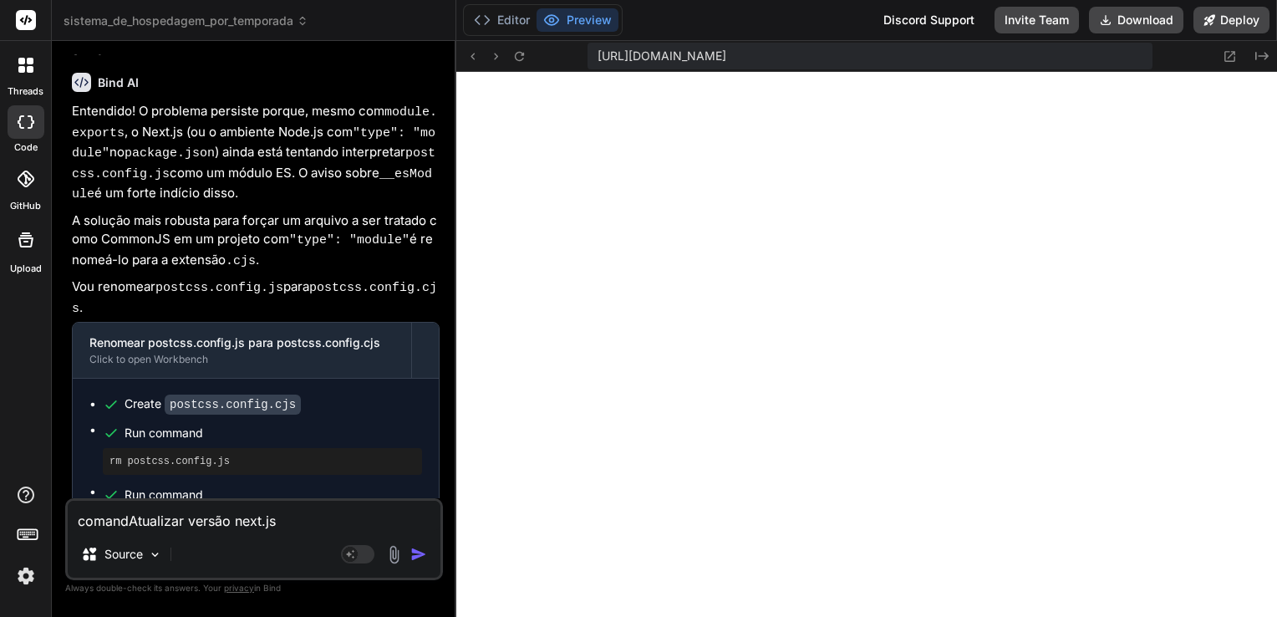
type textarea "comandoAtualizar versão next.js"
type textarea "x"
type textarea "comando Atualizar versão next.js"
type textarea "x"
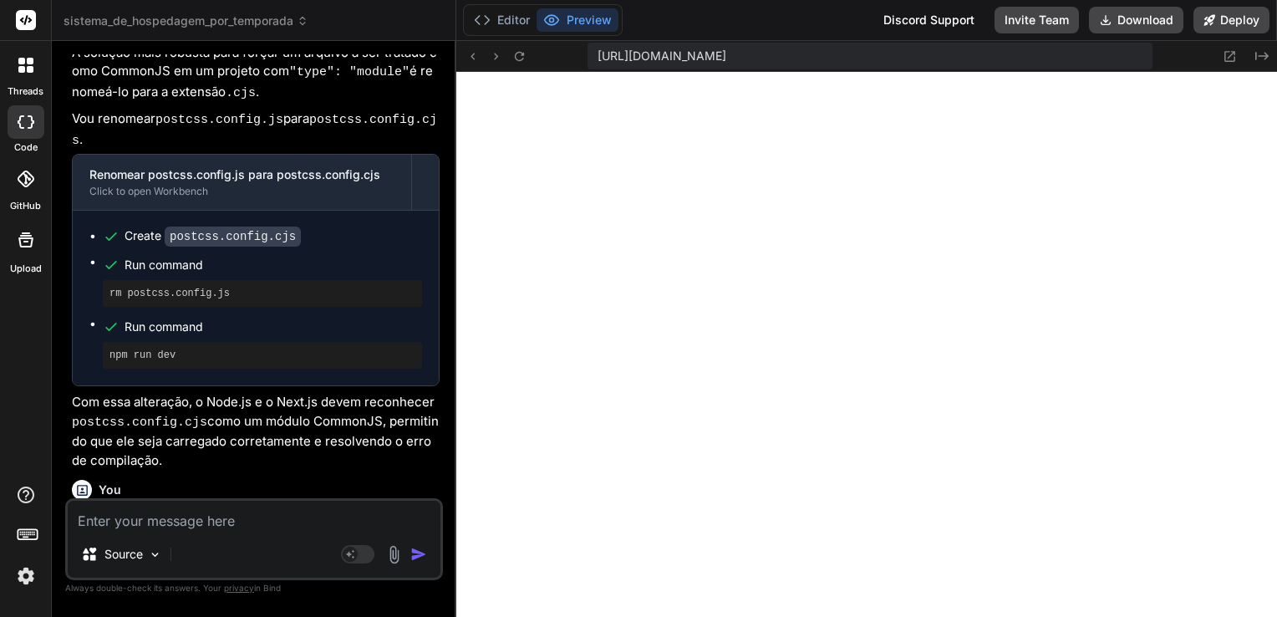
scroll to position [4758, 0]
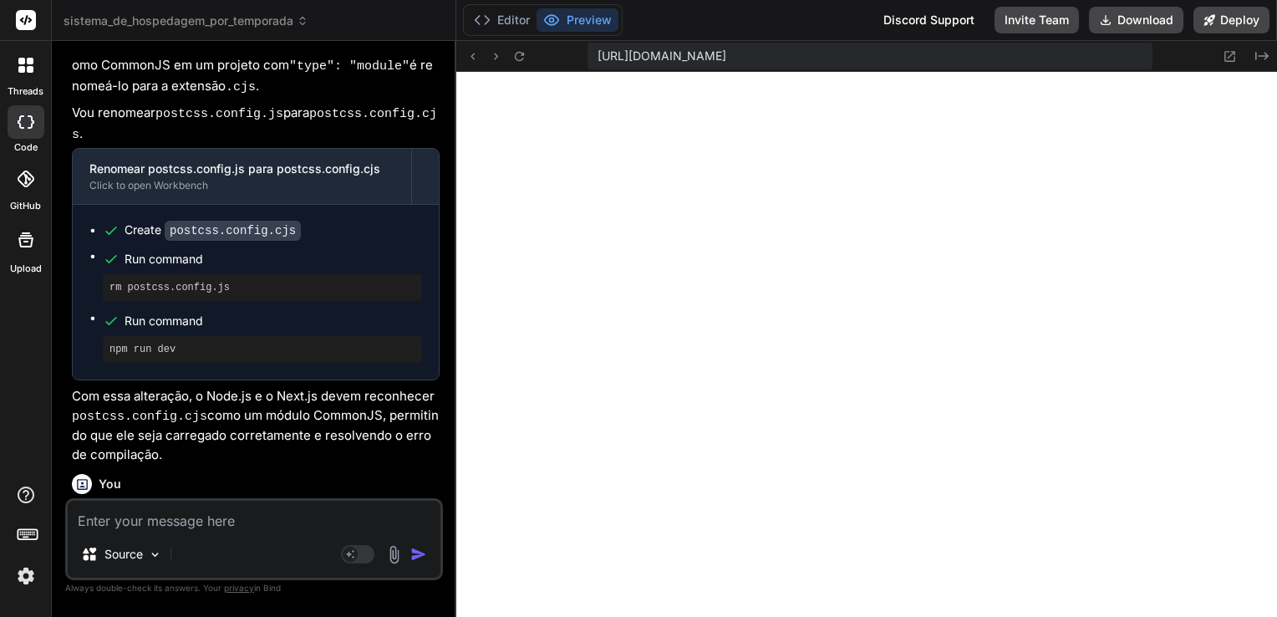
click at [301, 323] on div "Bind AI Entendido! O problema persiste porque, mesmo com module.exports , o Nex…" at bounding box center [256, 177] width 368 height 582
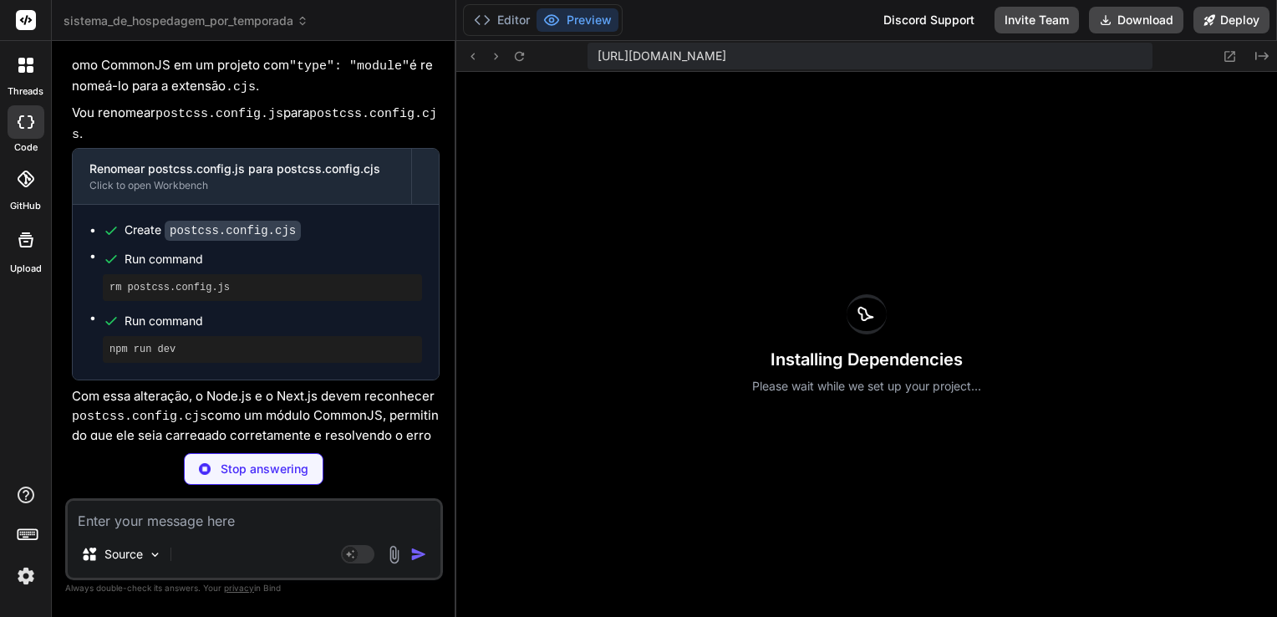
scroll to position [7844, 0]
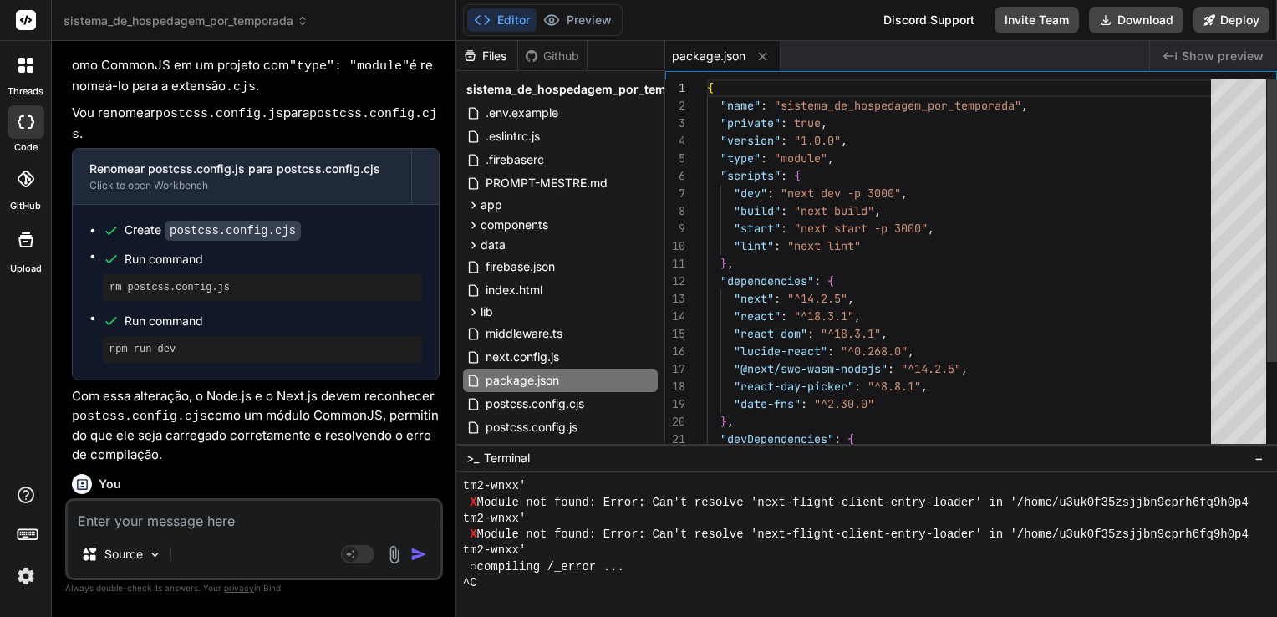
type textarea "x"
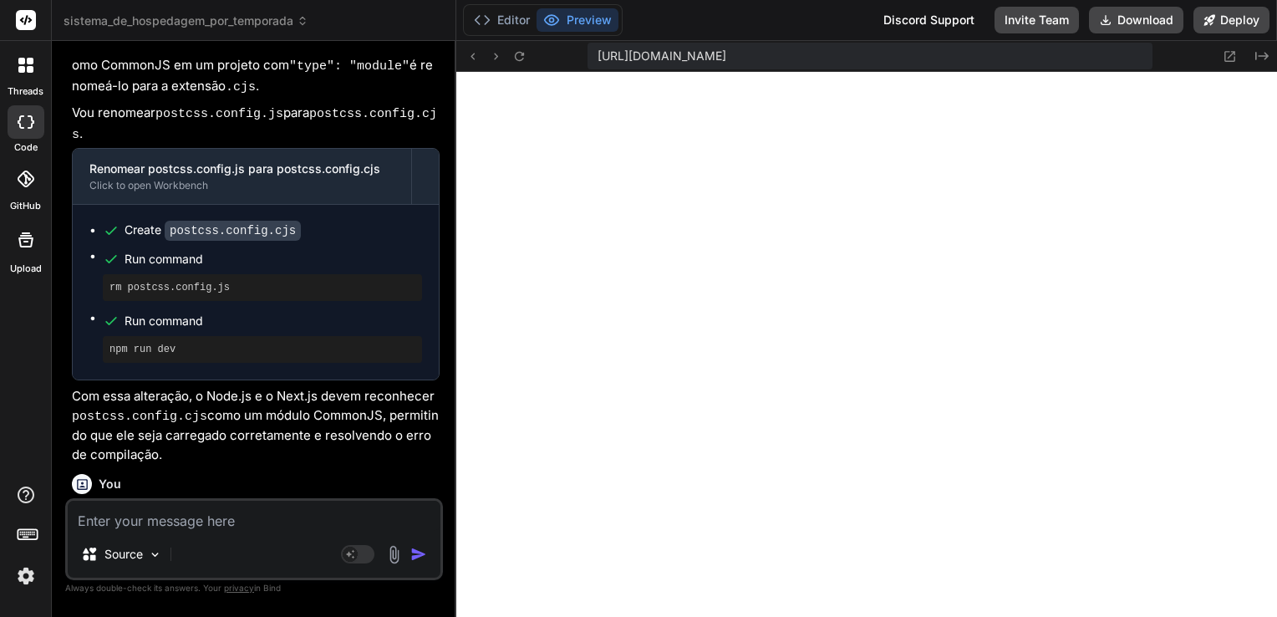
scroll to position [5104, 0]
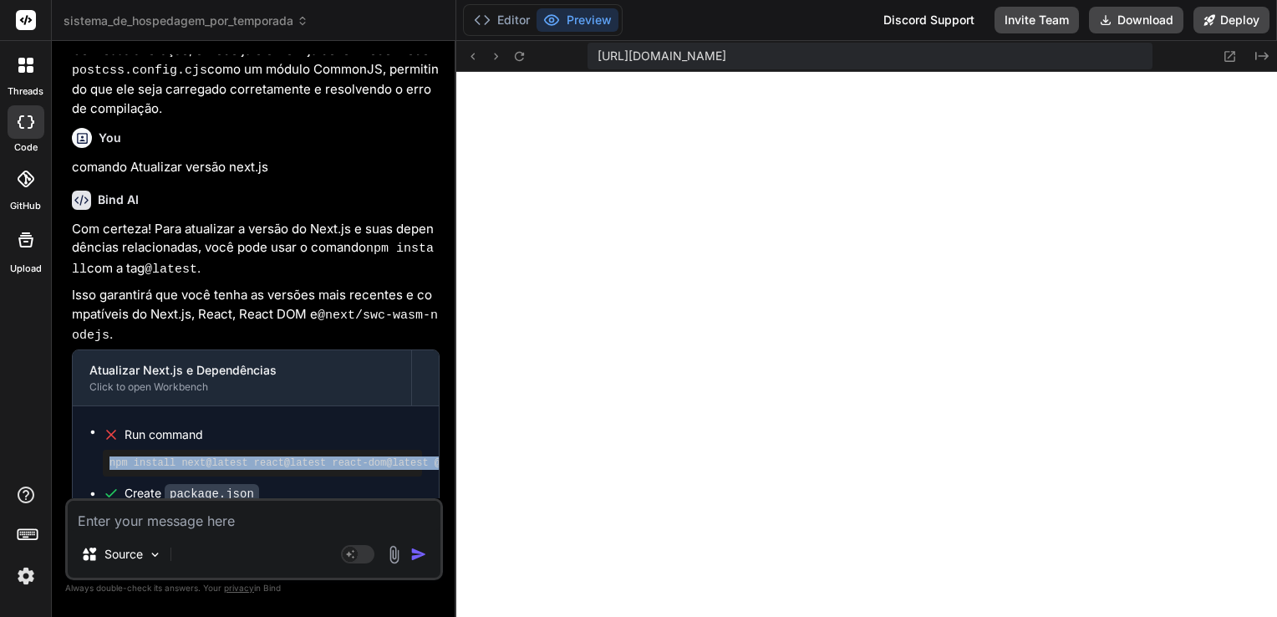
drag, startPoint x: 109, startPoint y: 316, endPoint x: 430, endPoint y: 320, distance: 320.9
click at [415, 456] on pre "npm install next@latest react@latest react-dom@latest @next/swc-wasm-nodejs@lat…" at bounding box center [262, 462] width 306 height 13
click at [134, 456] on pre "npm install next@latest react@latest react-dom@latest @next/swc-wasm-nodejs@lat…" at bounding box center [262, 462] width 306 height 13
drag, startPoint x: 110, startPoint y: 317, endPoint x: 438, endPoint y: 318, distance: 327.5
click at [415, 456] on pre "npm install next@latest react@latest react-dom@latest @next/swc-wasm-nodejs@lat…" at bounding box center [262, 462] width 306 height 13
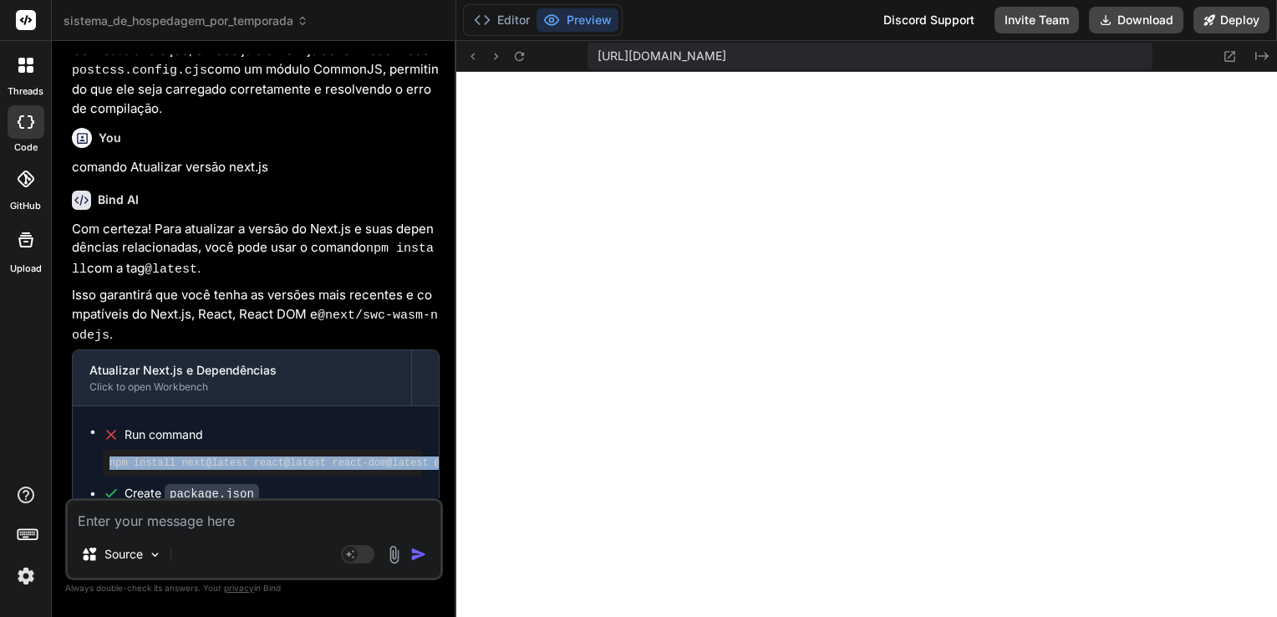
drag, startPoint x: 438, startPoint y: 318, endPoint x: 296, endPoint y: 312, distance: 142.1
click at [297, 456] on pre "npm install next@latest react@latest react-dom@latest @next/swc-wasm-nodejs@lat…" at bounding box center [262, 462] width 306 height 13
click at [216, 456] on pre "npm install next@latest react@latest react-dom@latest @next/swc-wasm-nodejs@lat…" at bounding box center [262, 462] width 306 height 13
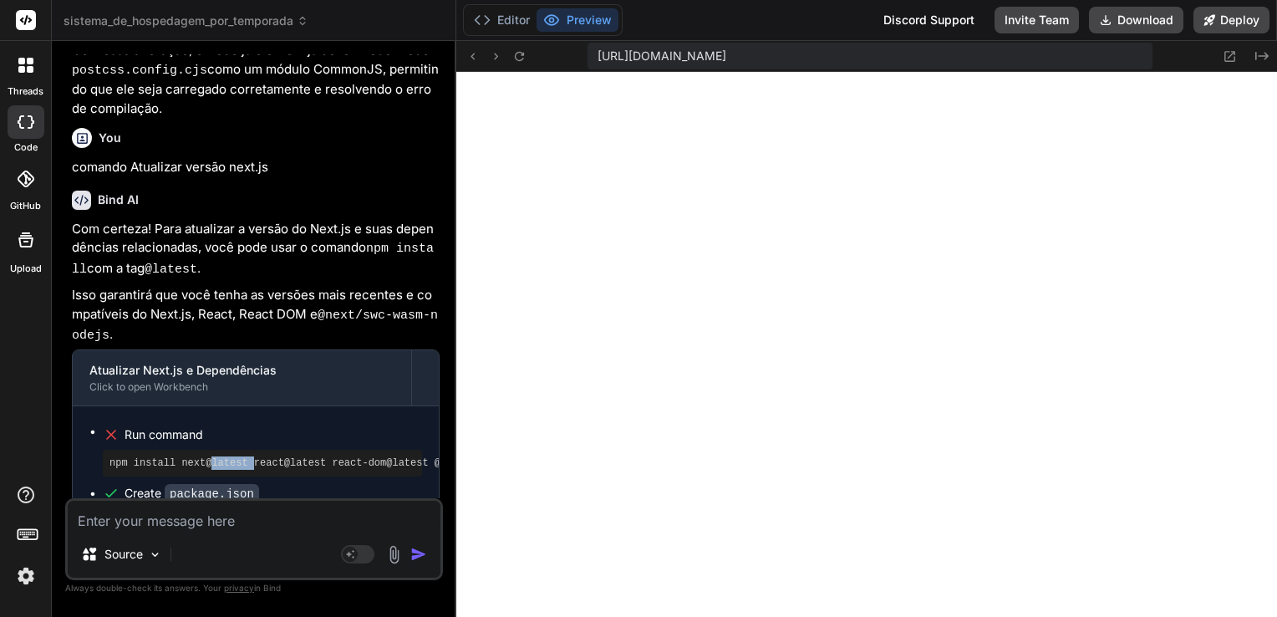
click at [216, 456] on pre "npm install next@latest react@latest react-dom@latest @next/swc-wasm-nodejs@lat…" at bounding box center [262, 462] width 306 height 13
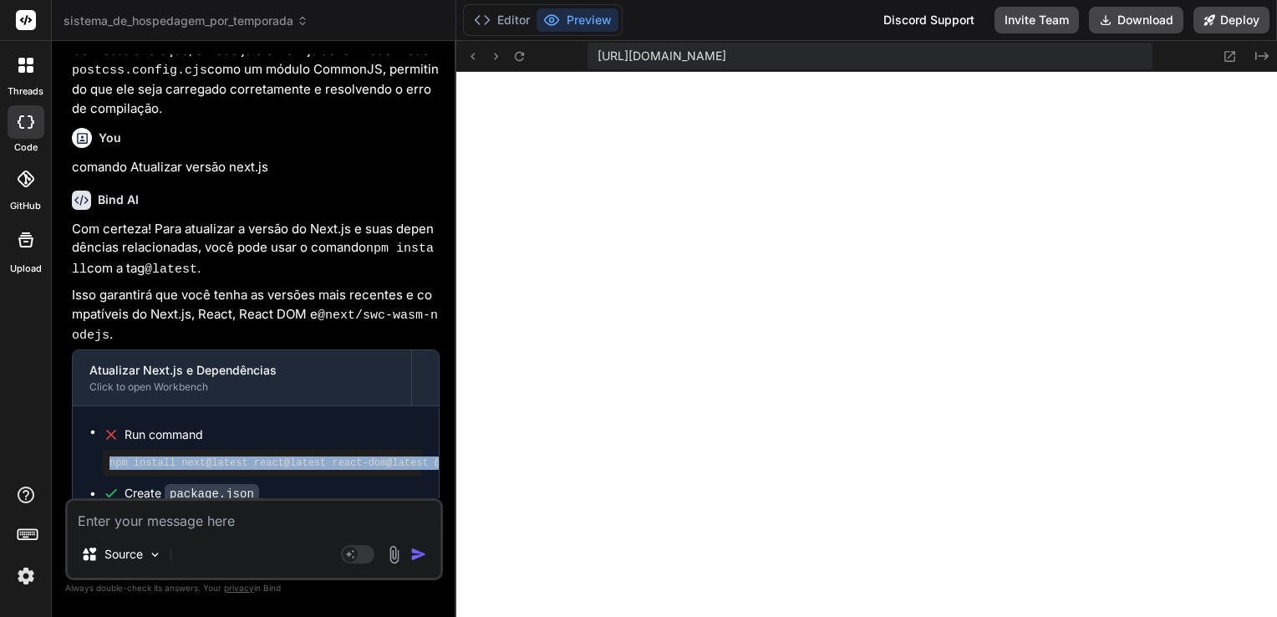
click at [216, 456] on pre "npm install next@latest react@latest react-dom@latest @next/swc-wasm-nodejs@lat…" at bounding box center [262, 462] width 306 height 13
